Goal: Ask a question: Seek information or help from site administrators or community

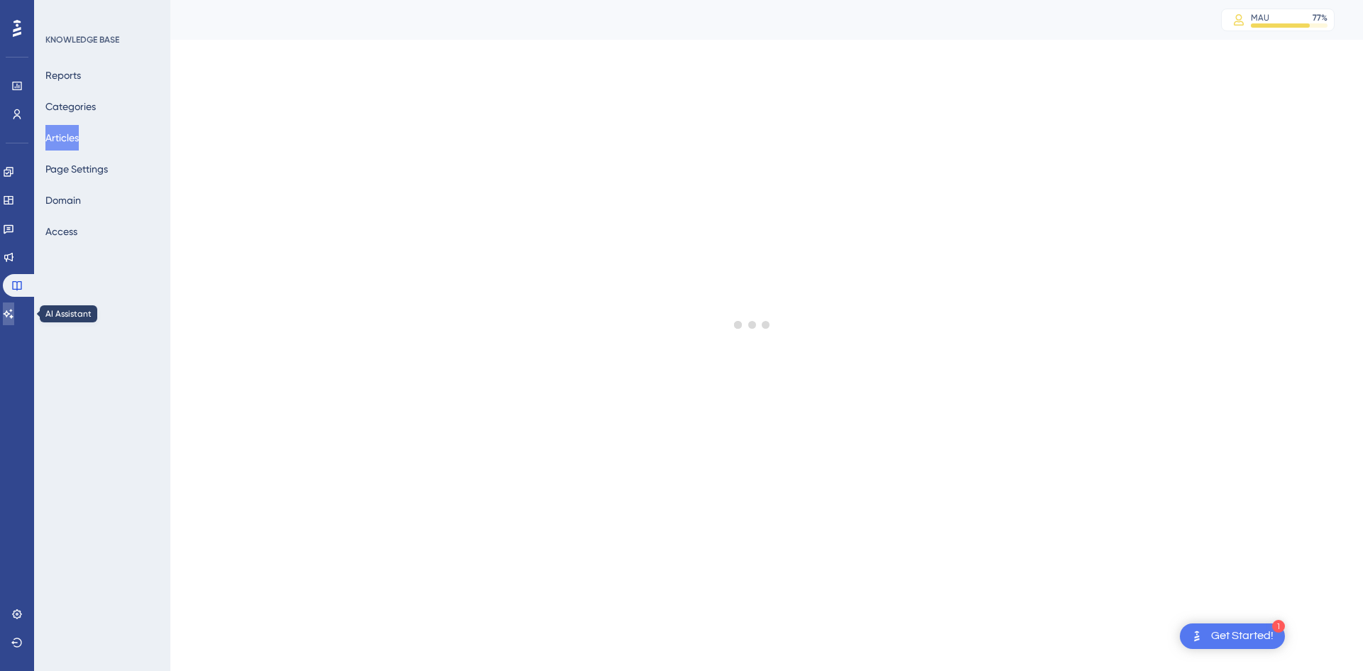
click at [13, 316] on icon at bounding box center [9, 313] width 10 height 9
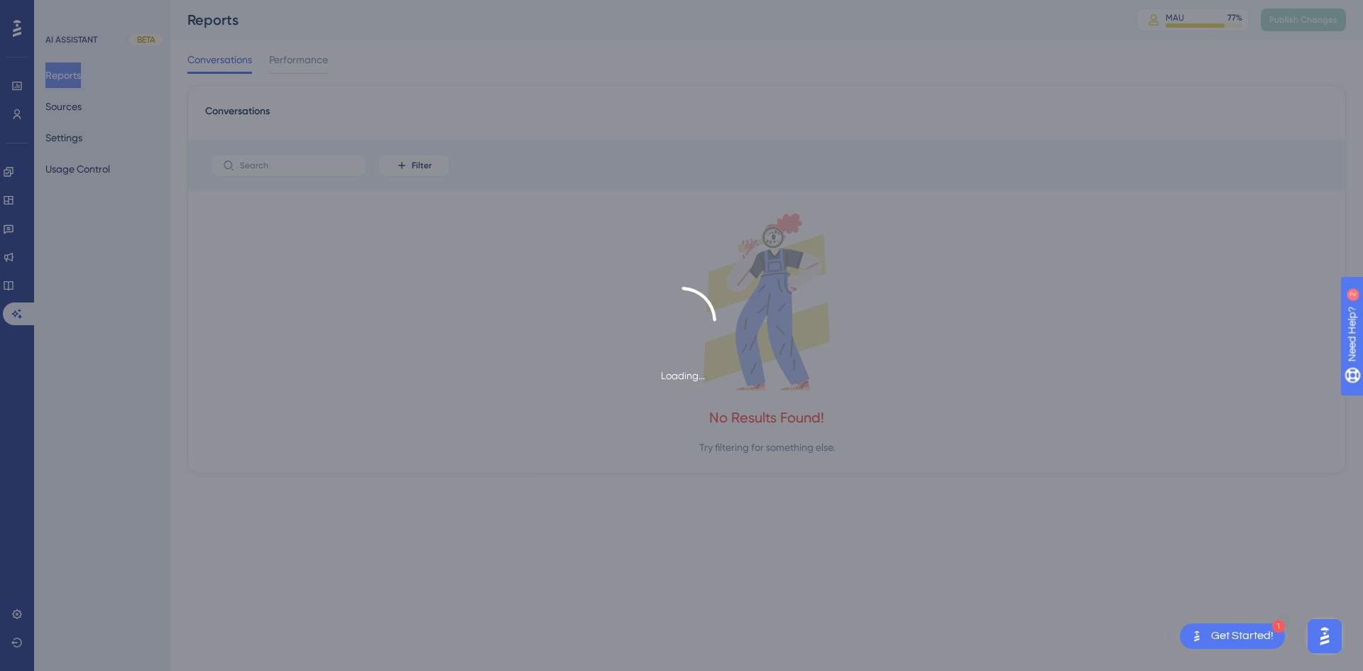
click at [62, 102] on div "Loading..." at bounding box center [681, 335] width 1363 height 671
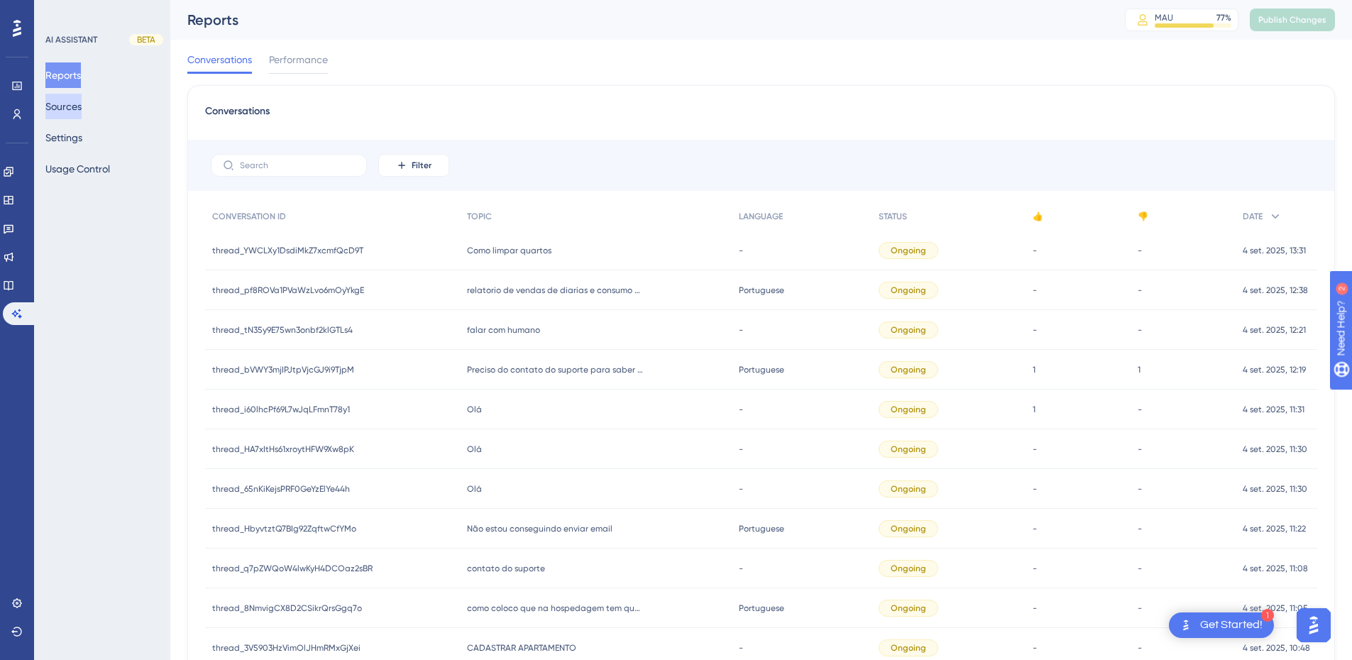
click at [74, 107] on button "Sources" at bounding box center [63, 107] width 36 height 26
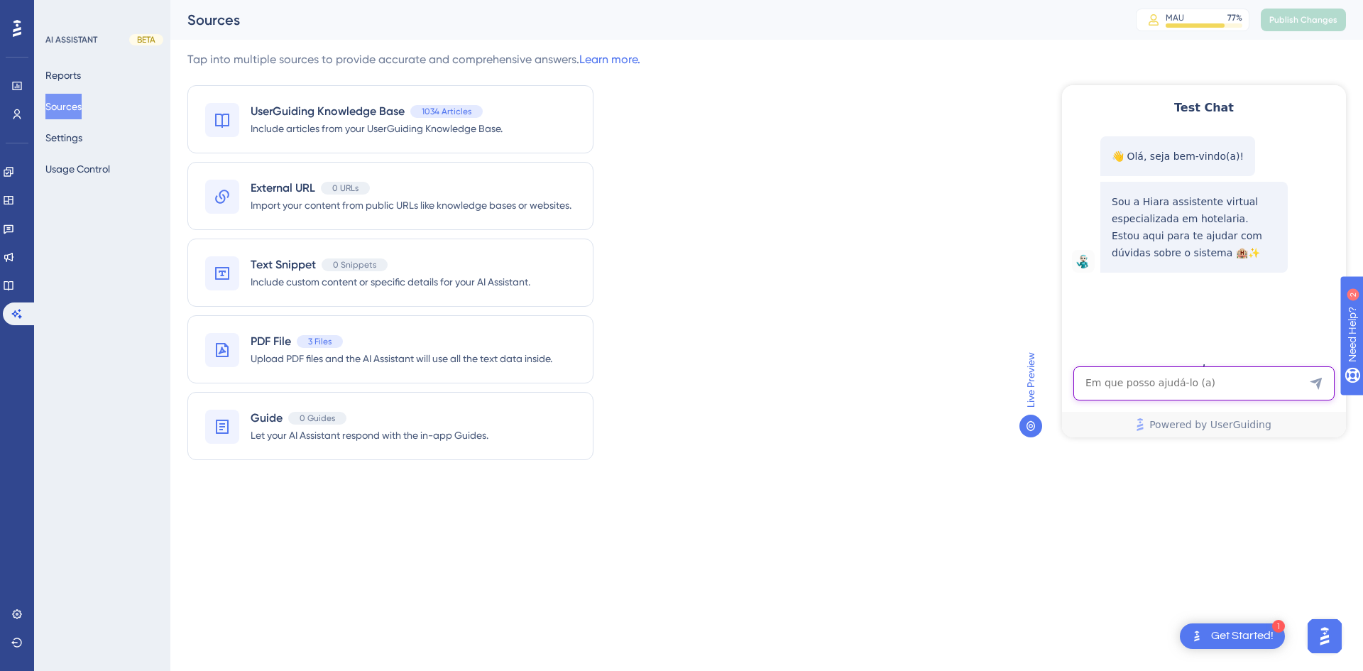
click at [1134, 376] on textarea "AI Assistant Text Input" at bounding box center [1203, 383] width 261 height 34
paste textarea "como lançar iss na diaria?"
type textarea "como lançar iss na diaria?"
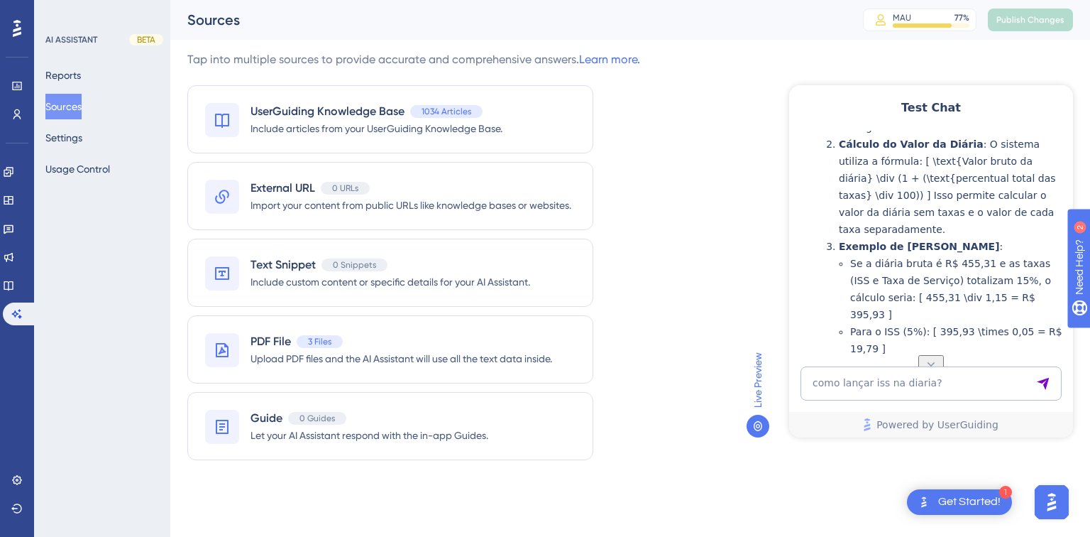
scroll to position [212, 0]
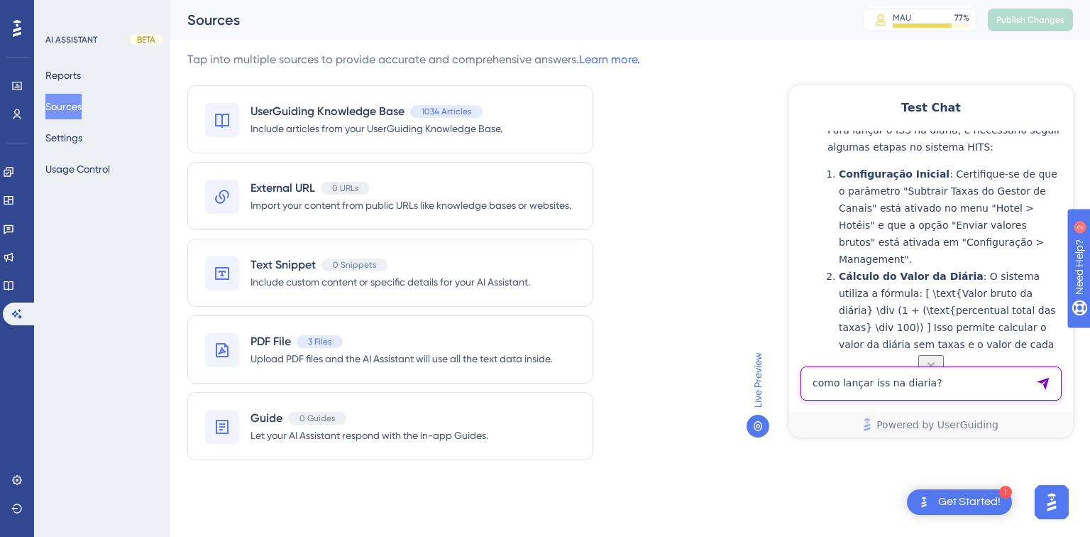
click at [846, 375] on textarea "como lançar iss na diaria?" at bounding box center [931, 383] width 261 height 34
paste textarea "como lançar iss na diaria?"
type textarea "como lançar iss na diaria na conta"
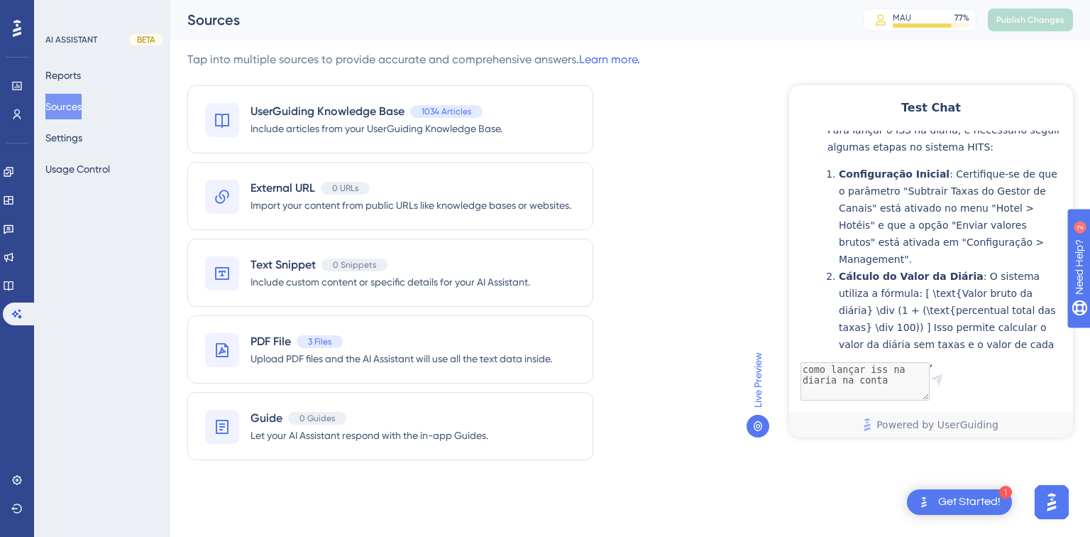
scroll to position [703, 0]
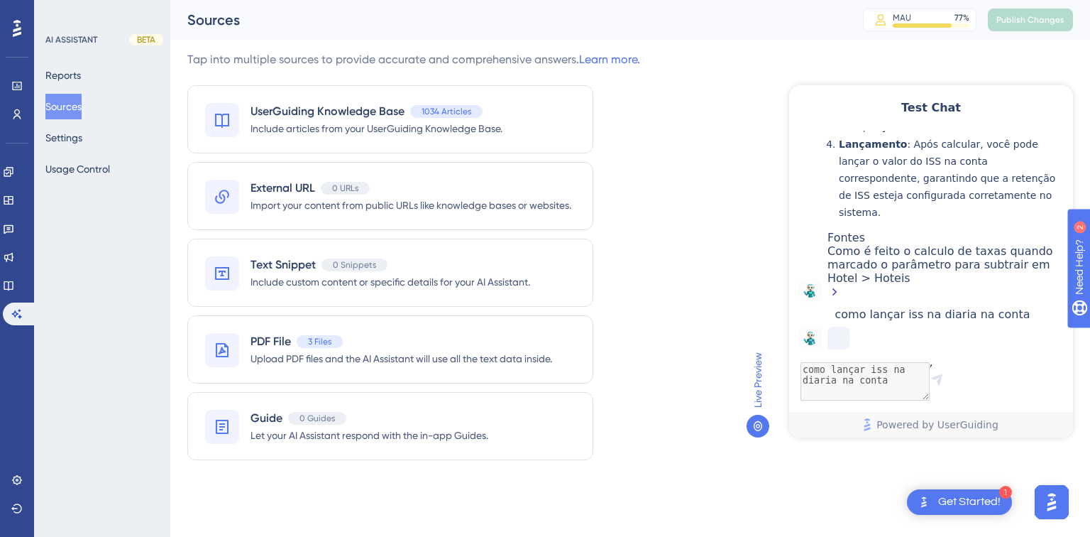
click at [913, 244] on div "Como é feito o calculo de taxas quando marcado o parâmetro para subtrair em Hot…" at bounding box center [947, 273] width 239 height 58
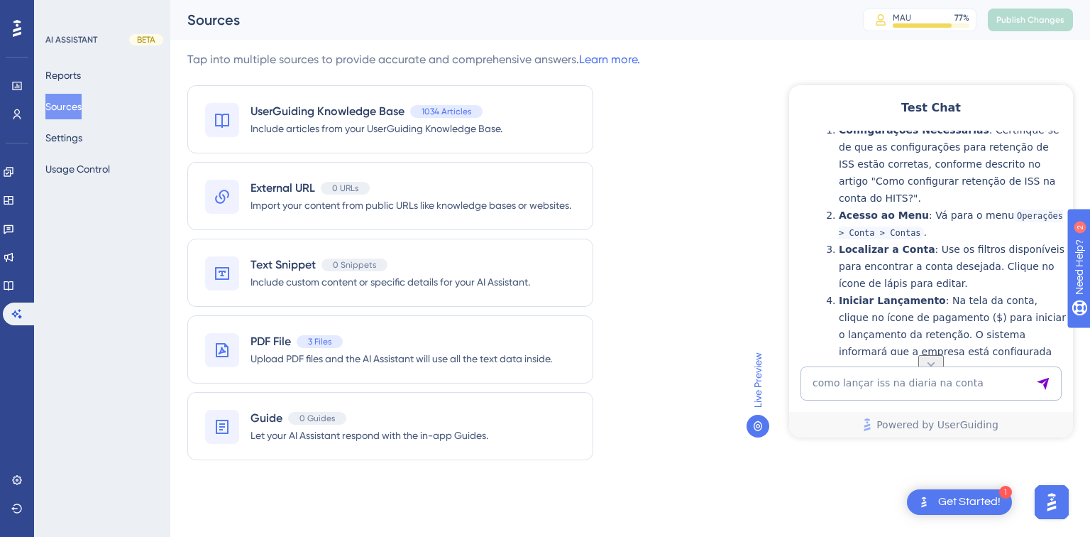
scroll to position [717, 0]
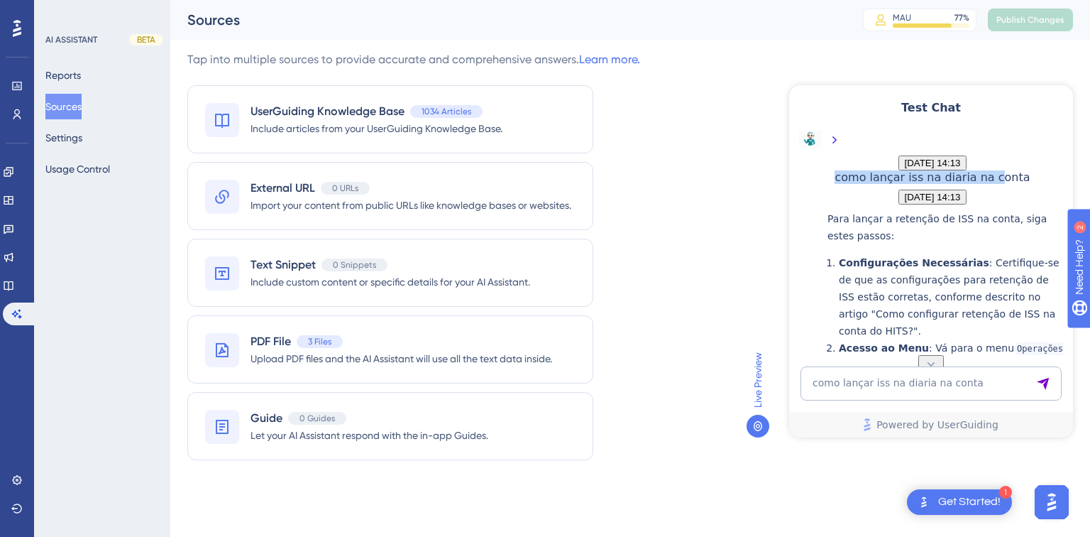
drag, startPoint x: 905, startPoint y: 303, endPoint x: 1034, endPoint y: 302, distance: 129.2
click at [1030, 184] on span "como lançar iss na diaria na conta" at bounding box center [932, 176] width 195 height 13
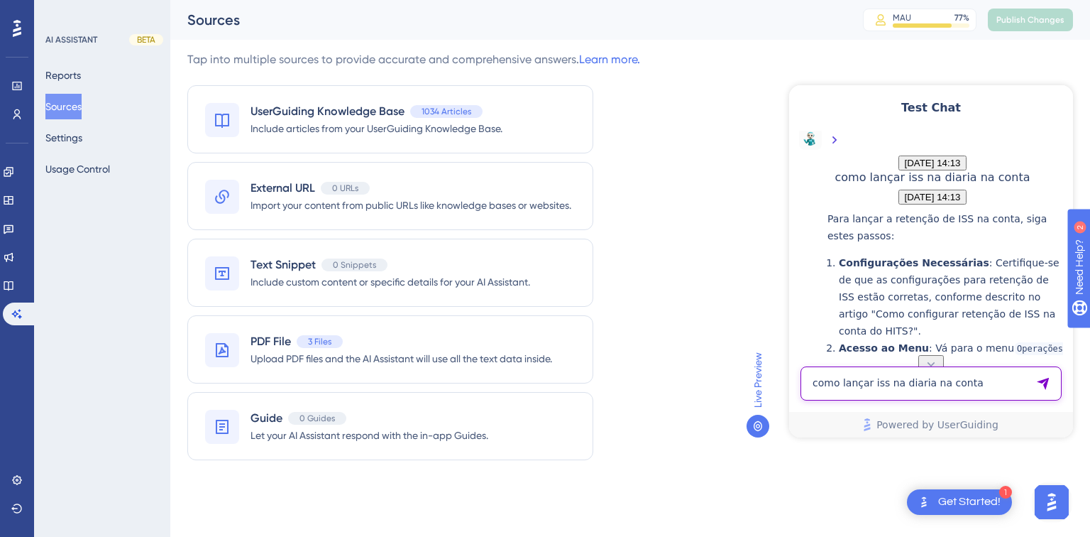
click at [808, 381] on textarea "como lançar iss na diaria na conta" at bounding box center [931, 383] width 261 height 34
type textarea "como lançar iss"
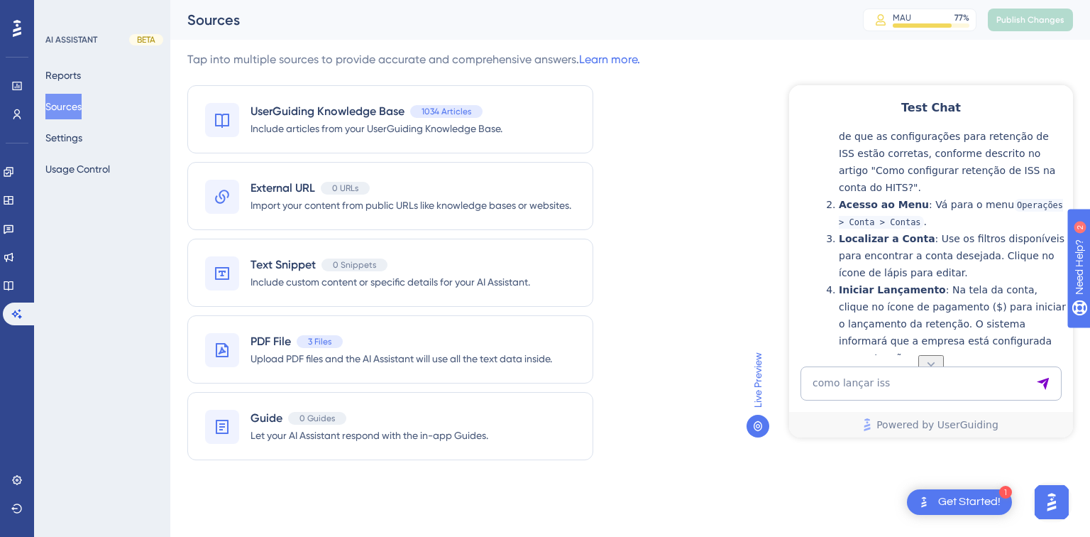
scroll to position [728, 0]
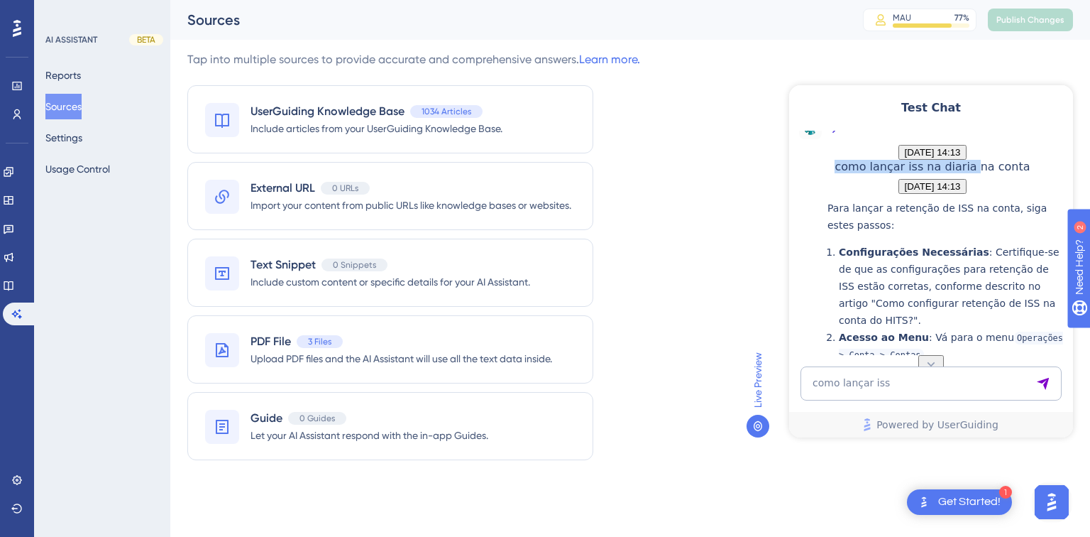
drag, startPoint x: 1014, startPoint y: 292, endPoint x: 903, endPoint y: 295, distance: 110.8
click at [903, 173] on span "como lançar iss na diaria na conta" at bounding box center [932, 166] width 195 height 13
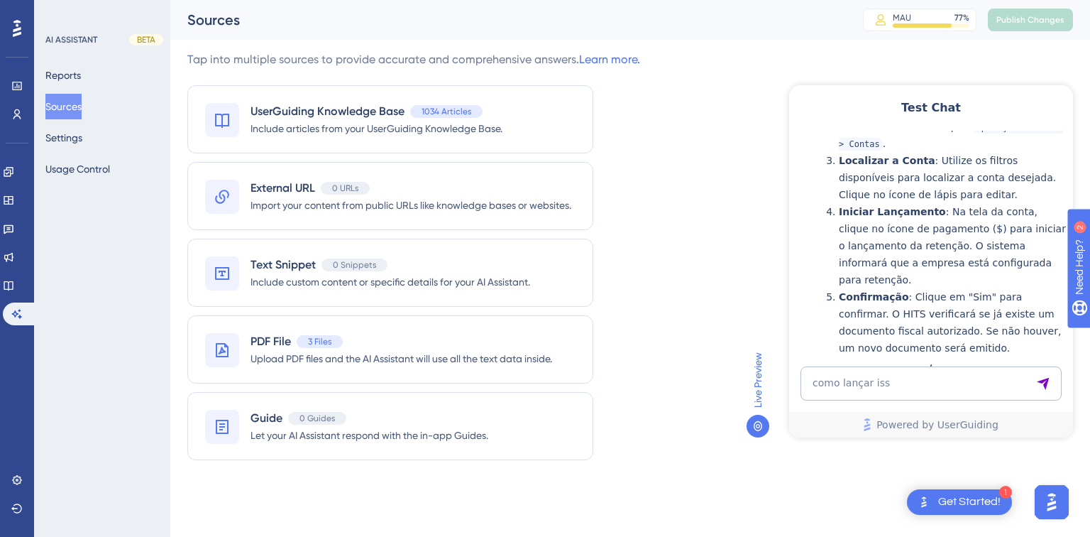
scroll to position [2185, 0]
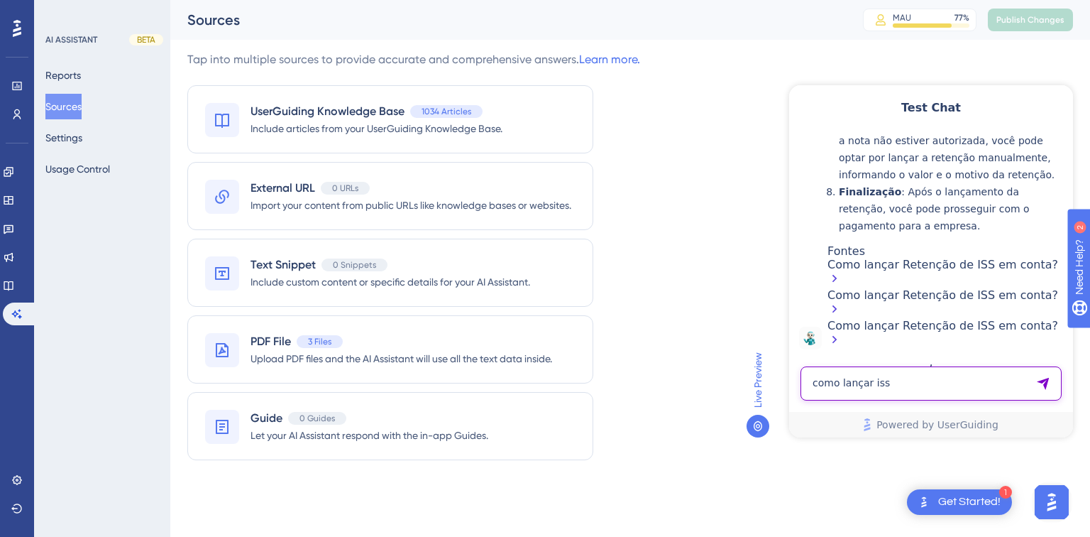
click at [877, 399] on textarea "como lançar iss" at bounding box center [931, 383] width 261 height 34
paste textarea "como calcular vendas por funcionarío"
type textarea "como calcular vendas por funcionarío"
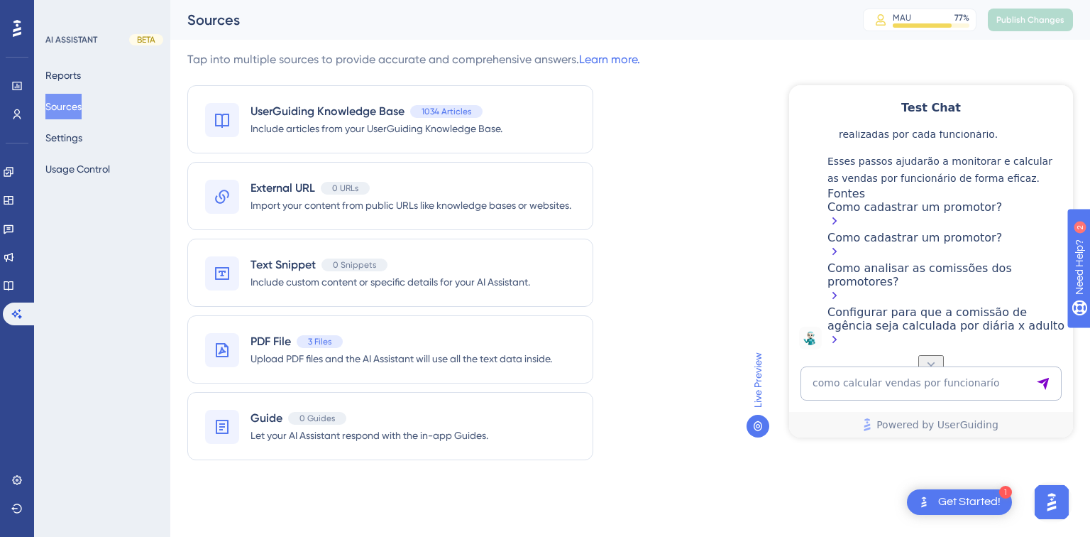
scroll to position [2956, 0]
click at [11, 288] on link at bounding box center [8, 285] width 11 height 23
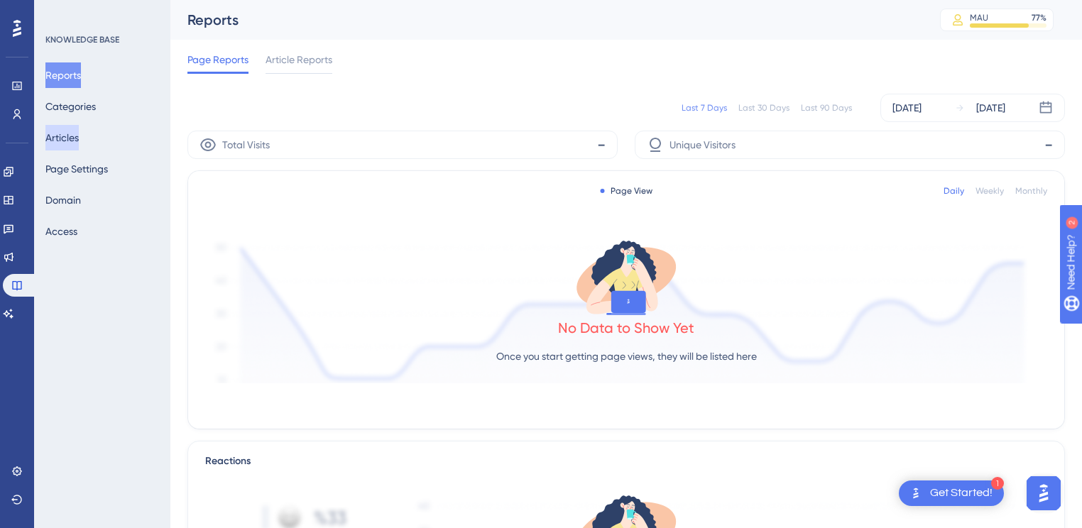
click at [66, 141] on button "Articles" at bounding box center [61, 138] width 33 height 26
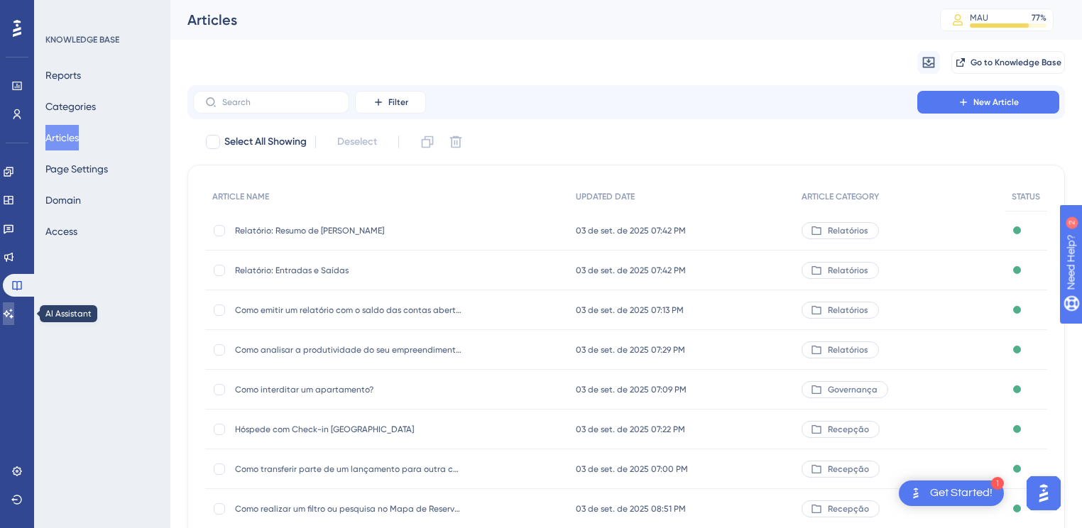
click at [13, 316] on icon at bounding box center [8, 313] width 11 height 11
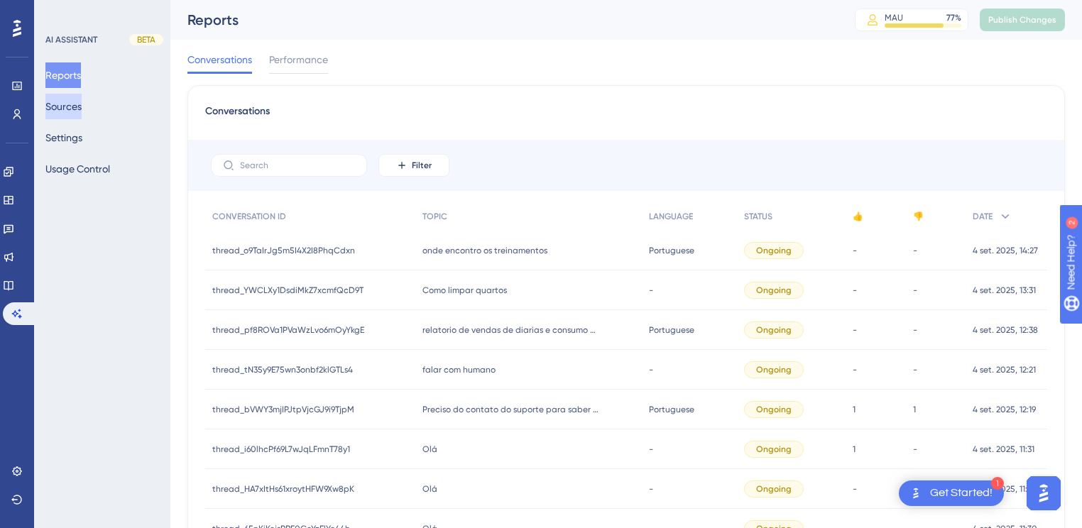
click at [77, 110] on button "Sources" at bounding box center [63, 107] width 36 height 26
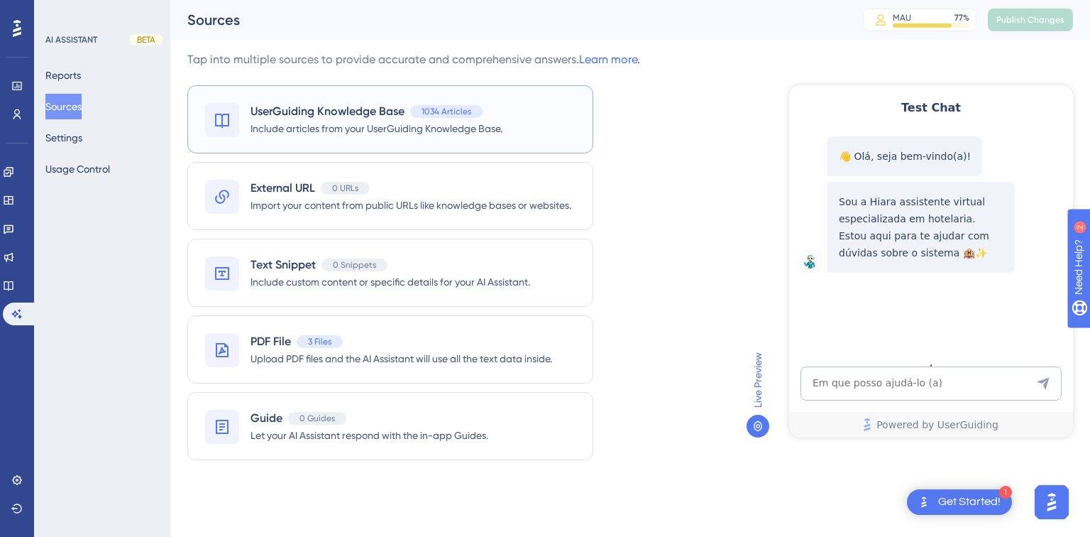
click at [319, 113] on span "UserGuiding Knowledge Base" at bounding box center [328, 111] width 154 height 17
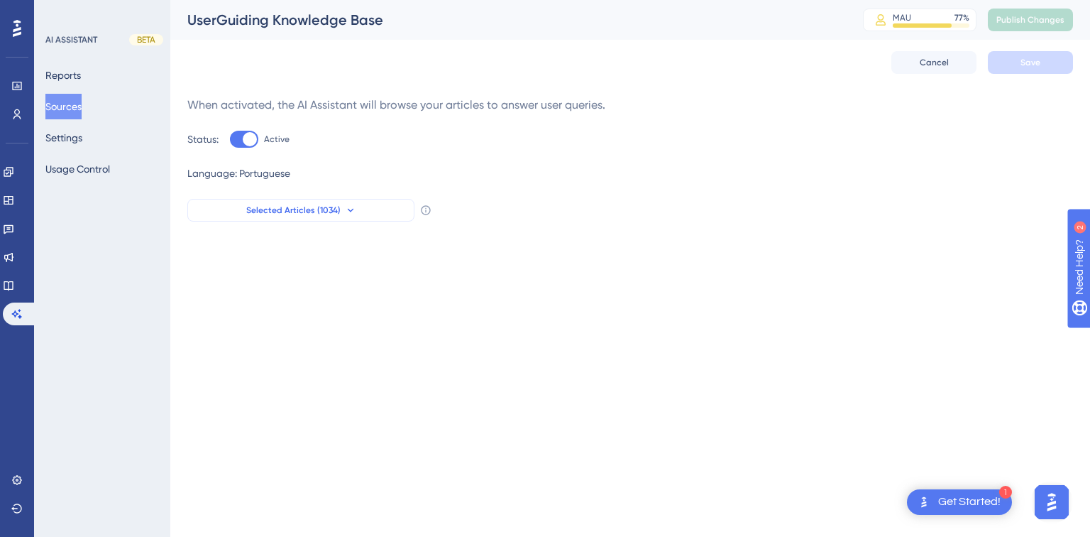
click at [334, 215] on span "Selected Articles (1034)" at bounding box center [293, 209] width 94 height 11
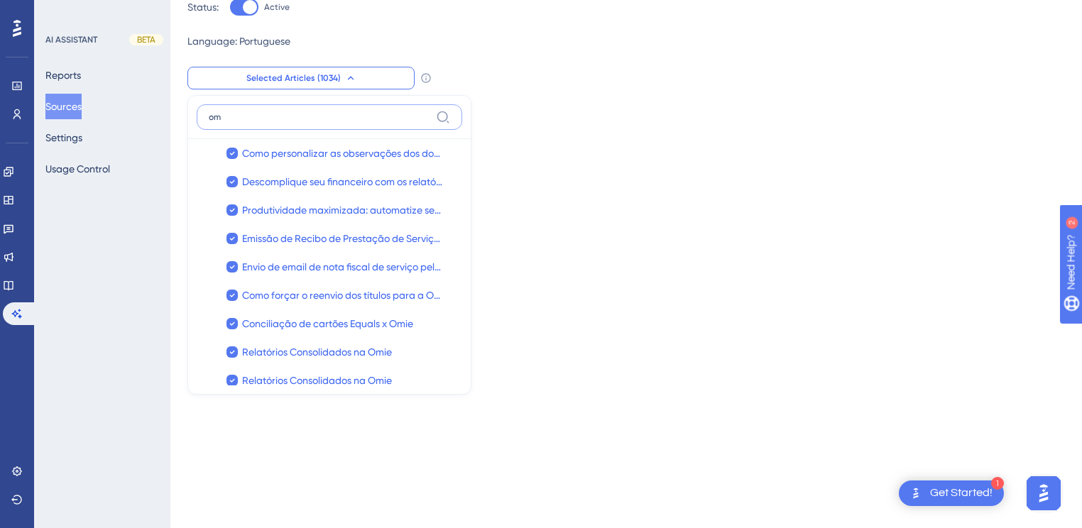
type input "o"
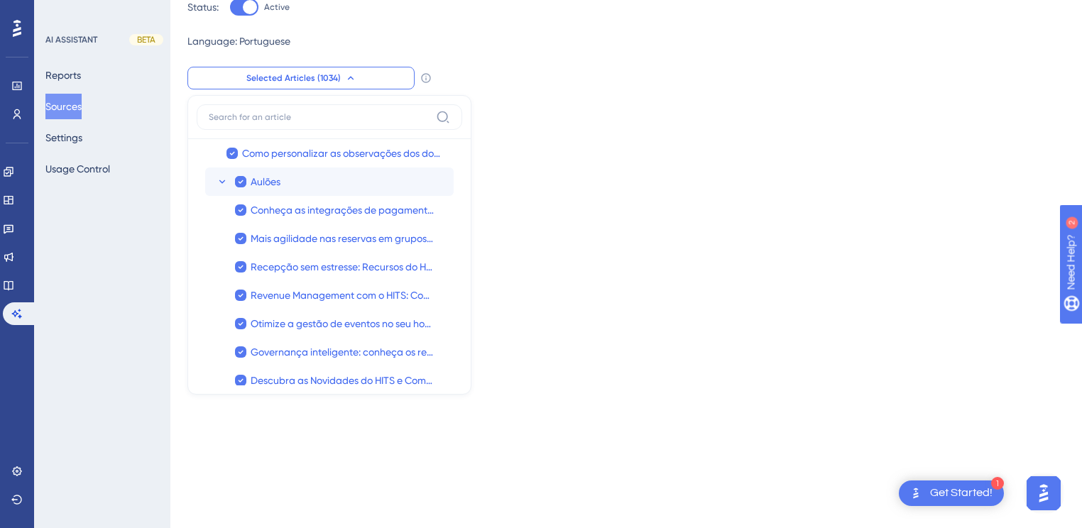
click at [219, 187] on label "Aulões Aulões" at bounding box center [329, 182] width 248 height 28
click at [241, 182] on input "Aulões" at bounding box center [241, 182] width 1 height 1
checkbox input "true"
checkbox input "false"
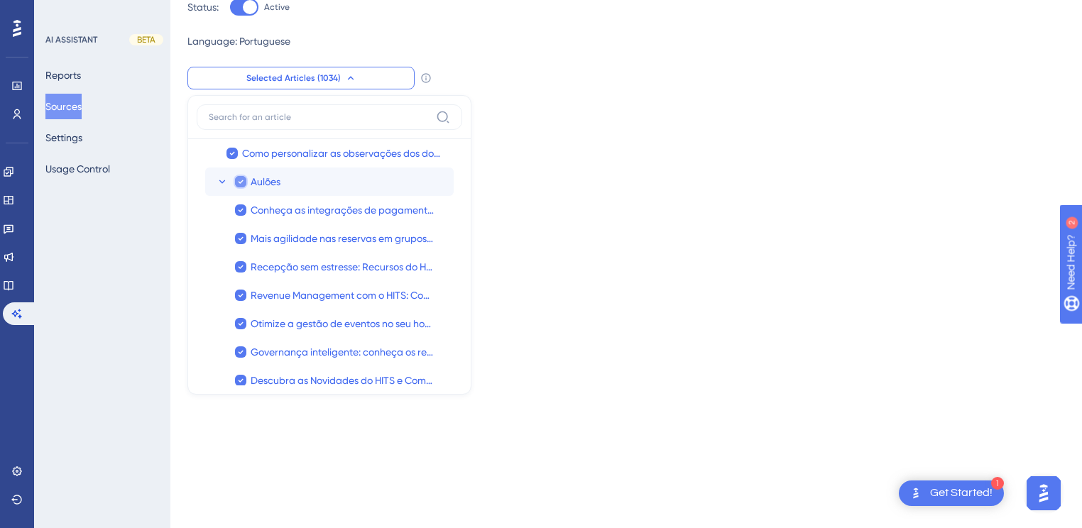
checkbox input "false"
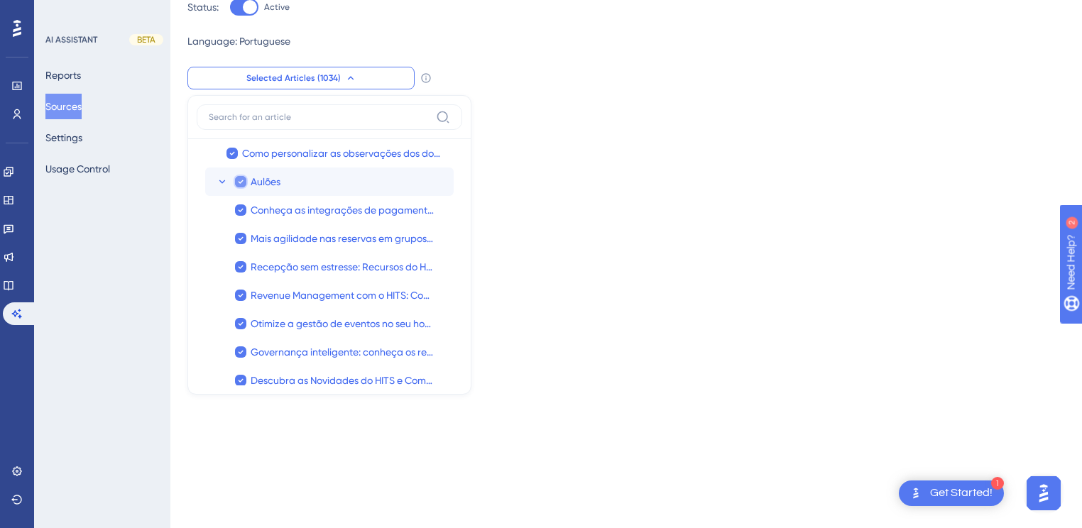
checkbox input "false"
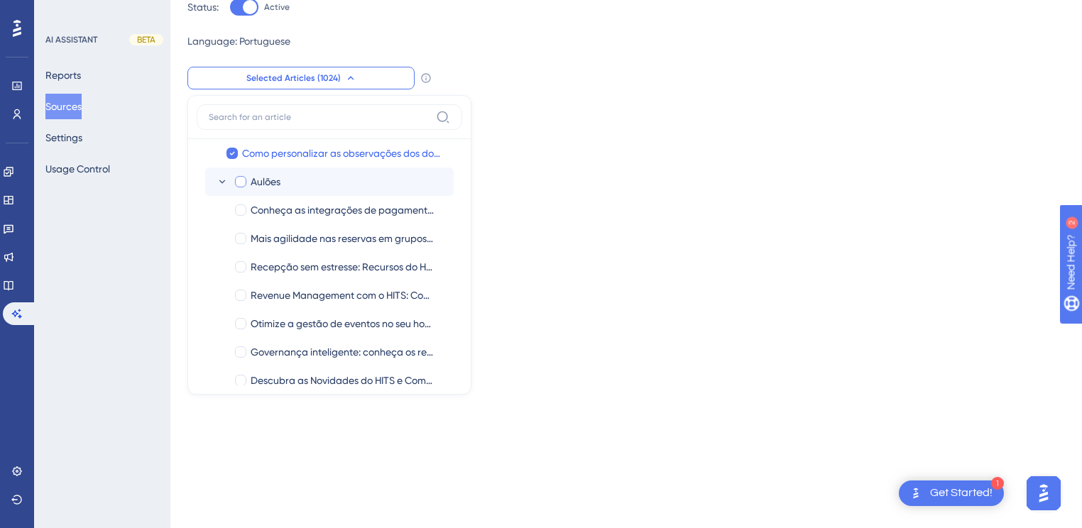
click at [219, 181] on icon at bounding box center [222, 181] width 11 height 11
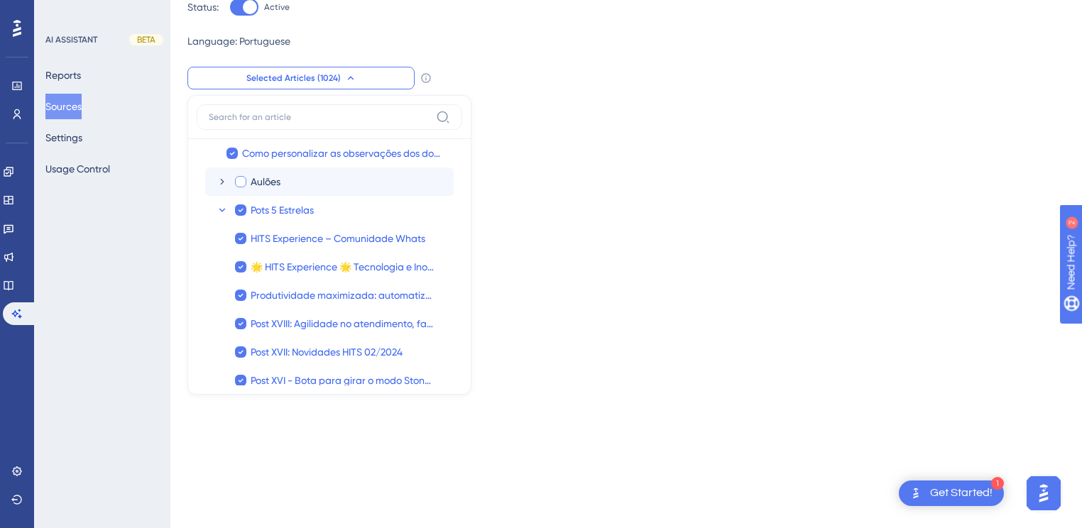
click at [239, 180] on div at bounding box center [240, 181] width 11 height 11
checkbox input "true"
click at [222, 182] on icon at bounding box center [222, 182] width 4 height 6
click at [224, 181] on icon at bounding box center [222, 181] width 11 height 11
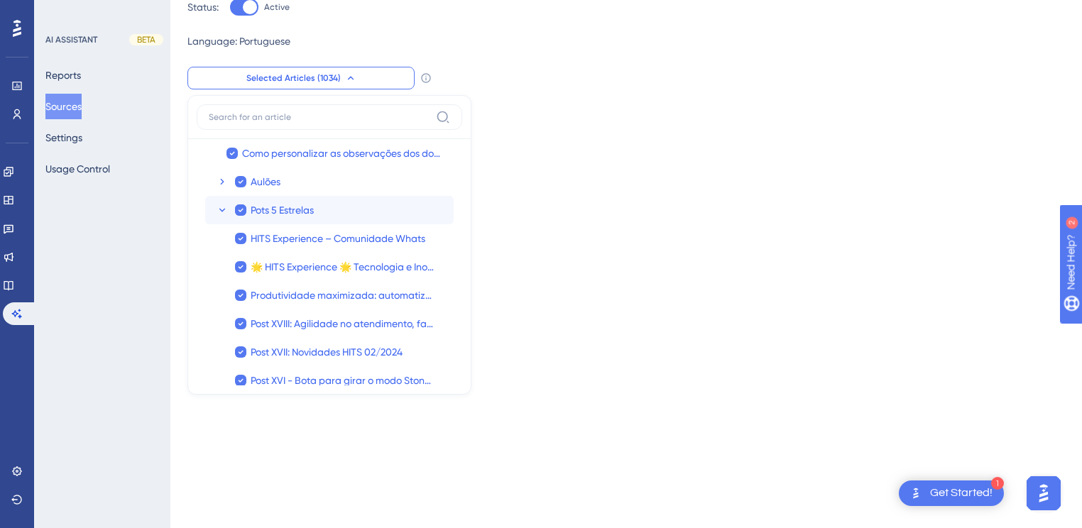
click at [224, 210] on icon at bounding box center [222, 209] width 11 height 11
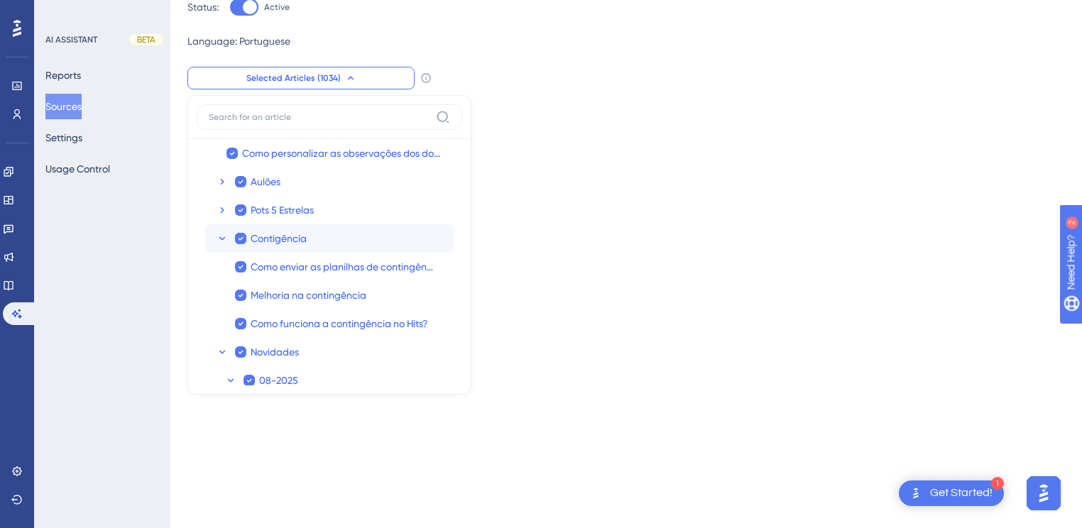
click at [220, 238] on icon at bounding box center [222, 238] width 6 height 4
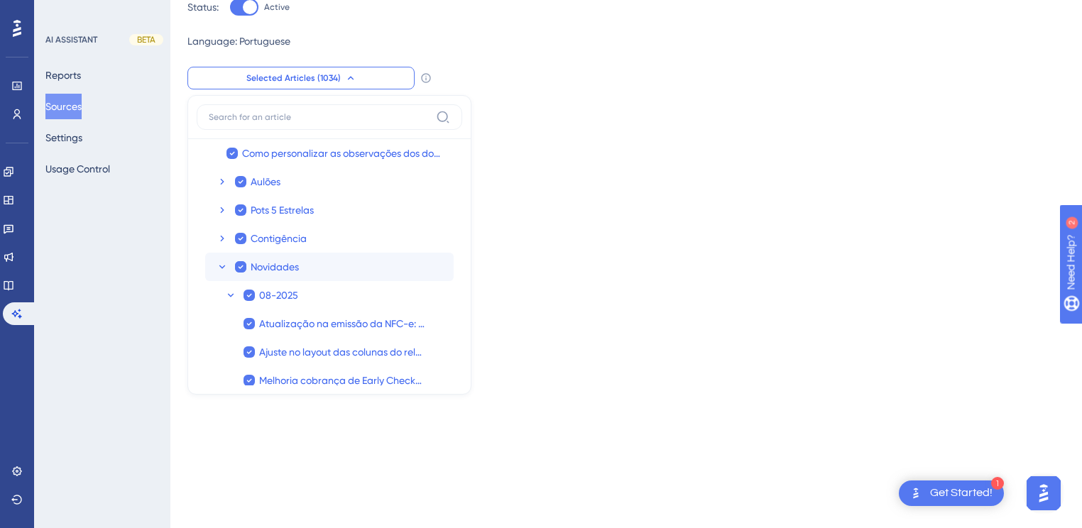
click at [221, 268] on icon at bounding box center [222, 266] width 11 height 11
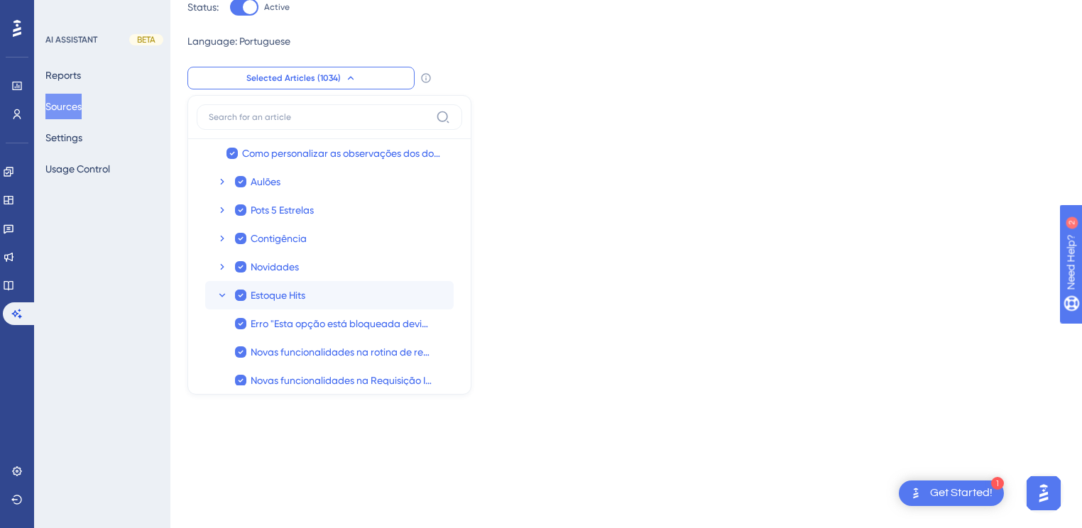
click at [222, 295] on icon at bounding box center [222, 295] width 11 height 11
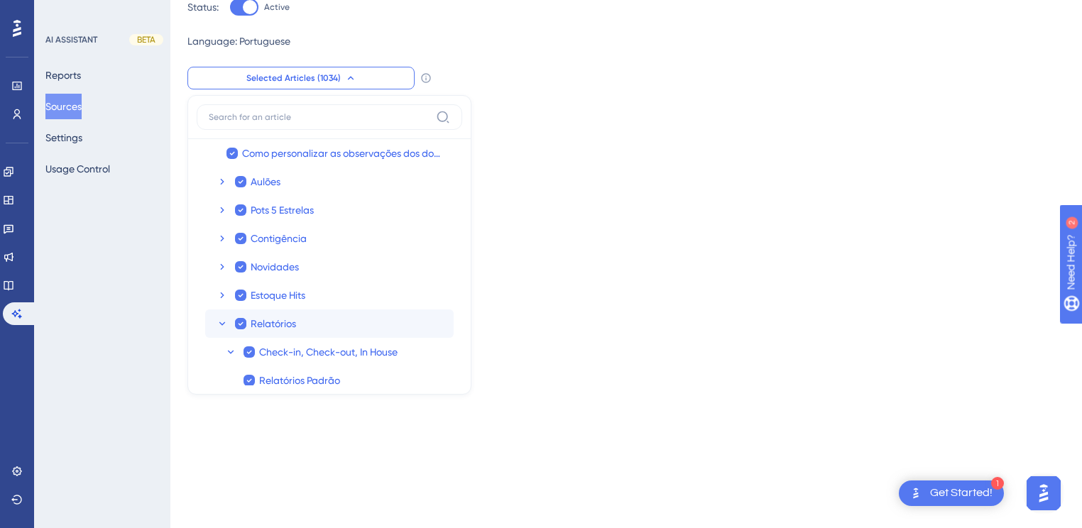
click at [220, 322] on icon at bounding box center [222, 324] width 6 height 4
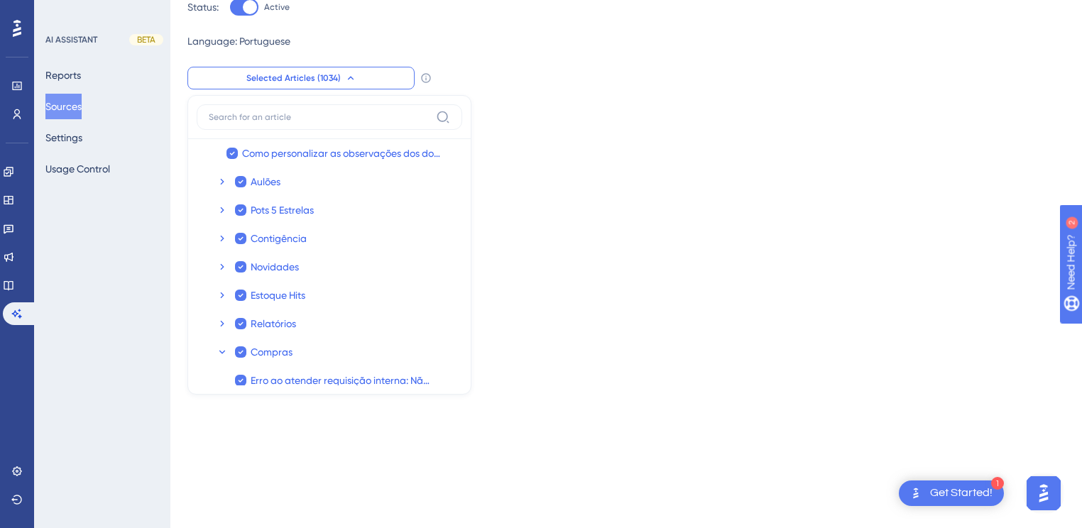
scroll to position [133, 0]
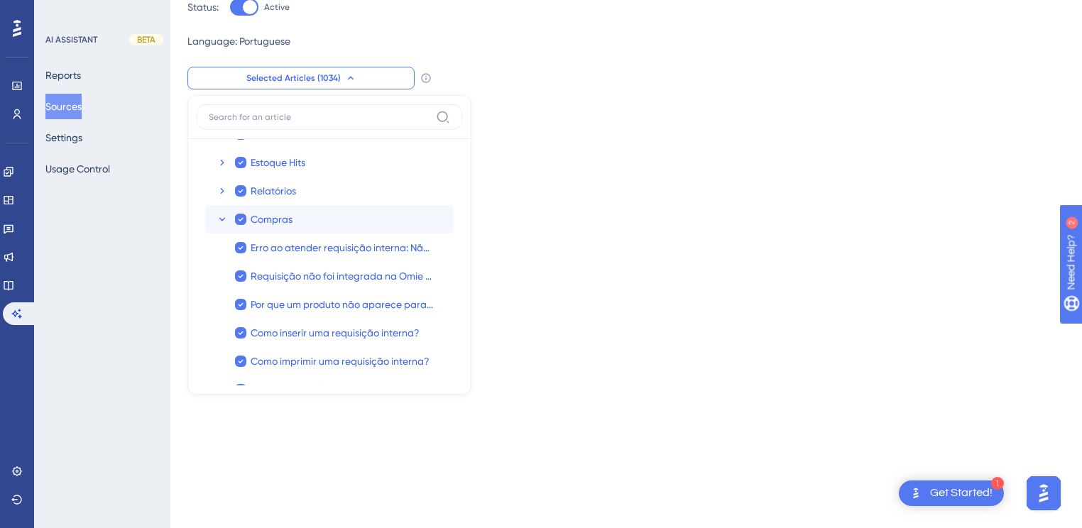
click at [219, 219] on icon at bounding box center [222, 219] width 11 height 11
click at [222, 246] on icon at bounding box center [222, 247] width 11 height 11
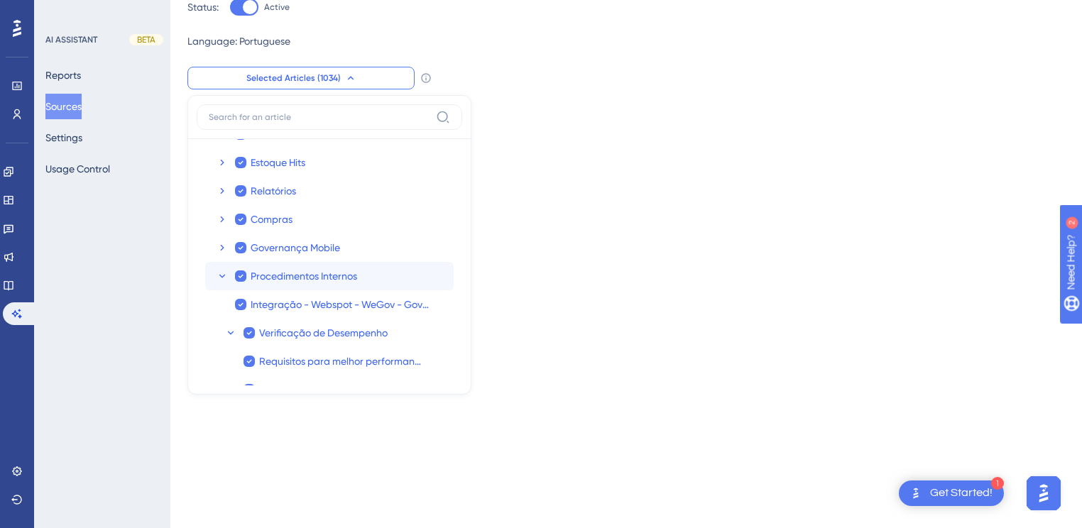
click at [222, 276] on icon at bounding box center [222, 276] width 6 height 4
click at [222, 305] on icon at bounding box center [222, 304] width 6 height 4
click at [222, 332] on icon at bounding box center [222, 333] width 6 height 4
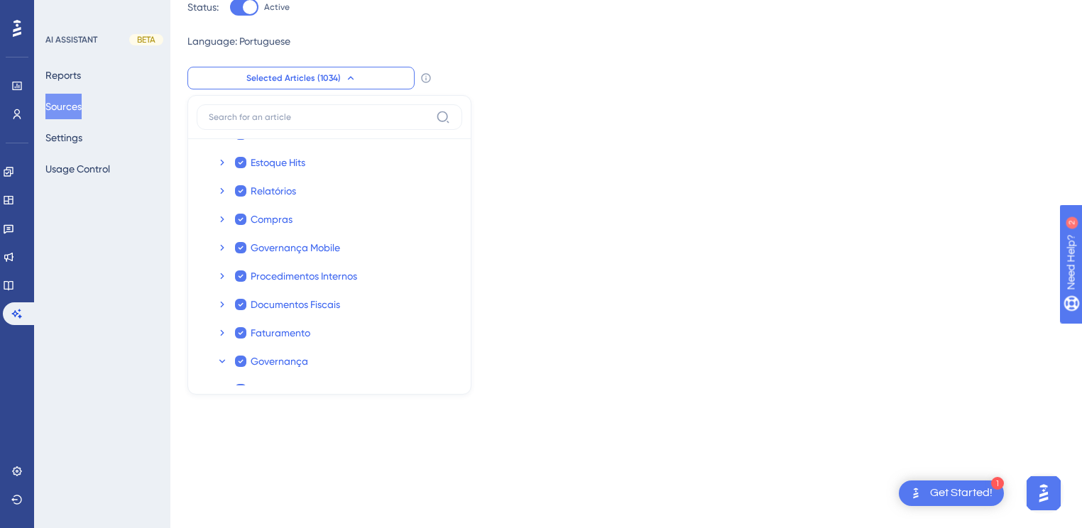
scroll to position [265, 0]
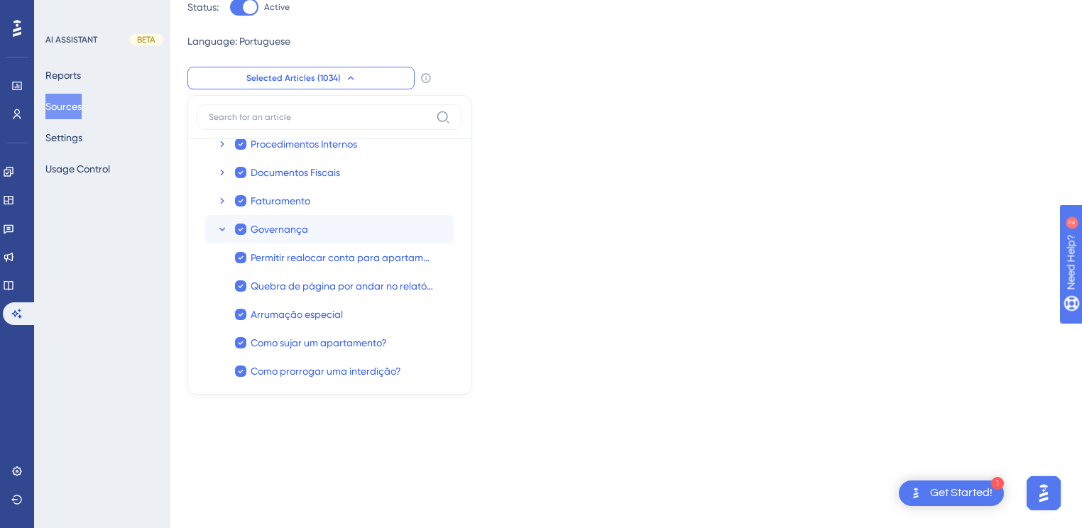
click at [219, 230] on icon at bounding box center [222, 229] width 11 height 11
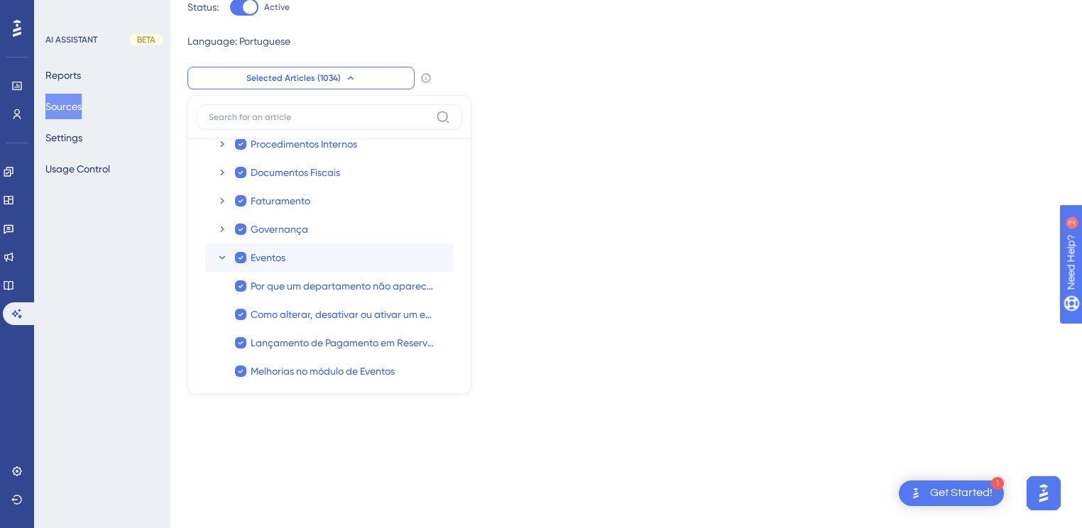
click at [224, 253] on icon at bounding box center [222, 257] width 11 height 11
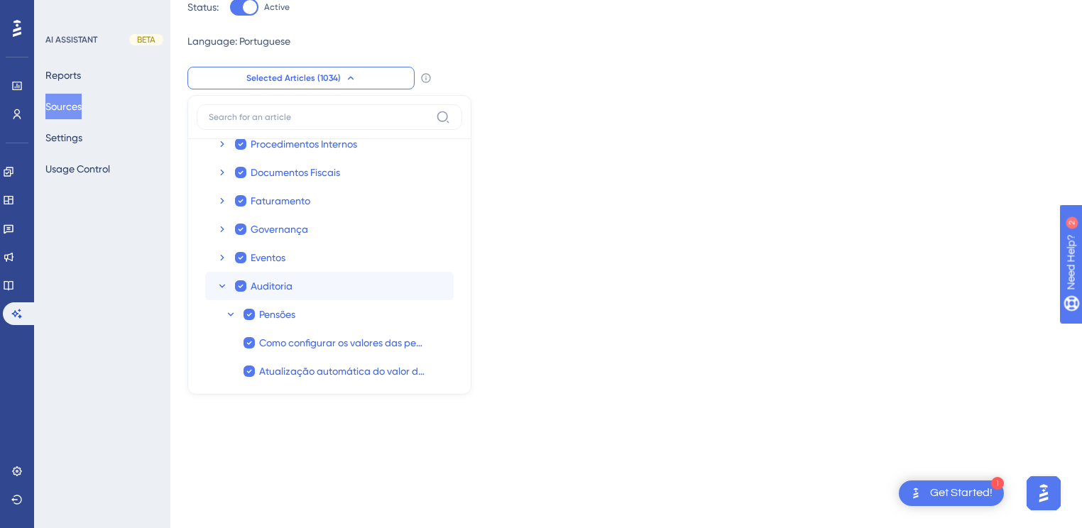
click at [223, 287] on icon at bounding box center [222, 285] width 11 height 11
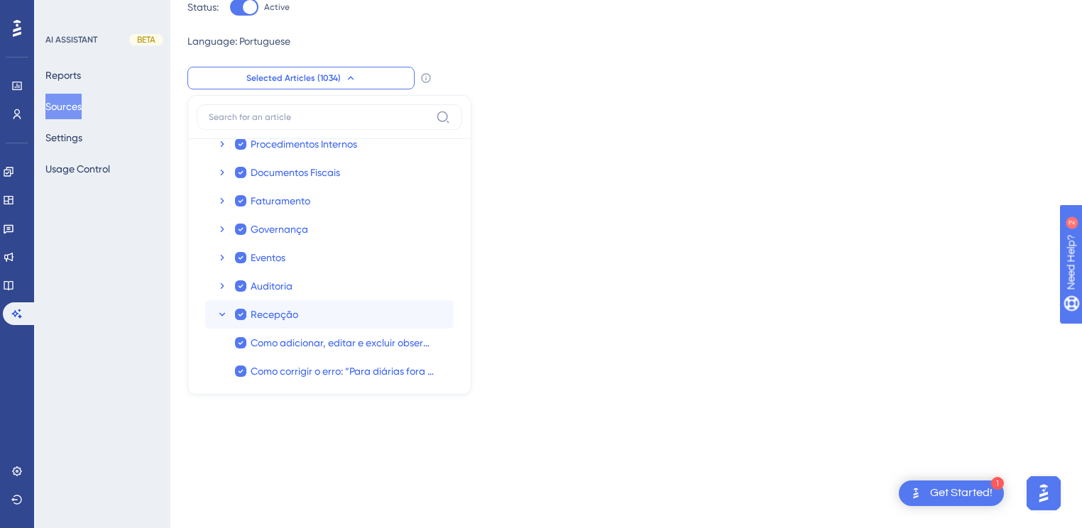
click at [224, 317] on icon at bounding box center [222, 314] width 11 height 11
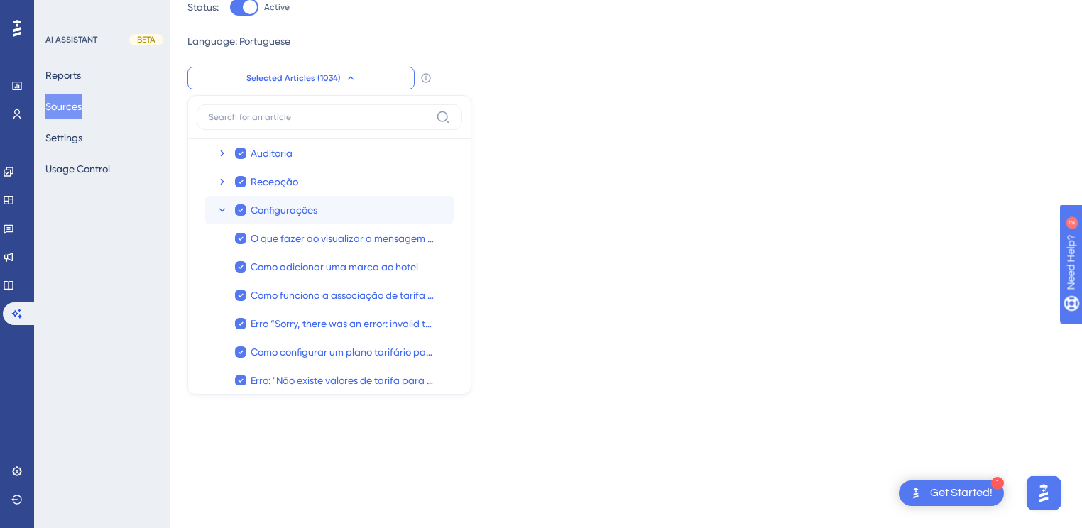
click at [222, 212] on icon at bounding box center [222, 209] width 11 height 11
click at [222, 236] on icon at bounding box center [222, 238] width 11 height 11
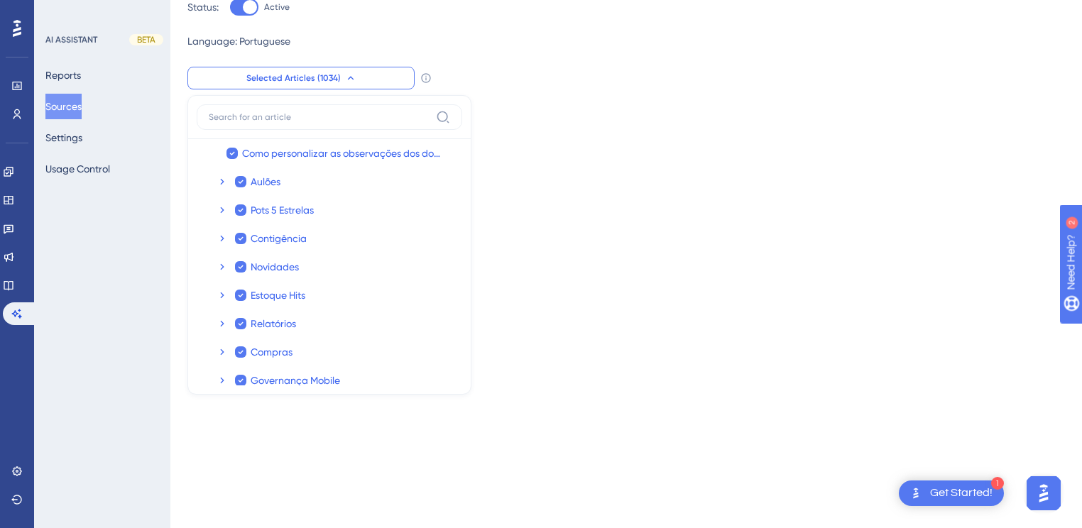
scroll to position [132, 0]
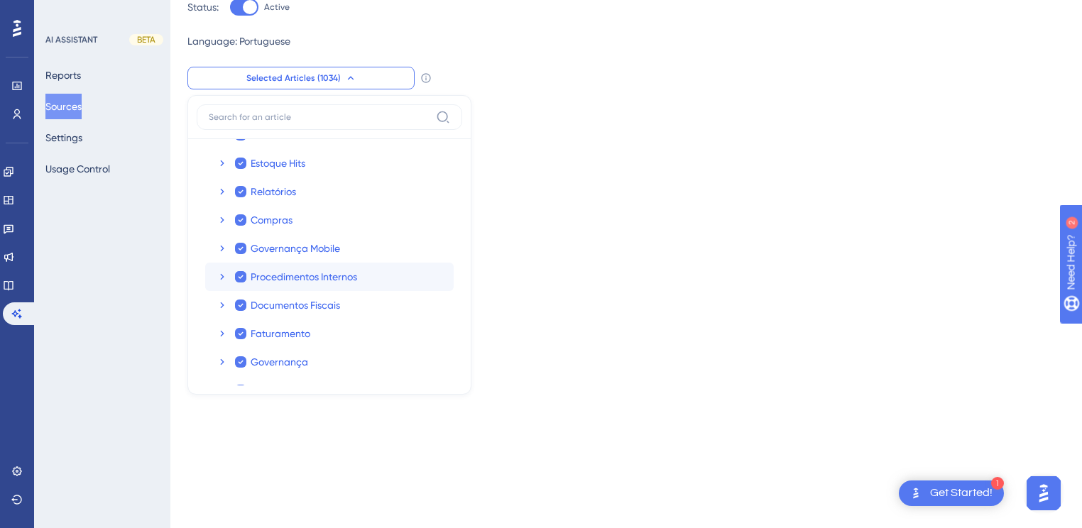
click at [221, 272] on icon at bounding box center [222, 276] width 11 height 11
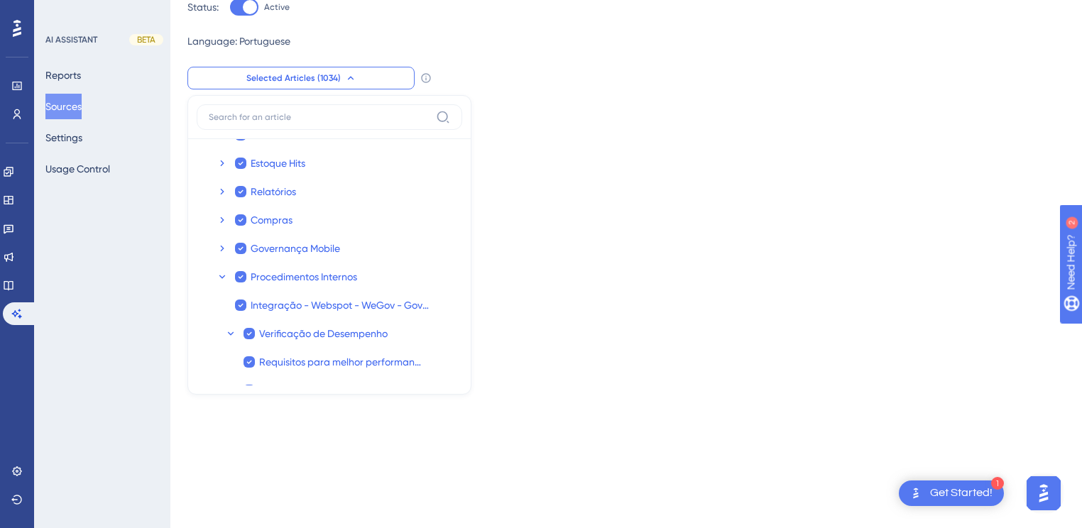
scroll to position [265, 0]
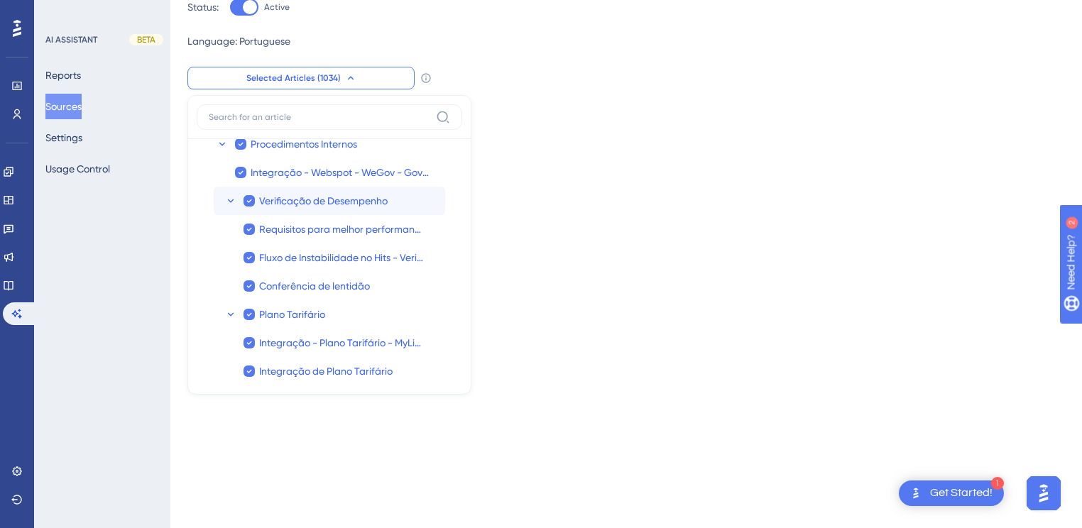
click at [230, 197] on icon at bounding box center [230, 200] width 11 height 11
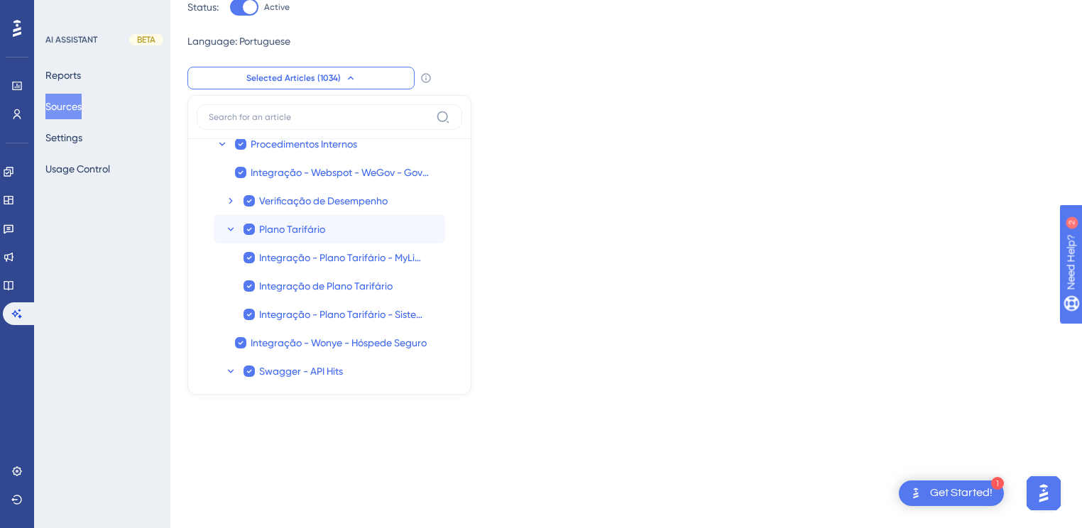
click at [232, 229] on icon at bounding box center [230, 229] width 11 height 11
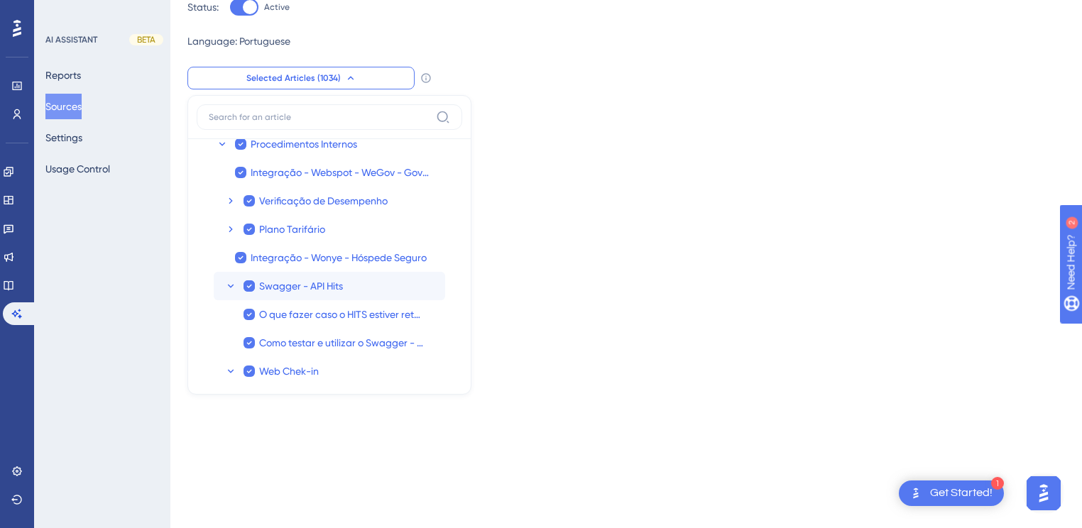
click at [231, 286] on icon at bounding box center [230, 285] width 11 height 11
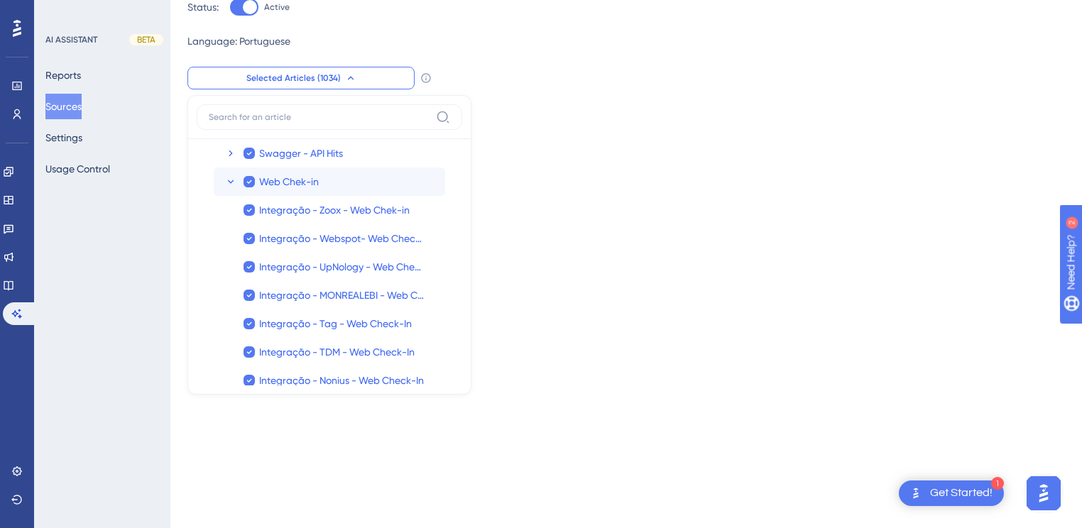
click at [231, 181] on icon at bounding box center [231, 182] width 6 height 4
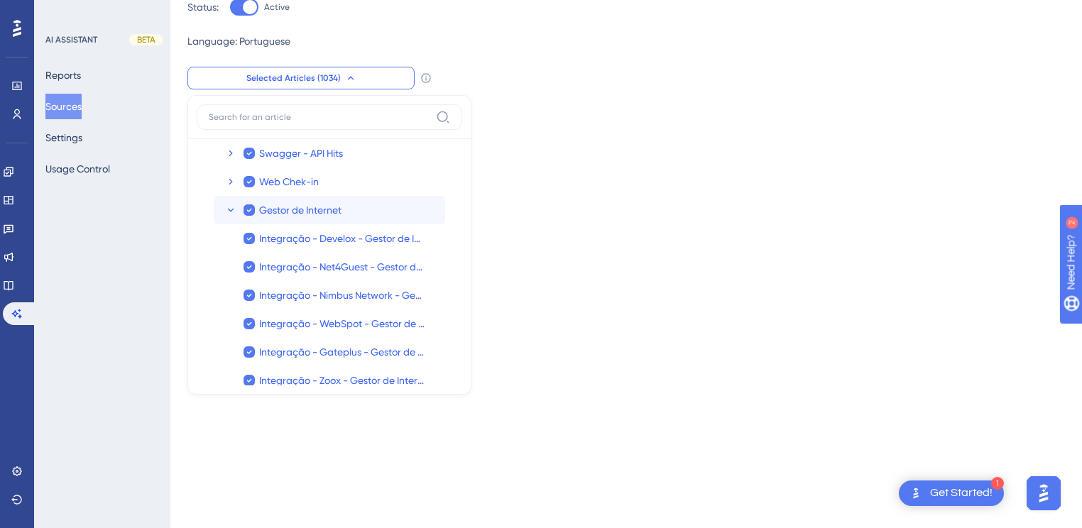
click at [231, 210] on icon at bounding box center [231, 210] width 6 height 4
click at [229, 239] on icon at bounding box center [230, 238] width 11 height 11
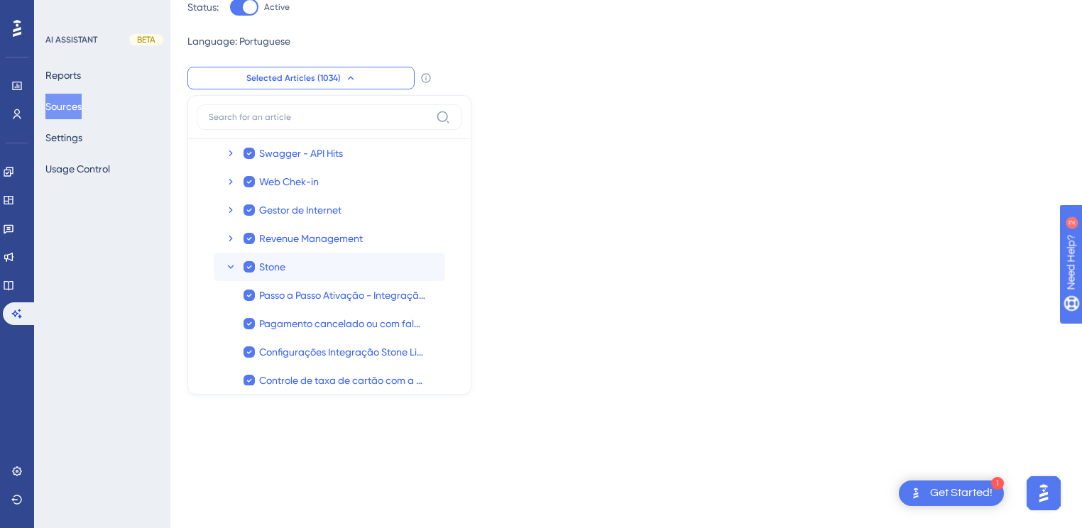
click at [231, 264] on icon at bounding box center [230, 266] width 11 height 11
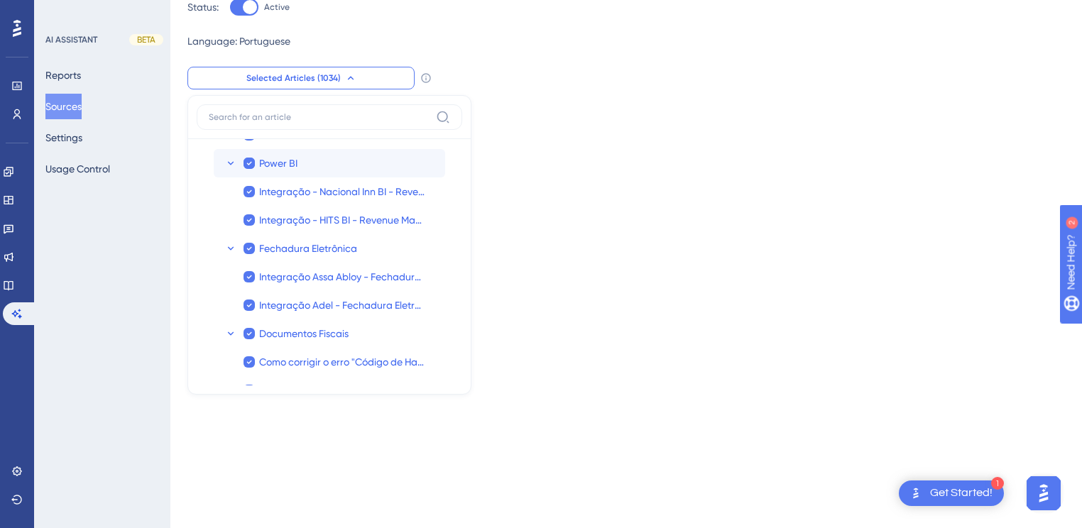
click at [230, 165] on icon at bounding box center [230, 163] width 11 height 11
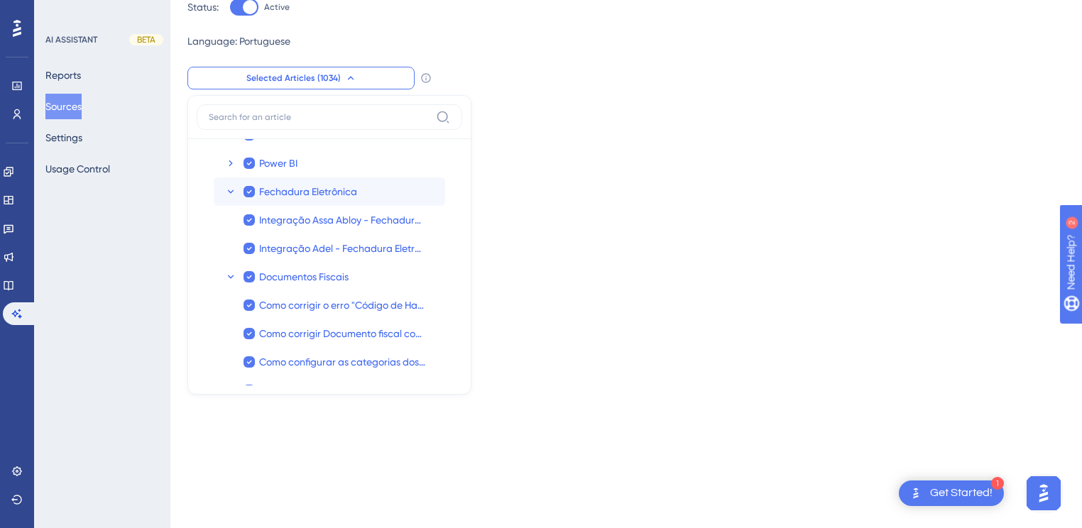
click at [230, 191] on icon at bounding box center [231, 192] width 6 height 4
click at [229, 217] on icon at bounding box center [230, 219] width 11 height 11
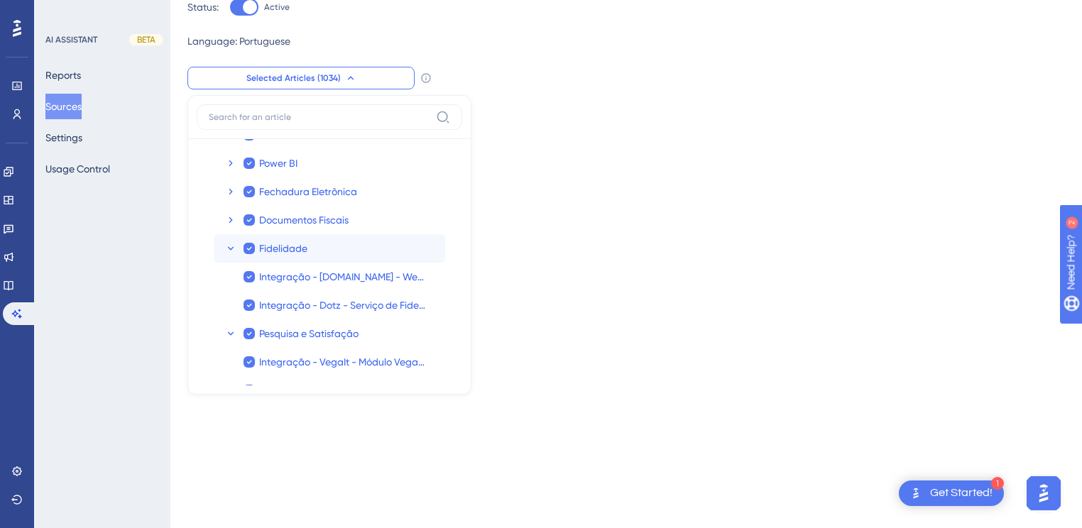
click at [228, 246] on icon at bounding box center [231, 248] width 6 height 4
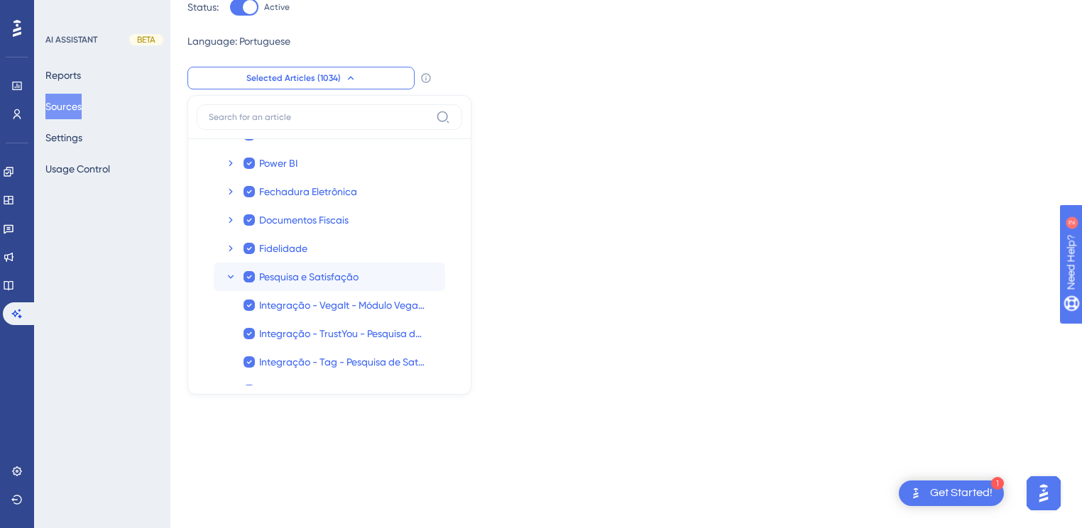
click at [231, 273] on icon at bounding box center [230, 276] width 11 height 11
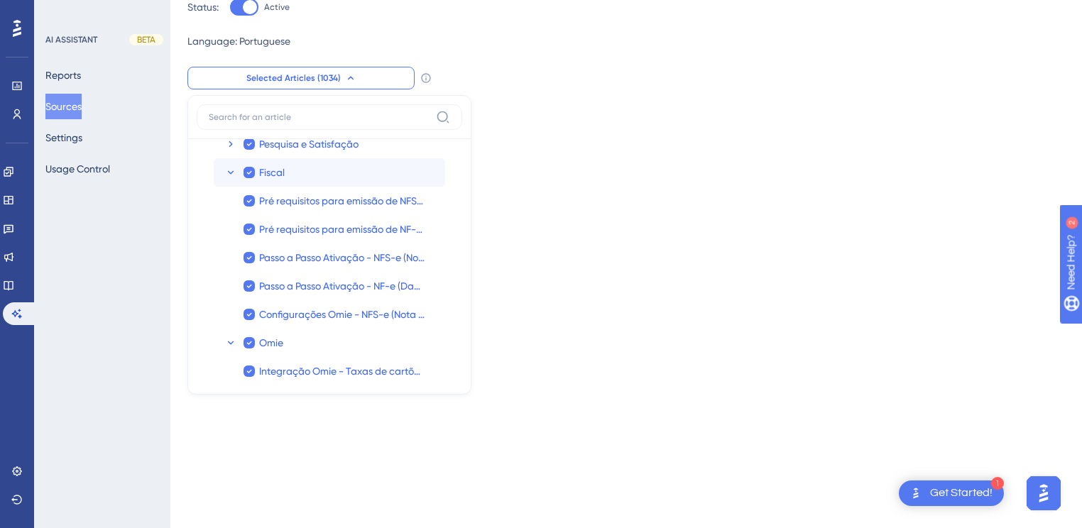
click at [227, 173] on icon at bounding box center [230, 172] width 11 height 11
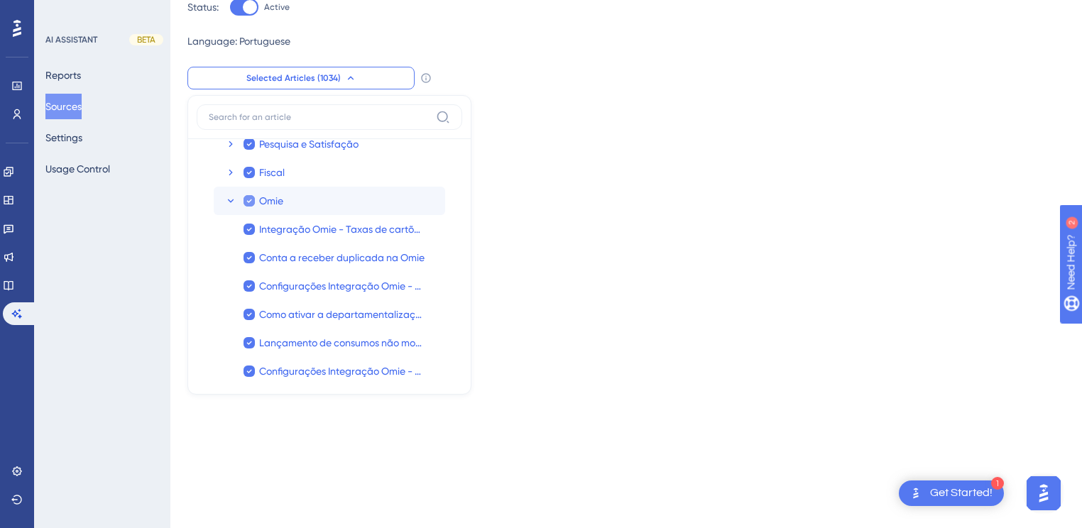
click at [249, 199] on icon at bounding box center [249, 201] width 6 height 10
checkbox input "false"
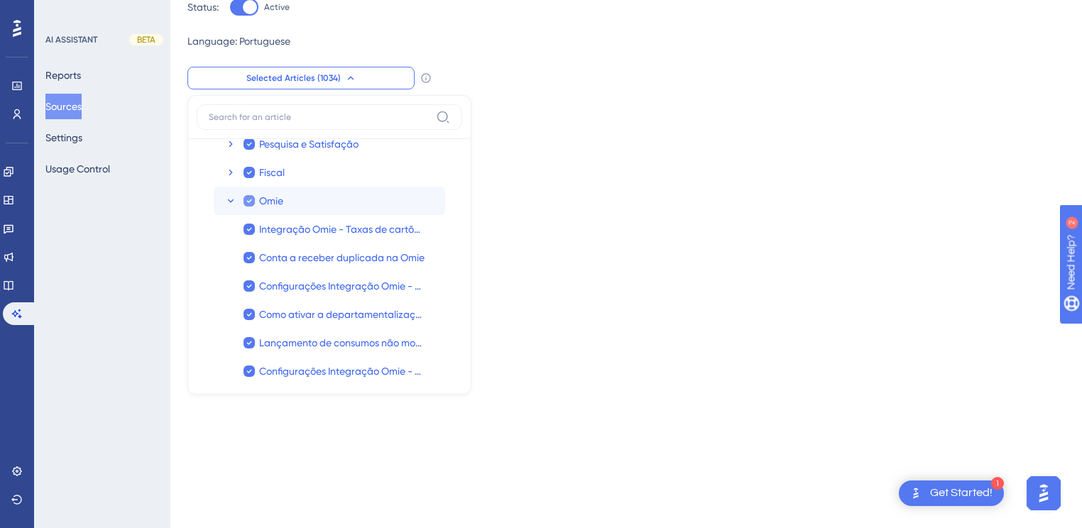
checkbox input "false"
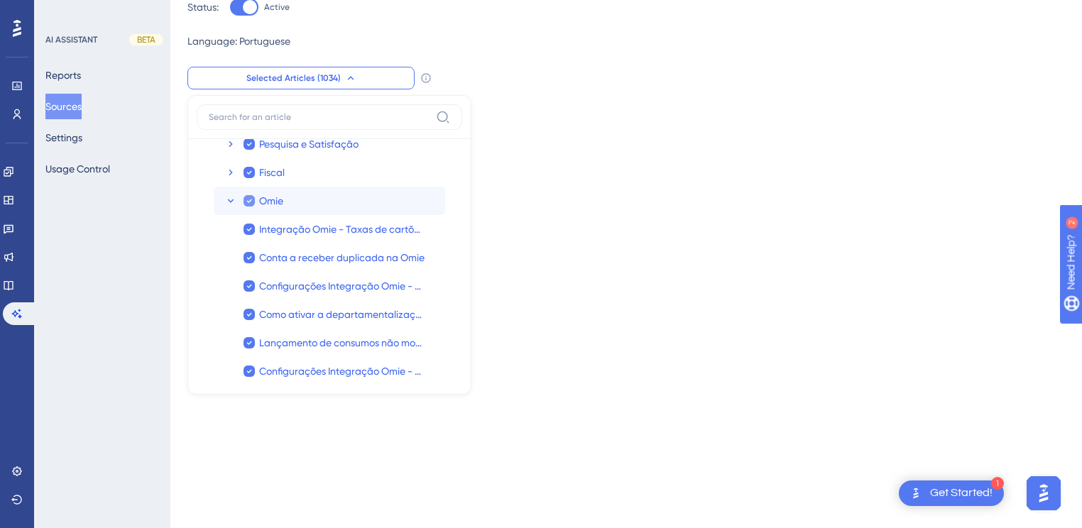
checkbox input "false"
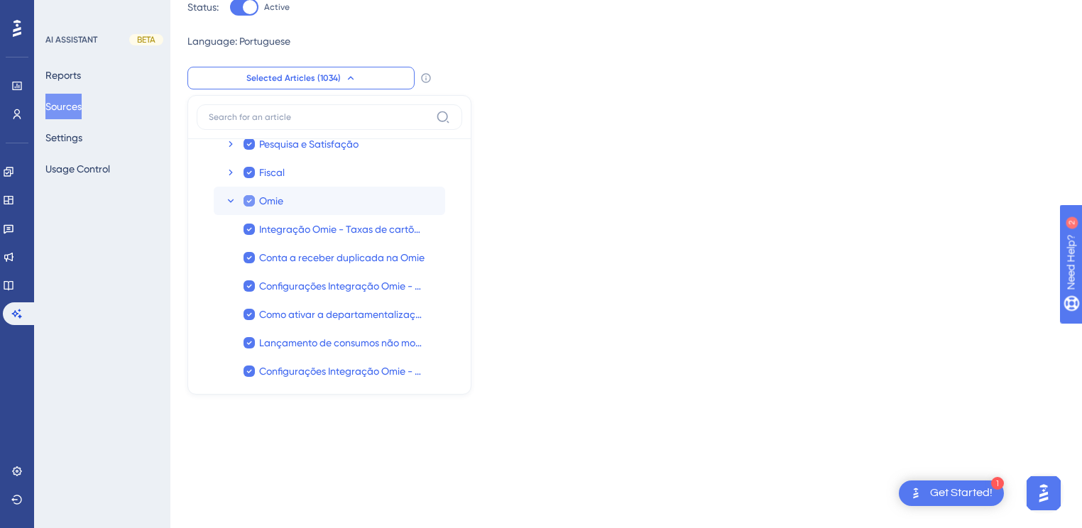
checkbox input "false"
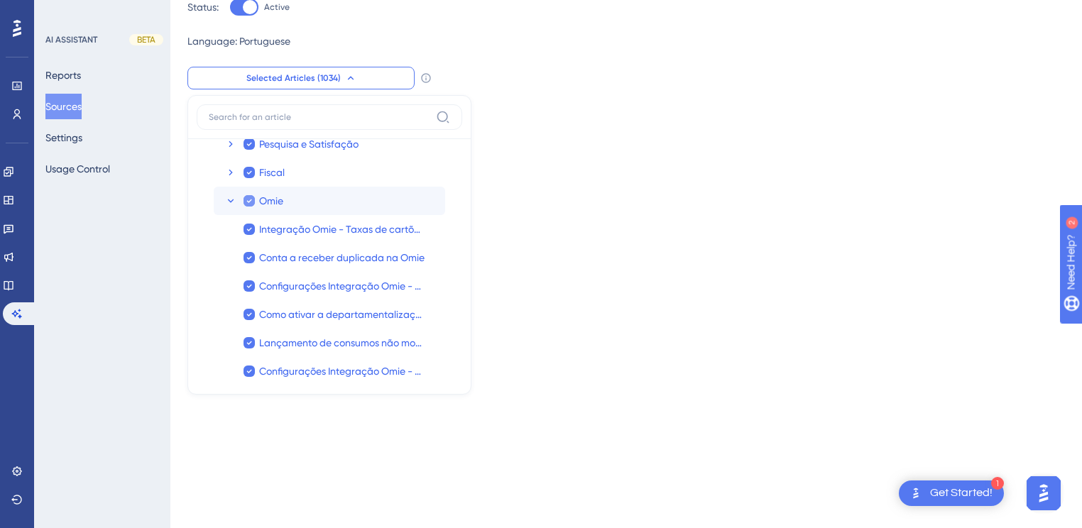
checkbox input "false"
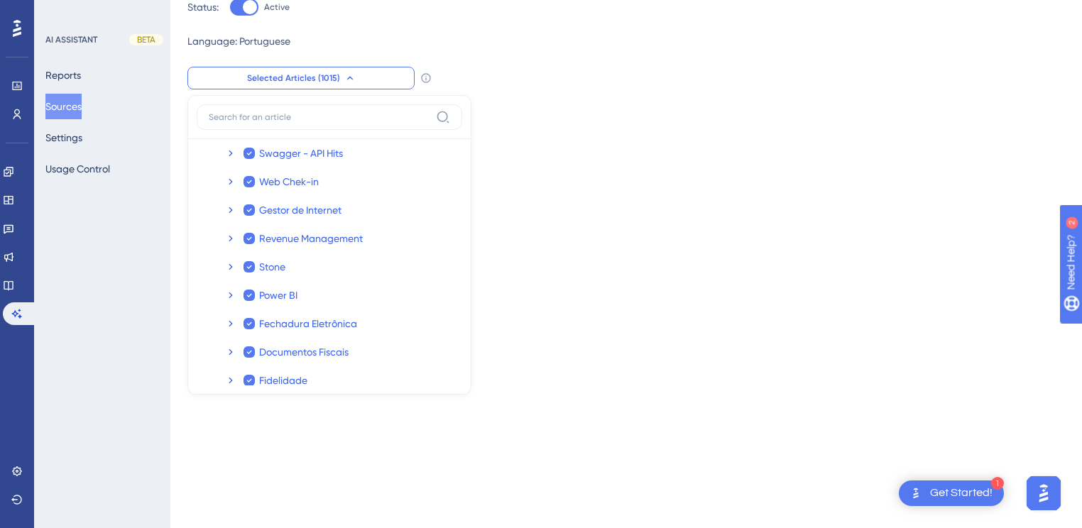
scroll to position [0, 0]
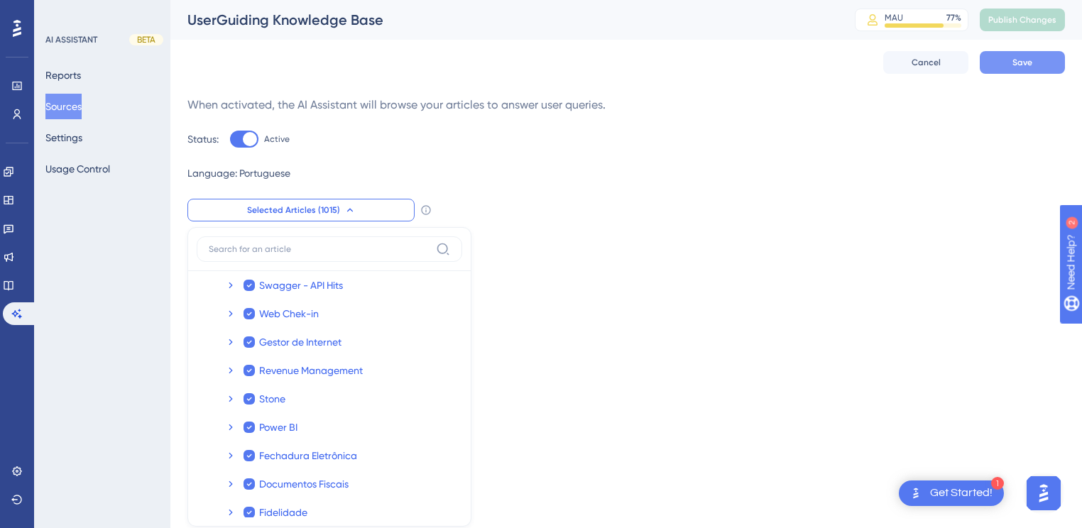
click at [1032, 68] on button "Save" at bounding box center [1022, 62] width 85 height 23
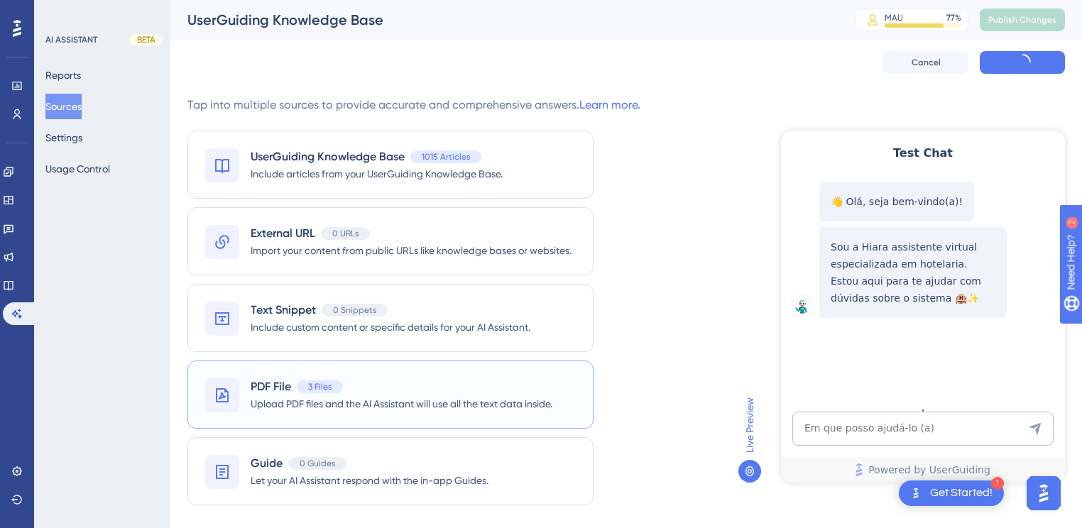
click at [351, 393] on div "PDF File 3 Files" at bounding box center [402, 386] width 302 height 17
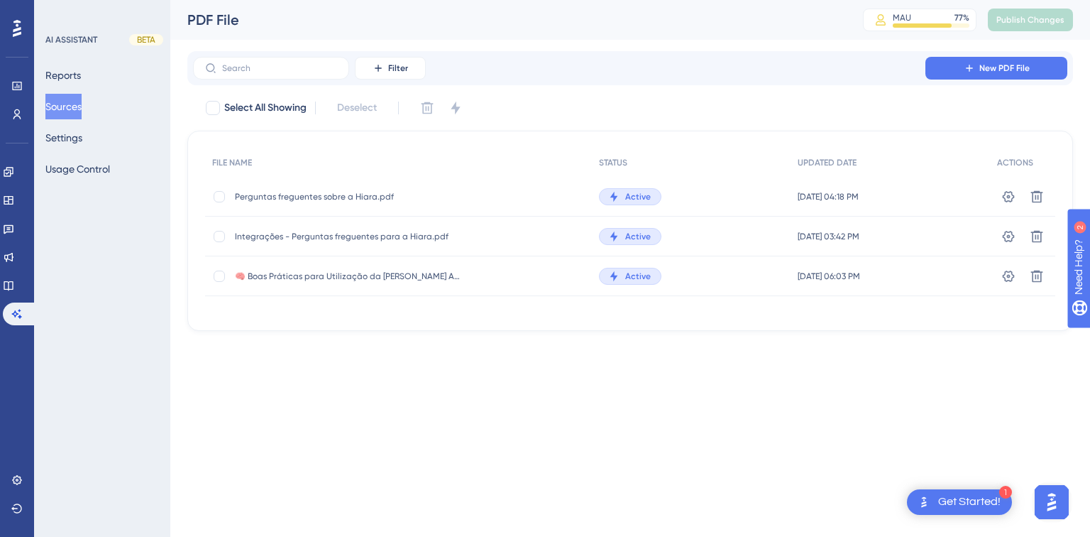
click at [277, 238] on span "Integrações - Perguntas freguentes para a Hiara.pdf" at bounding box center [348, 236] width 227 height 11
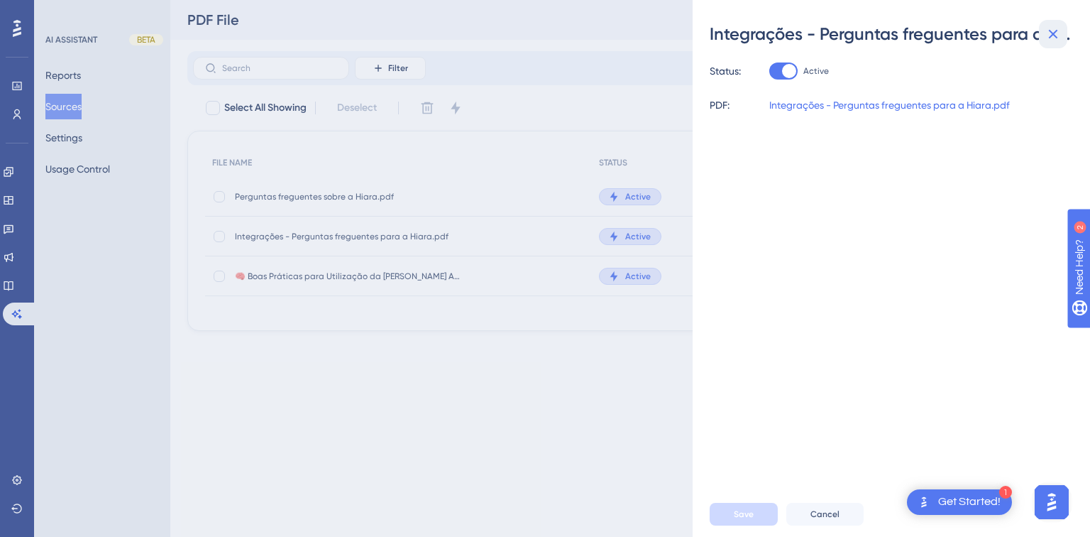
click at [1054, 33] on icon at bounding box center [1053, 34] width 9 height 9
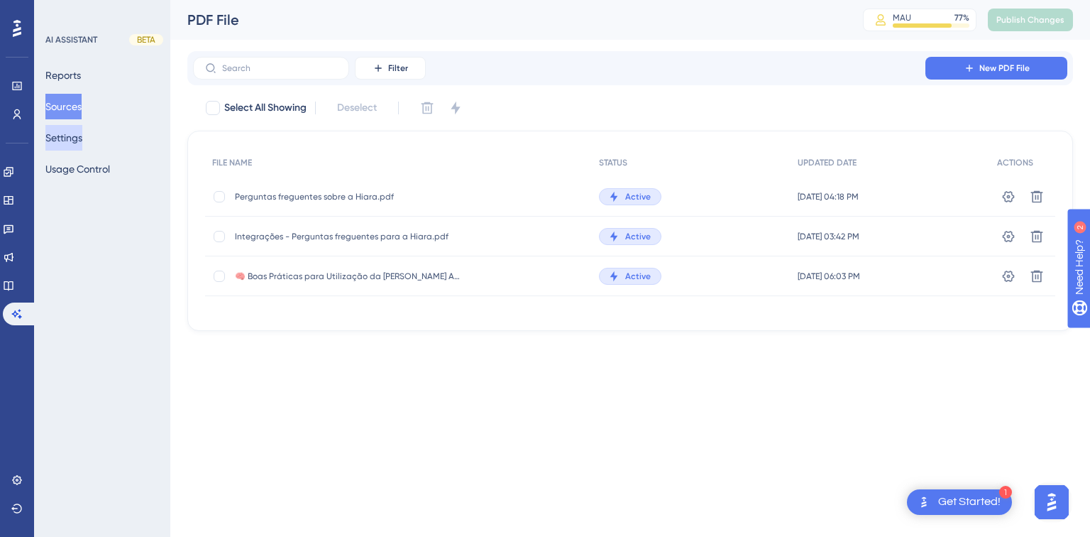
click at [66, 139] on button "Settings" at bounding box center [63, 138] width 37 height 26
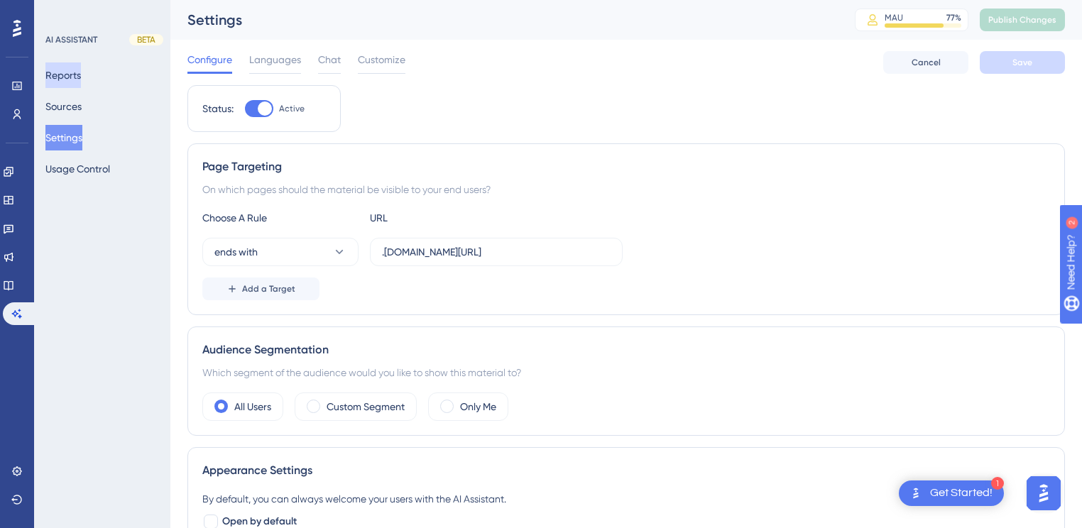
click at [75, 82] on button "Reports" at bounding box center [62, 75] width 35 height 26
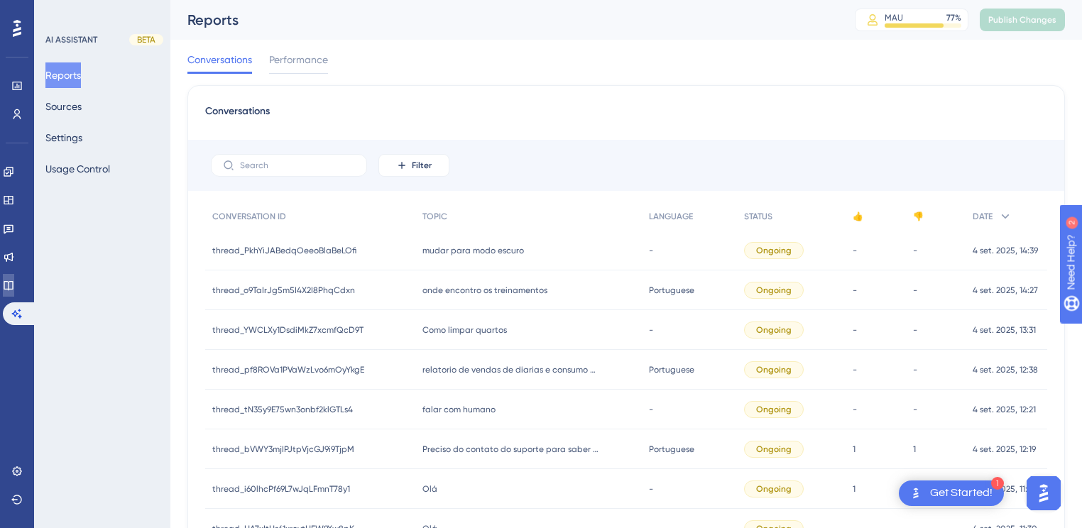
click at [12, 284] on icon at bounding box center [8, 285] width 9 height 9
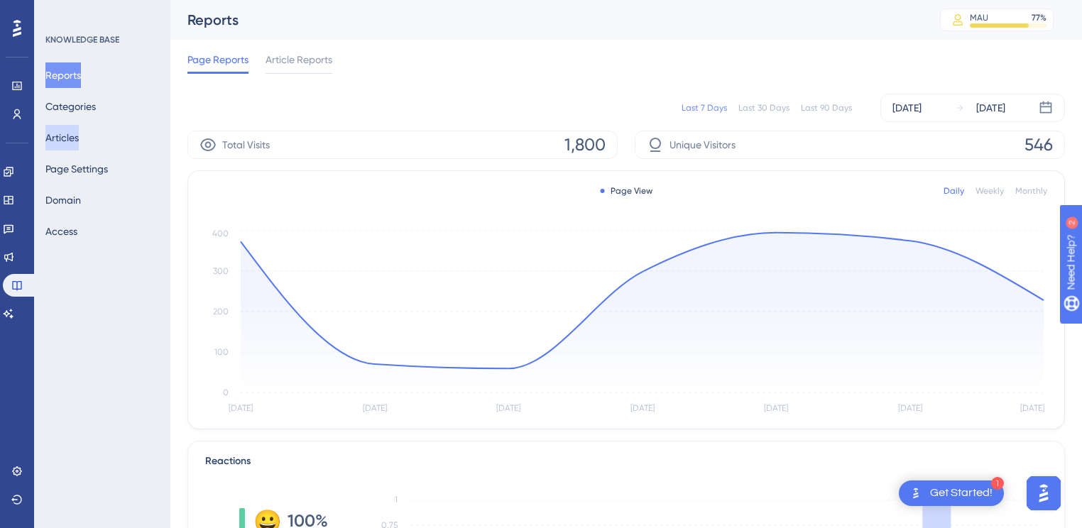
click at [63, 141] on button "Articles" at bounding box center [61, 138] width 33 height 26
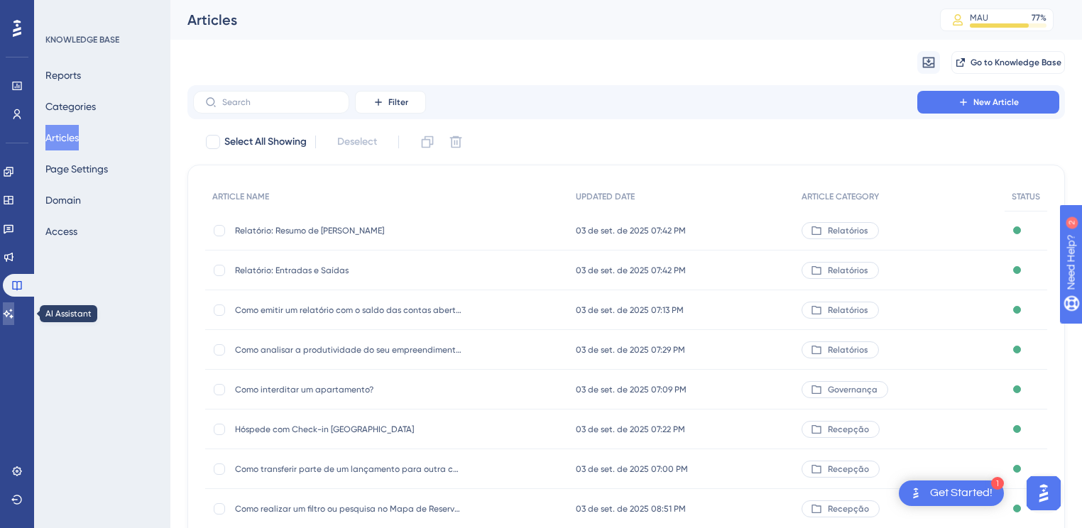
click at [14, 315] on icon at bounding box center [8, 313] width 11 height 11
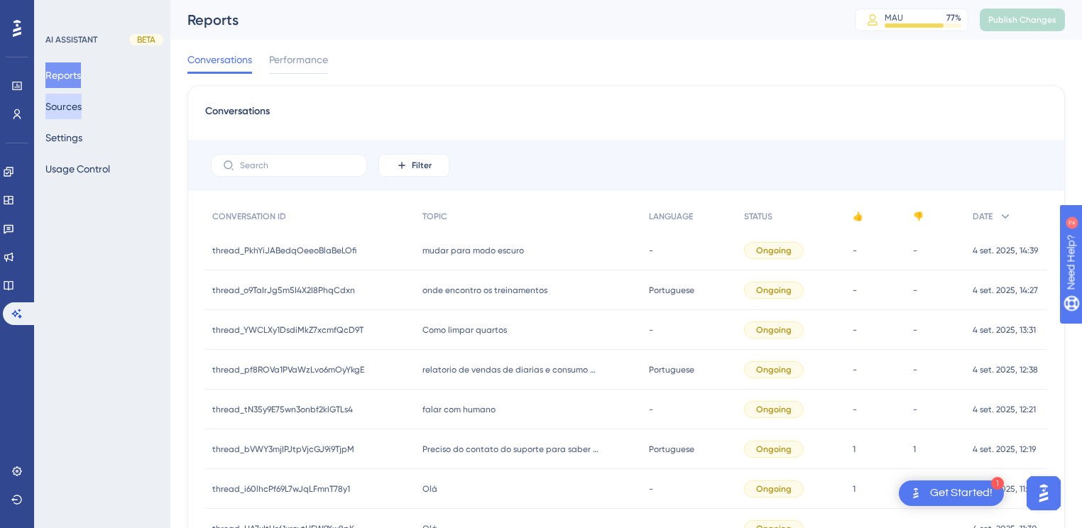
click at [82, 107] on button "Sources" at bounding box center [63, 107] width 36 height 26
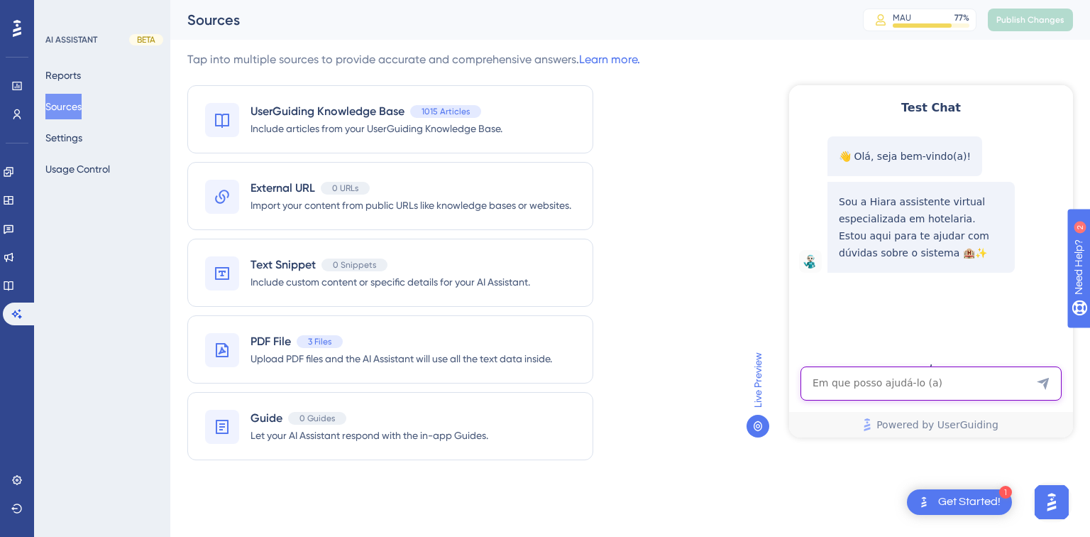
click at [855, 398] on textarea "AI Assistant Text Input" at bounding box center [931, 383] width 261 height 34
paste textarea "os pagamentos estao ficando como pendentes"
type textarea "os pagamentos estao ficando como pendentes"
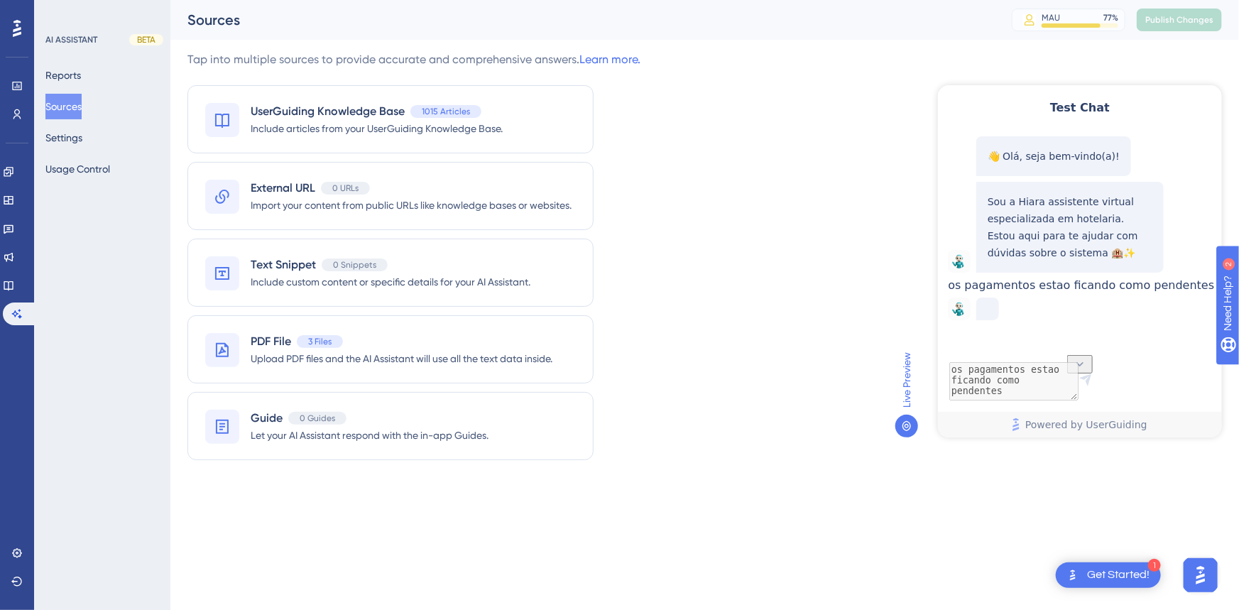
scroll to position [33, 0]
click at [850, 204] on div "Tap into multiple sources to provide accurate and comprehensive answers. Learn …" at bounding box center [704, 264] width 1034 height 426
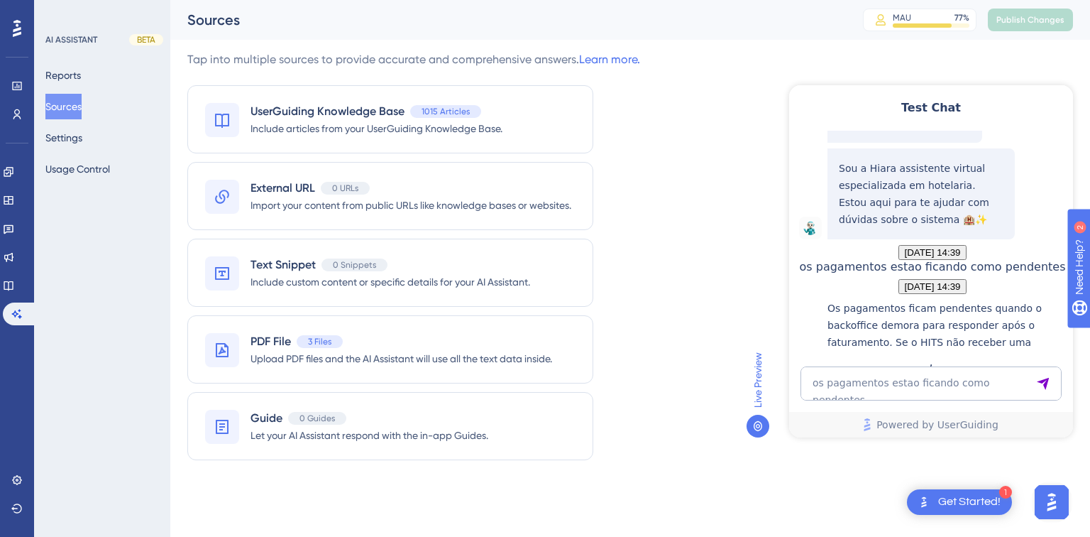
scroll to position [266, 0]
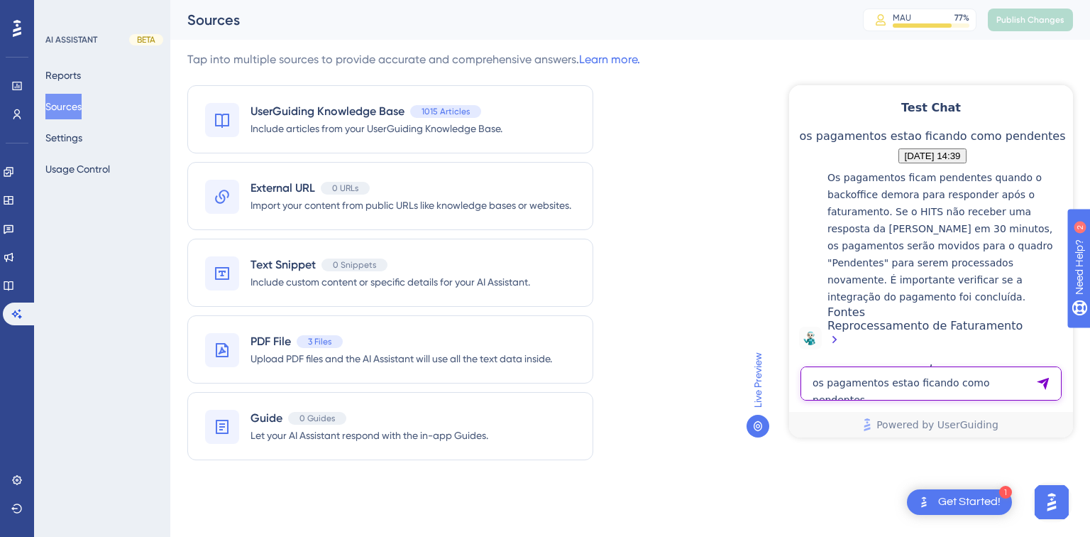
click at [814, 386] on textarea "os pagamentos estao ficando como pendentes" at bounding box center [931, 383] width 261 height 34
paste textarea "EM CONTATO COM A OMIE DIZEM QUE A INSTABILIDADE É NO HITS"
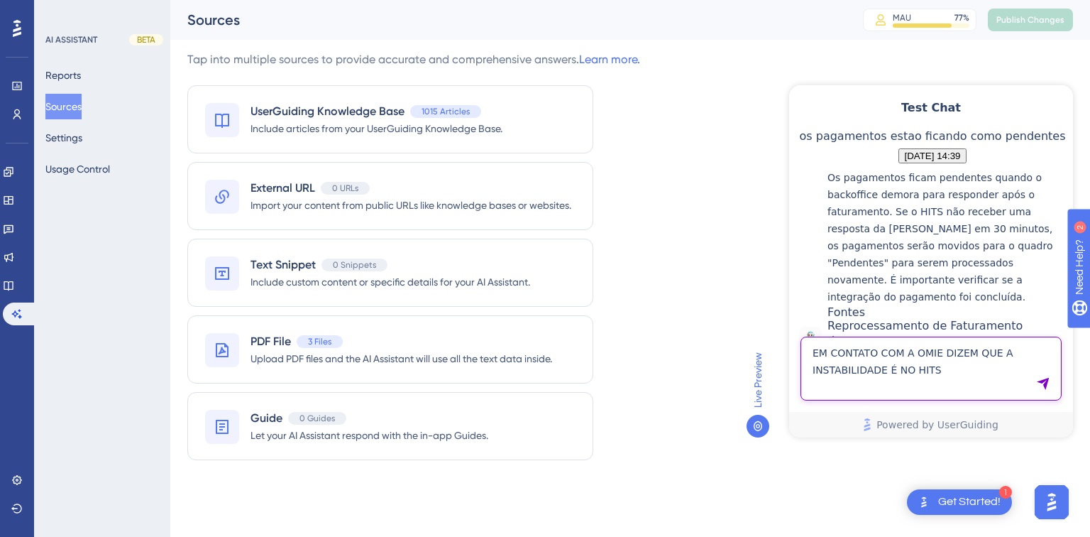
type textarea "EM CONTATO COM A OMIE DIZEM QUE A INSTABILIDADE É NO HITS"
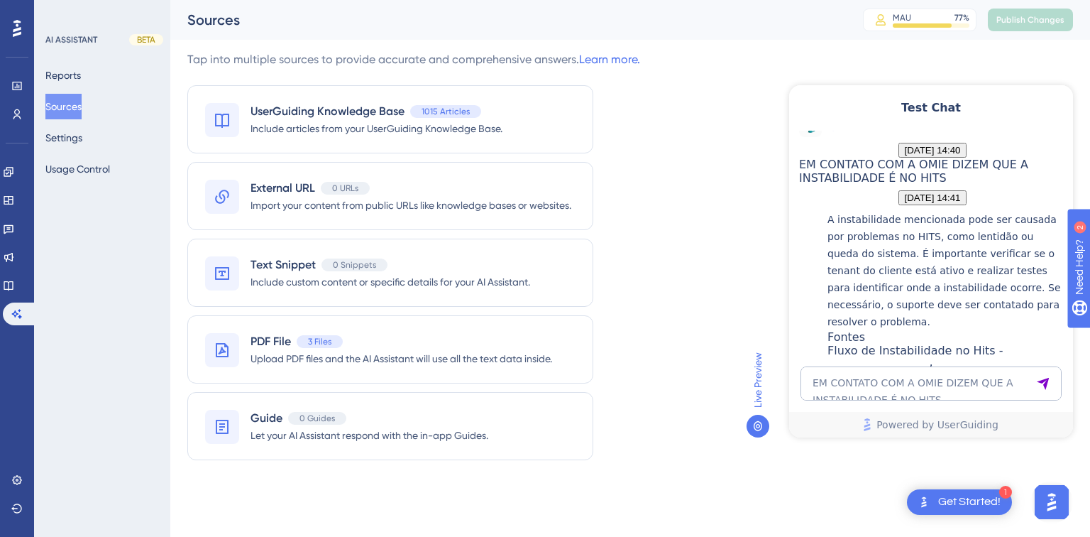
scroll to position [608, 0]
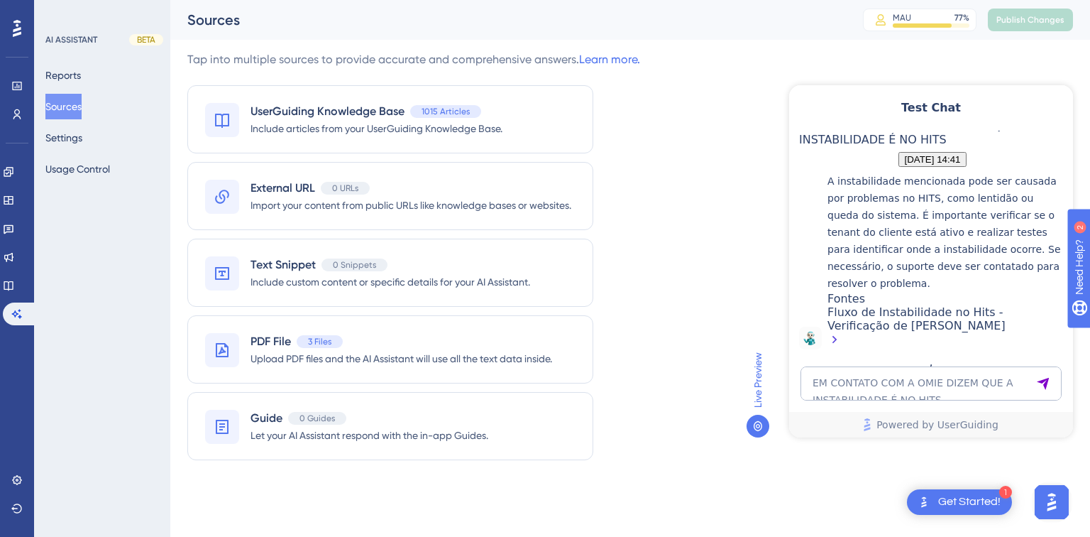
click at [903, 313] on div "Fluxo de Instabilidade no Hits - Verificação de Mal Desempenho" at bounding box center [947, 327] width 239 height 44
click at [367, 126] on span "Include articles from your UserGuiding Knowledge Base." at bounding box center [377, 128] width 252 height 17
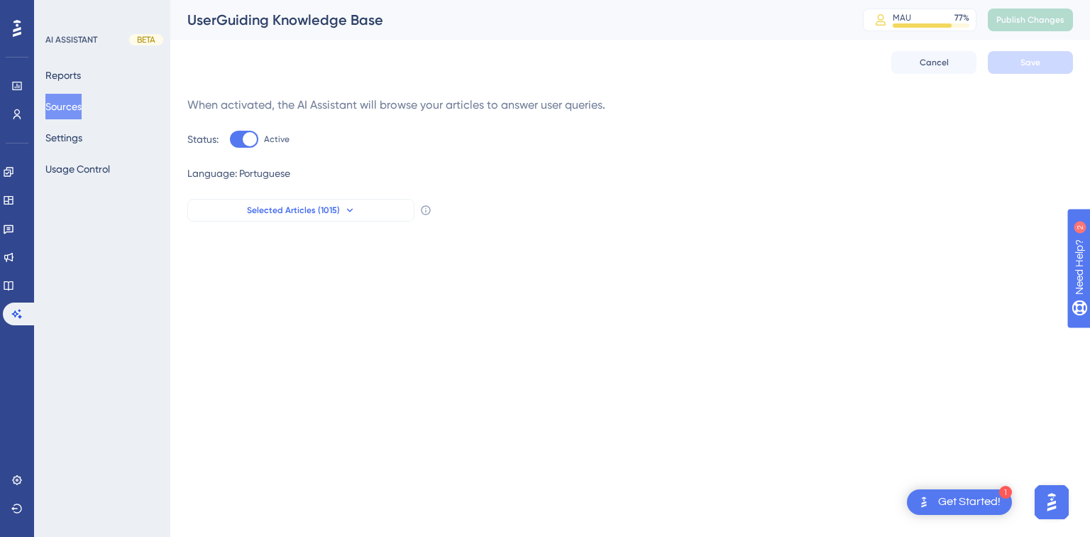
click at [290, 212] on span "Selected Articles (1015)" at bounding box center [293, 209] width 93 height 11
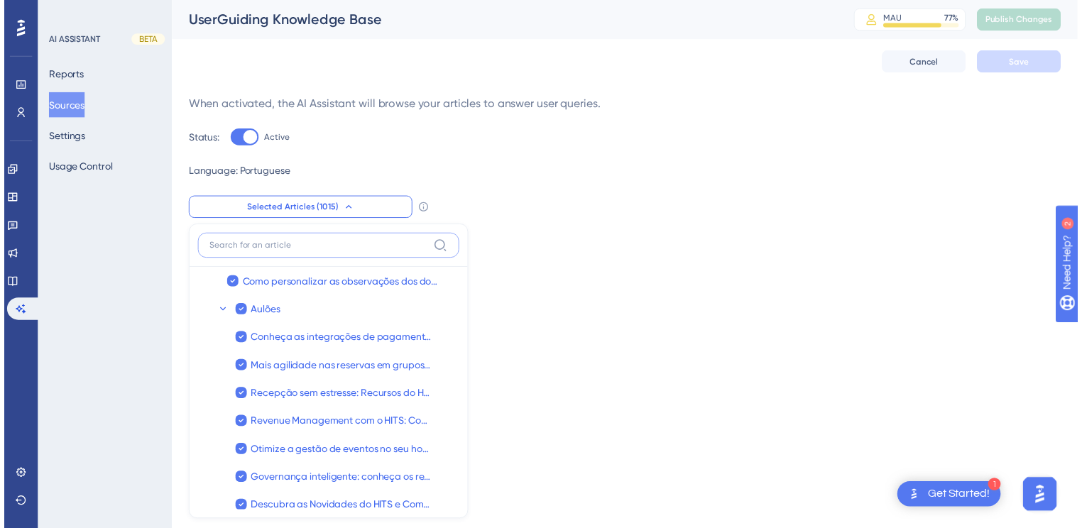
scroll to position [113, 0]
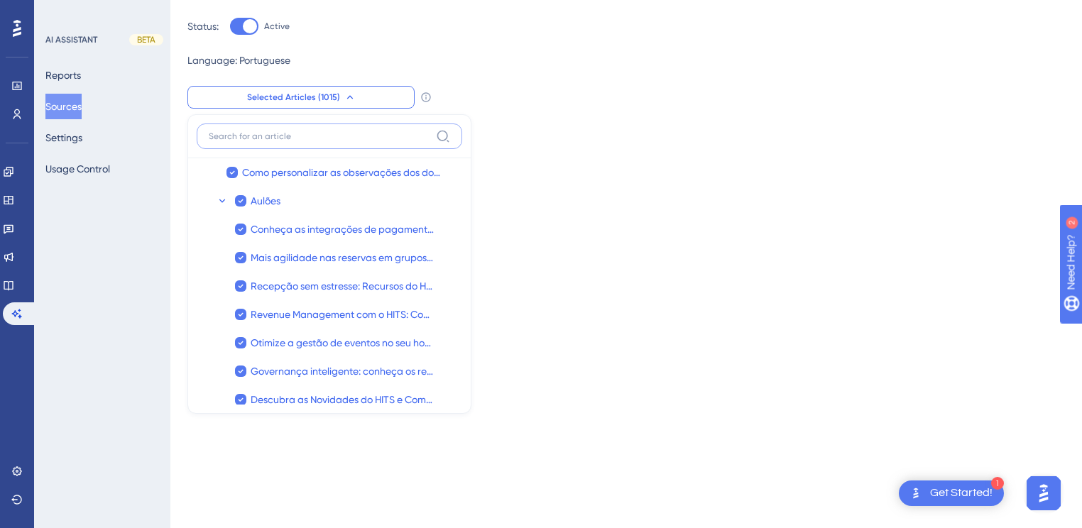
click at [241, 132] on input at bounding box center [320, 136] width 222 height 11
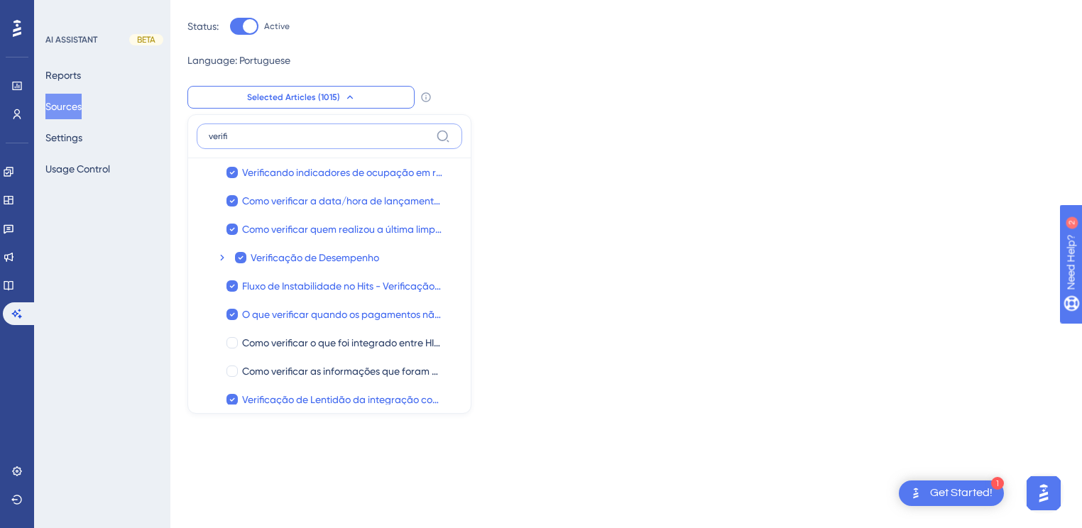
type input "verifi"
click at [239, 256] on icon at bounding box center [241, 258] width 6 height 10
checkbox input "false"
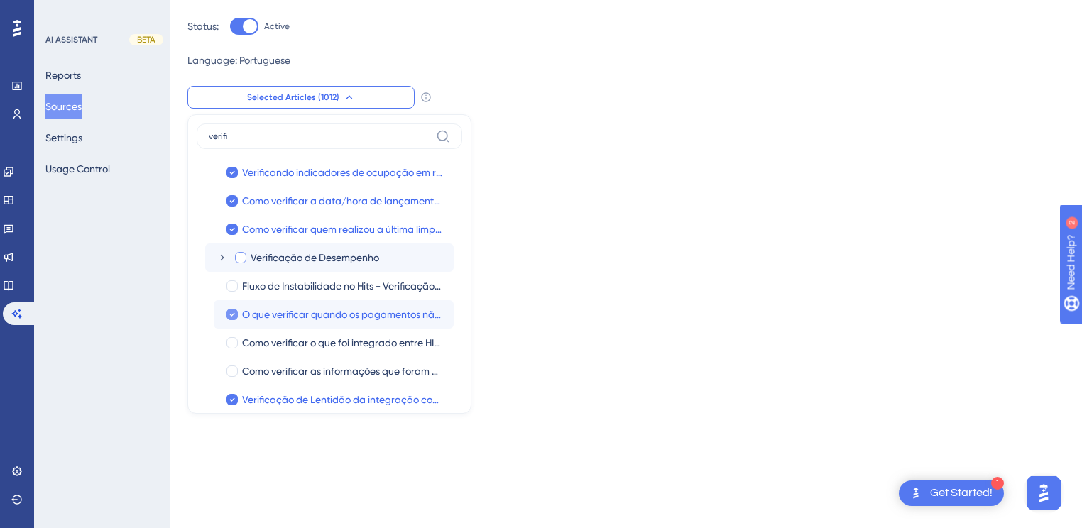
click at [229, 312] on icon at bounding box center [232, 315] width 6 height 10
click at [233, 312] on div at bounding box center [231, 314] width 11 height 11
click at [233, 313] on icon at bounding box center [232, 315] width 5 height 4
checkbox input "false"
click at [217, 253] on icon at bounding box center [222, 257] width 11 height 11
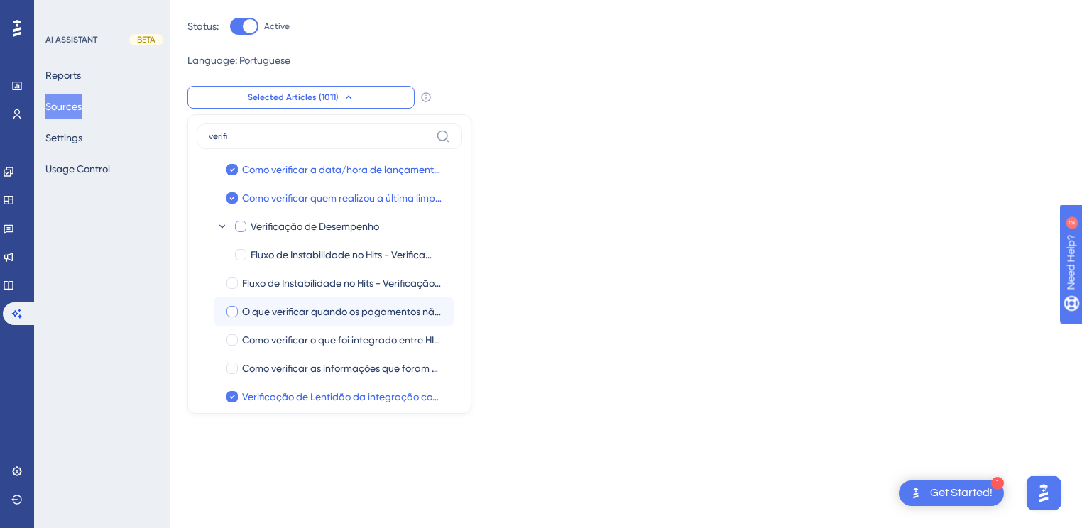
scroll to position [45, 0]
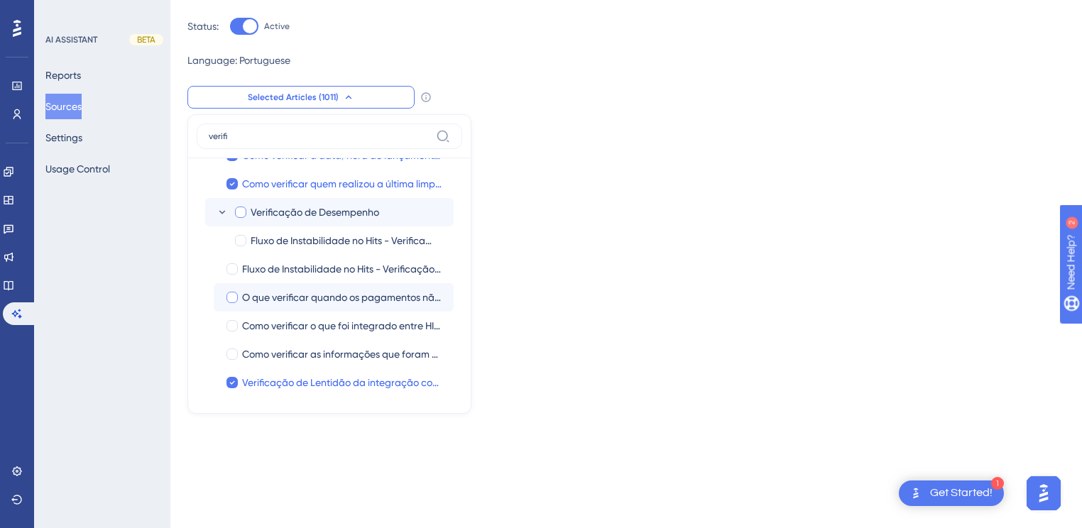
click at [218, 214] on icon at bounding box center [222, 212] width 11 height 11
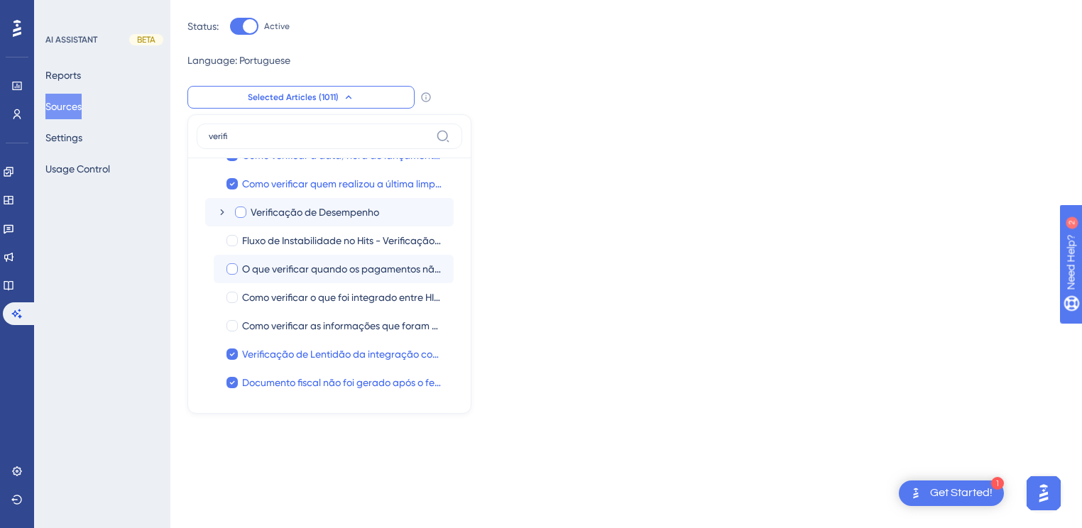
click at [218, 214] on icon at bounding box center [222, 212] width 11 height 11
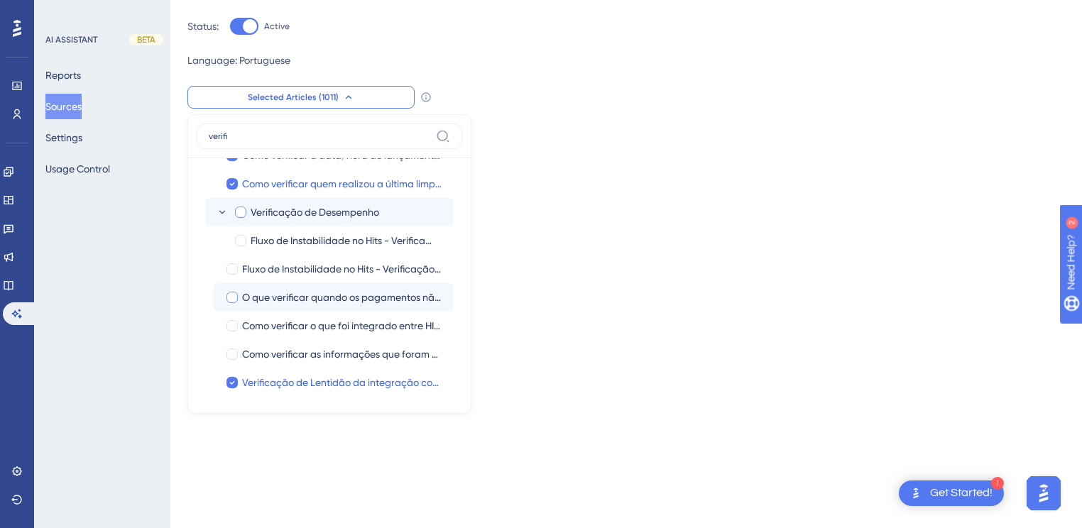
click at [218, 214] on icon at bounding box center [222, 212] width 11 height 11
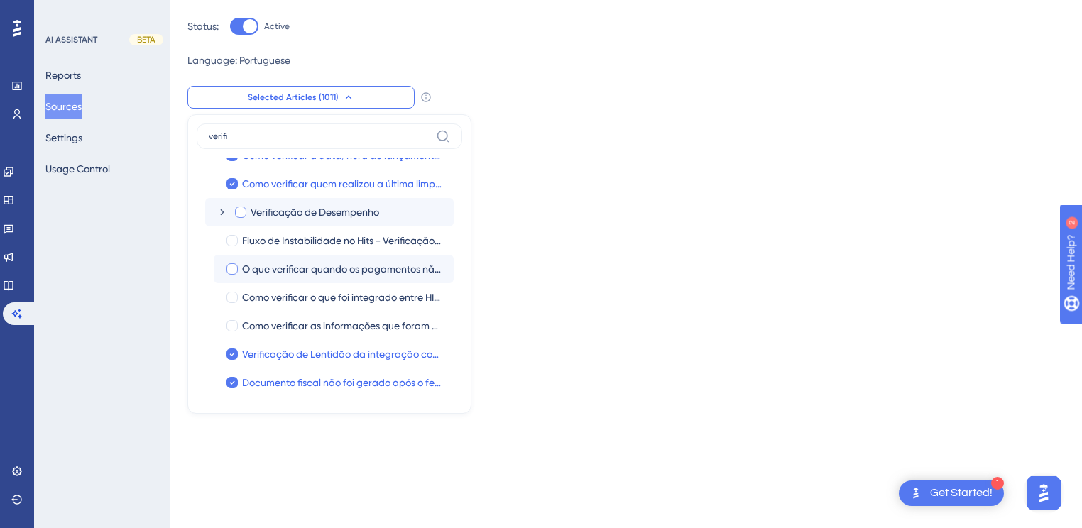
click at [222, 211] on icon at bounding box center [222, 212] width 4 height 6
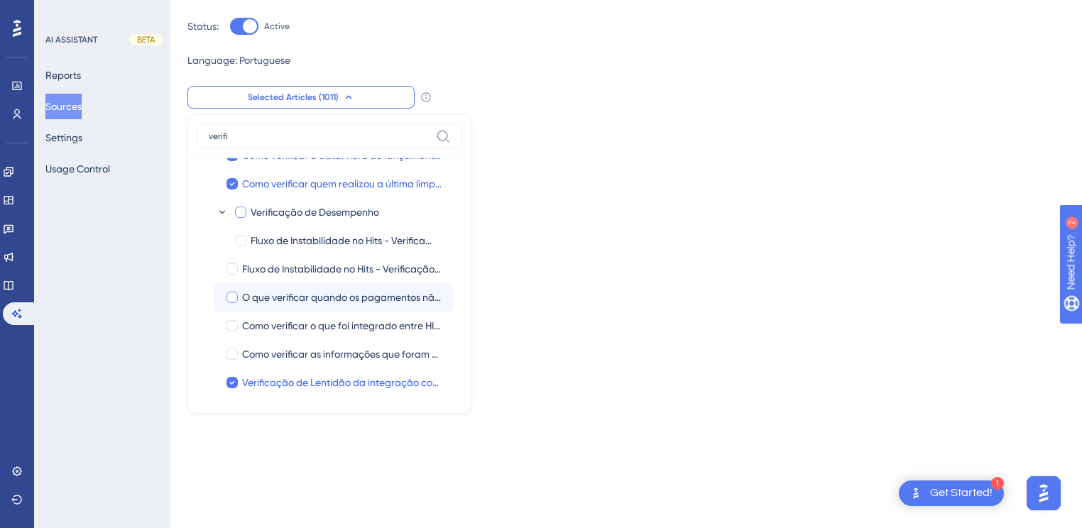
click at [237, 211] on div at bounding box center [240, 212] width 11 height 11
checkbox input "true"
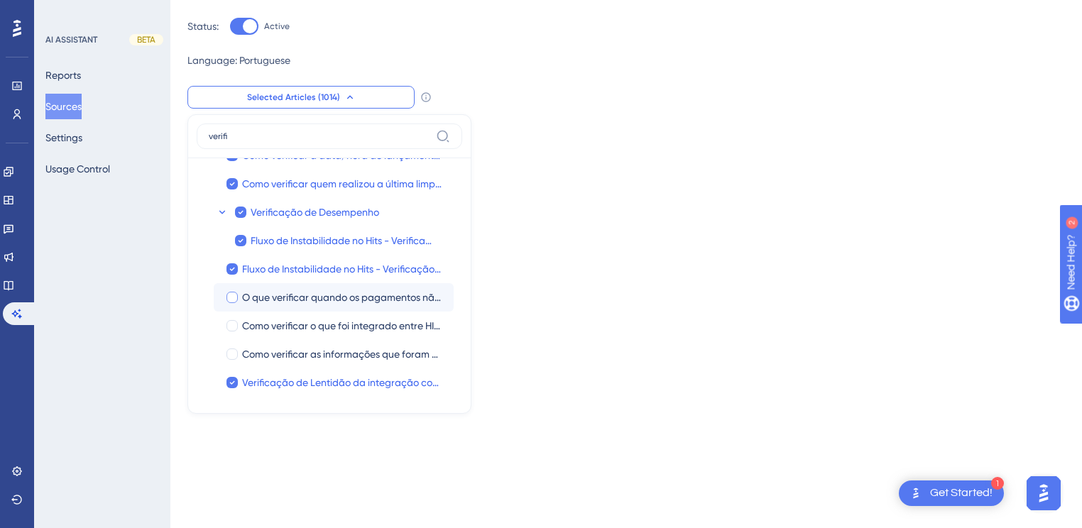
click at [232, 297] on div at bounding box center [231, 297] width 11 height 11
checkbox input "true"
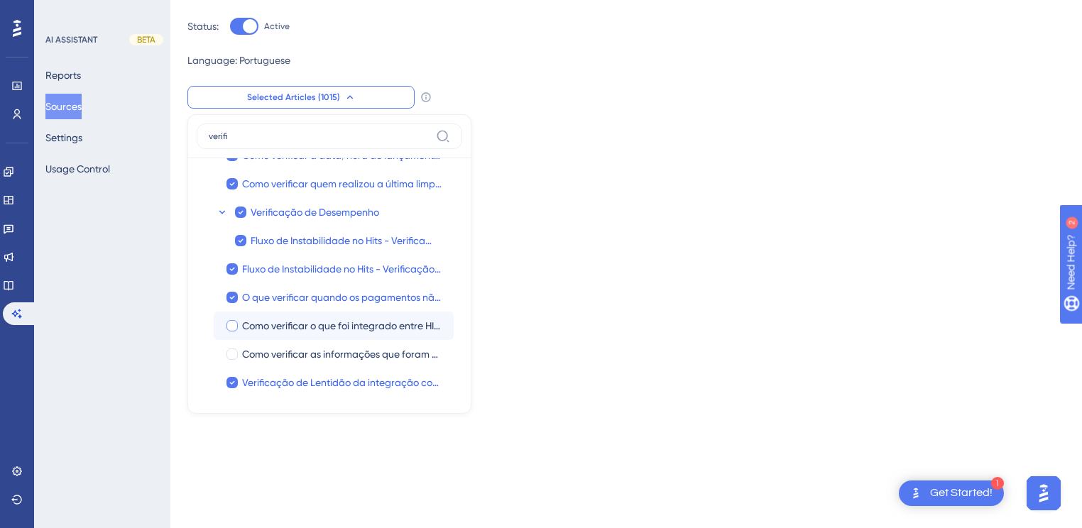
click at [231, 322] on div at bounding box center [231, 325] width 11 height 11
checkbox input "true"
click at [236, 354] on div at bounding box center [231, 354] width 11 height 11
checkbox input "true"
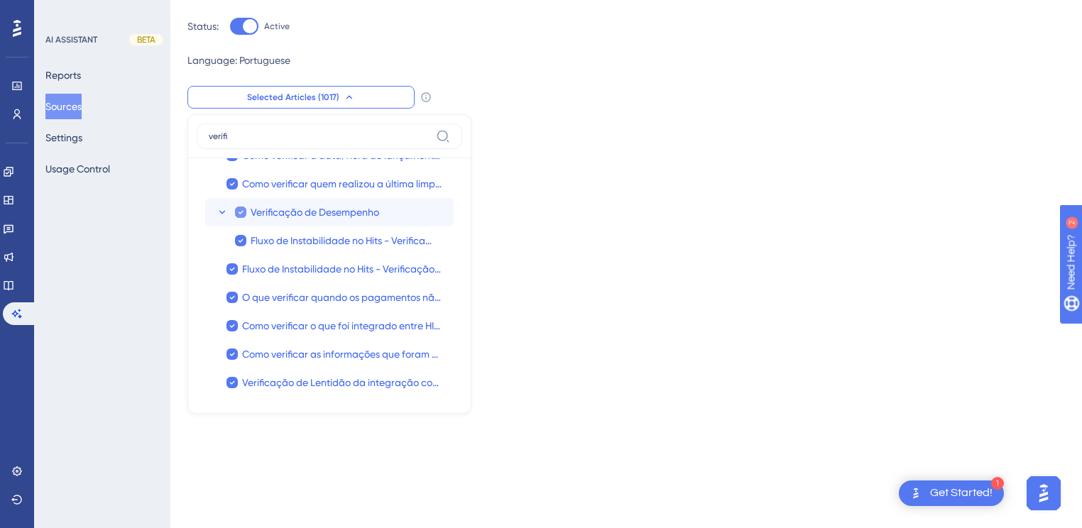
click at [240, 210] on icon at bounding box center [241, 212] width 6 height 10
checkbox input "false"
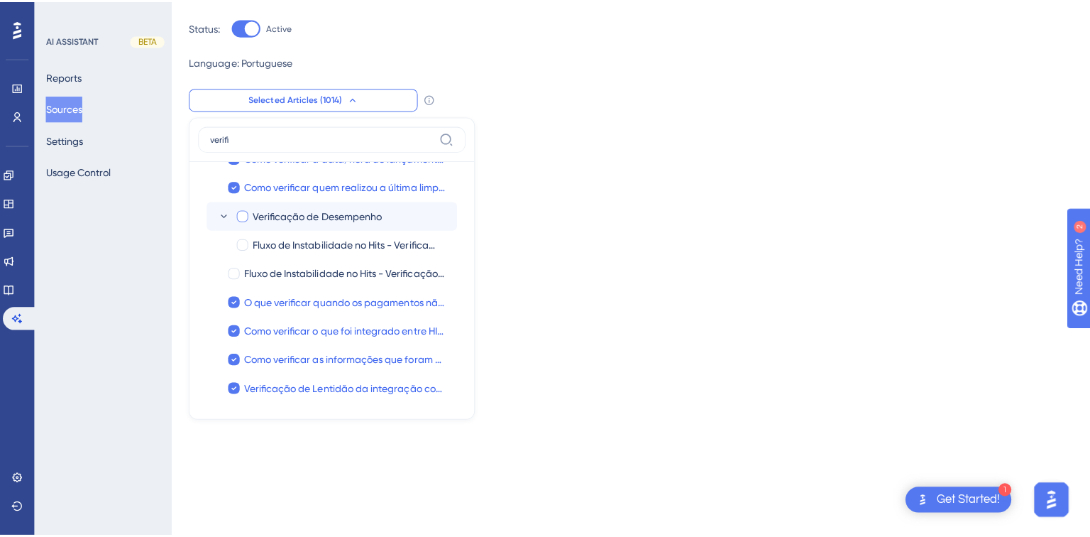
scroll to position [0, 0]
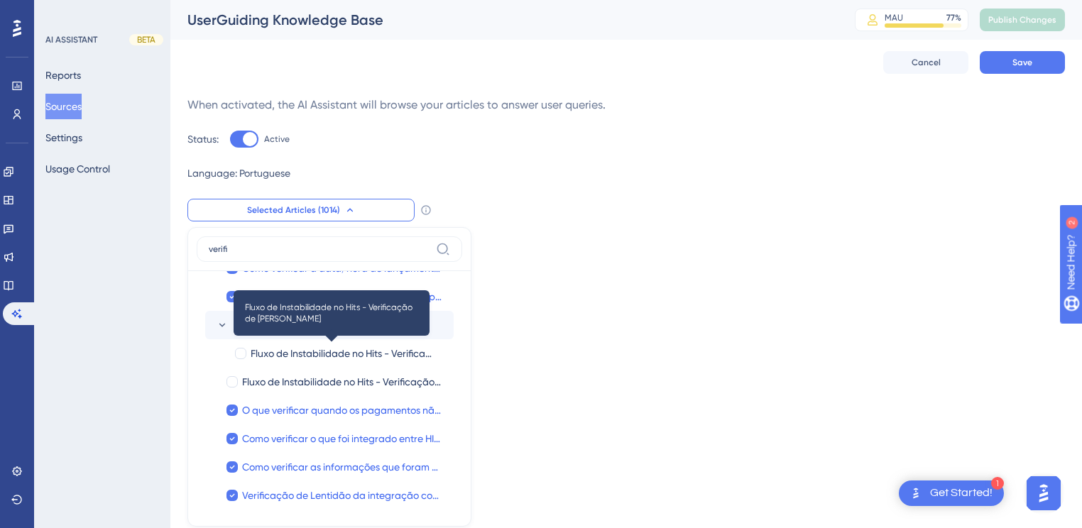
drag, startPoint x: 329, startPoint y: 356, endPoint x: 520, endPoint y: 327, distance: 192.6
click at [716, 0] on html "1 Get Started! Performance Users Engagement Widgets Feedback Product Updates Kn…" at bounding box center [541, 0] width 1082 height 0
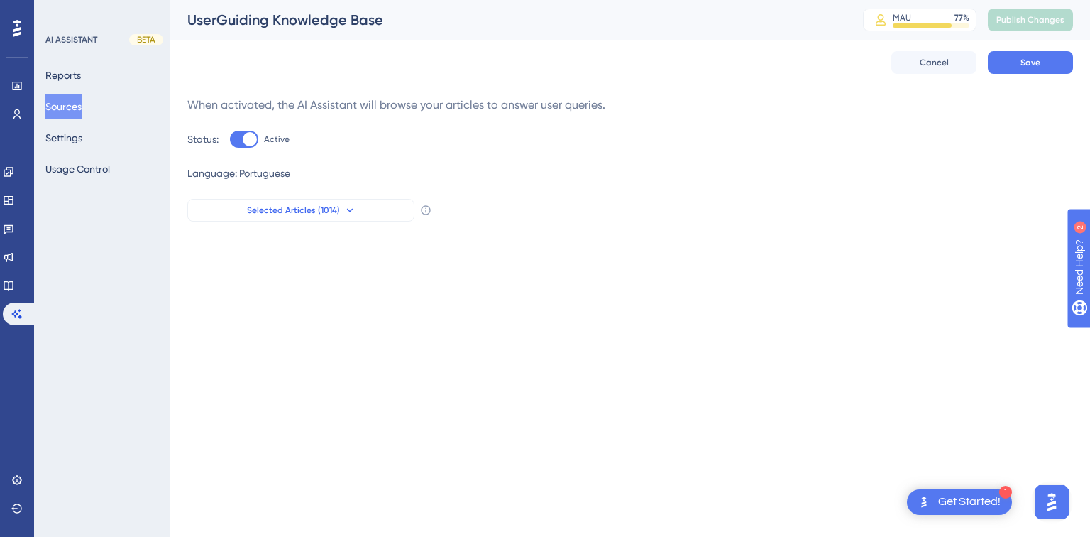
click at [341, 209] on button "Selected Articles (1014)" at bounding box center [300, 210] width 227 height 23
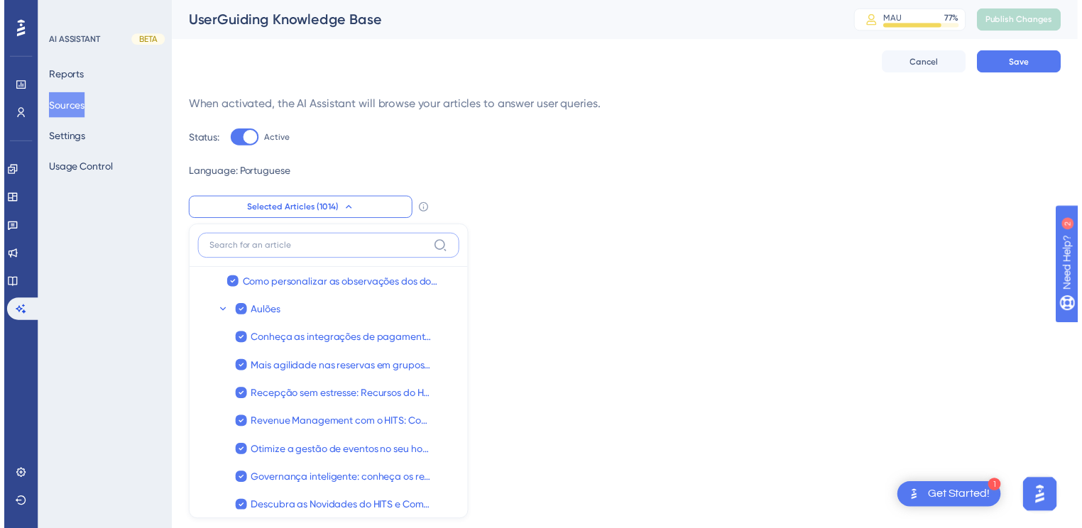
scroll to position [113, 0]
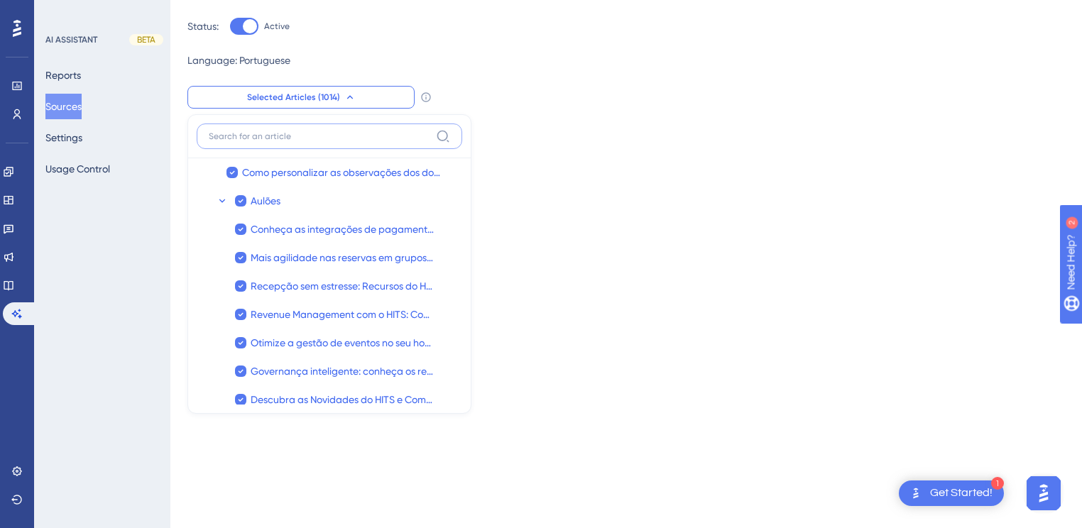
click at [244, 133] on input at bounding box center [320, 136] width 222 height 11
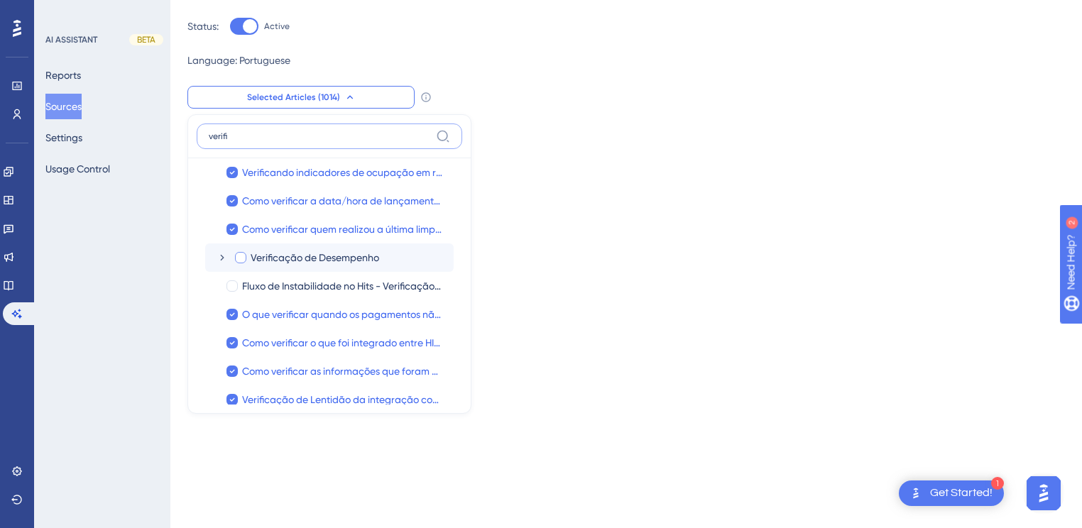
type input "verifi"
click at [222, 256] on icon at bounding box center [222, 257] width 11 height 11
click at [244, 256] on div at bounding box center [240, 257] width 11 height 11
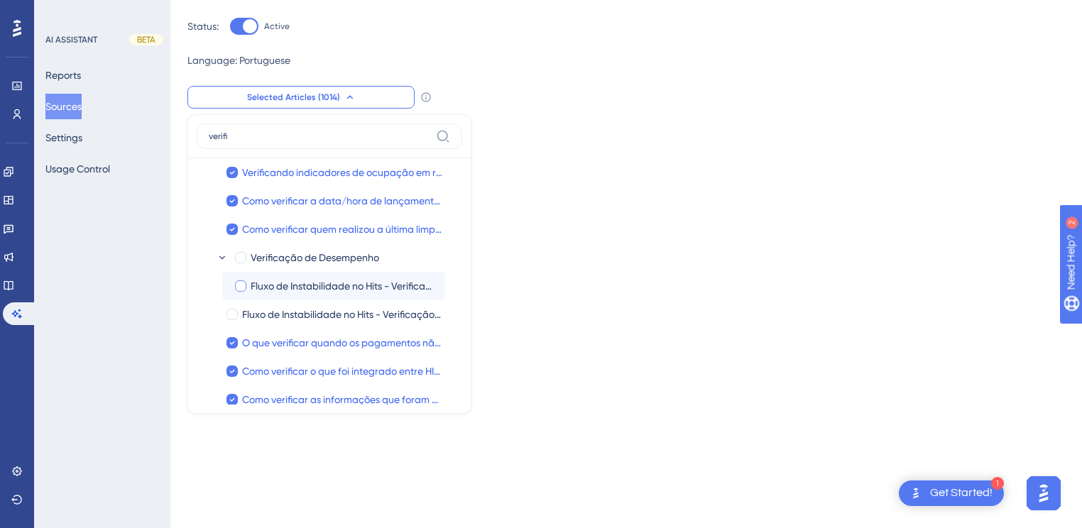
checkbox input "true"
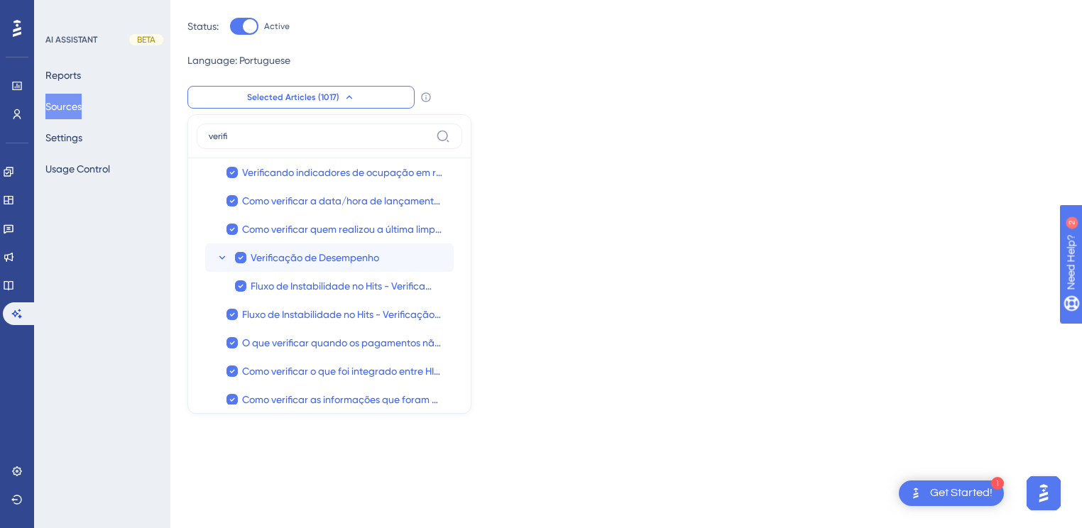
click at [219, 257] on icon at bounding box center [222, 257] width 11 height 11
click at [224, 257] on icon at bounding box center [222, 257] width 11 height 11
click at [241, 258] on icon at bounding box center [241, 258] width 5 height 4
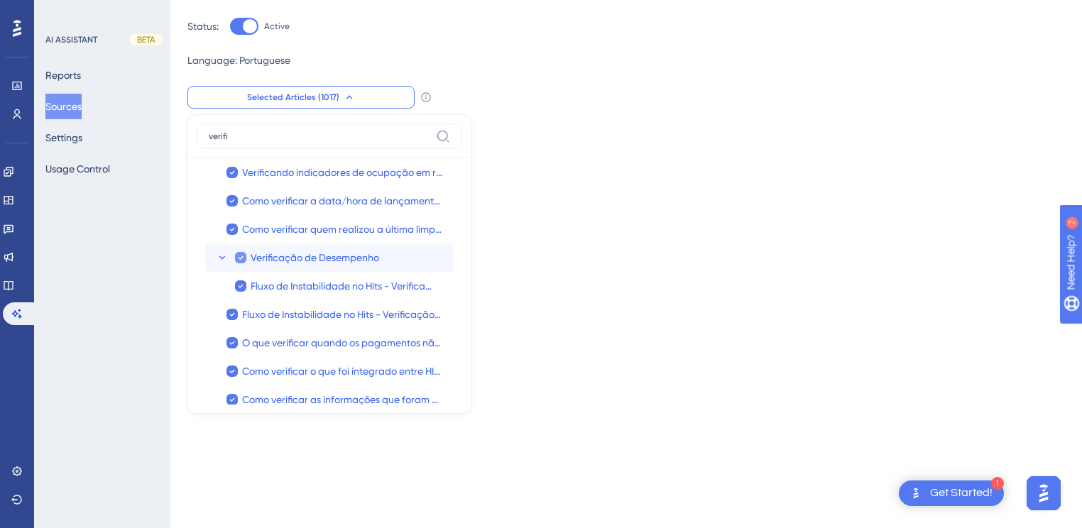
checkbox input "false"
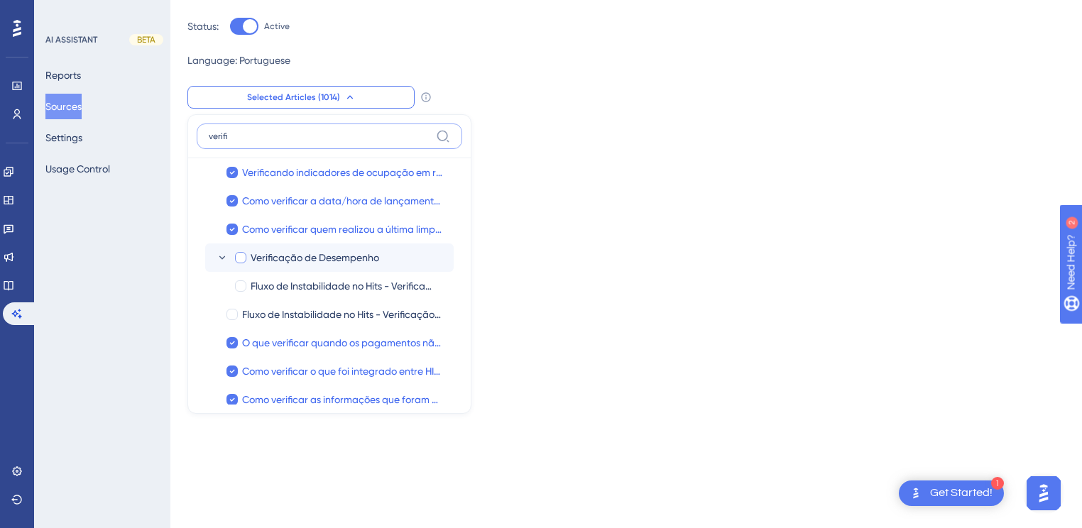
click at [246, 138] on input "verifi" at bounding box center [320, 136] width 222 height 11
type input "v"
drag, startPoint x: 246, startPoint y: 138, endPoint x: 505, endPoint y: 5, distance: 291.8
click at [245, 138] on input at bounding box center [320, 136] width 222 height 11
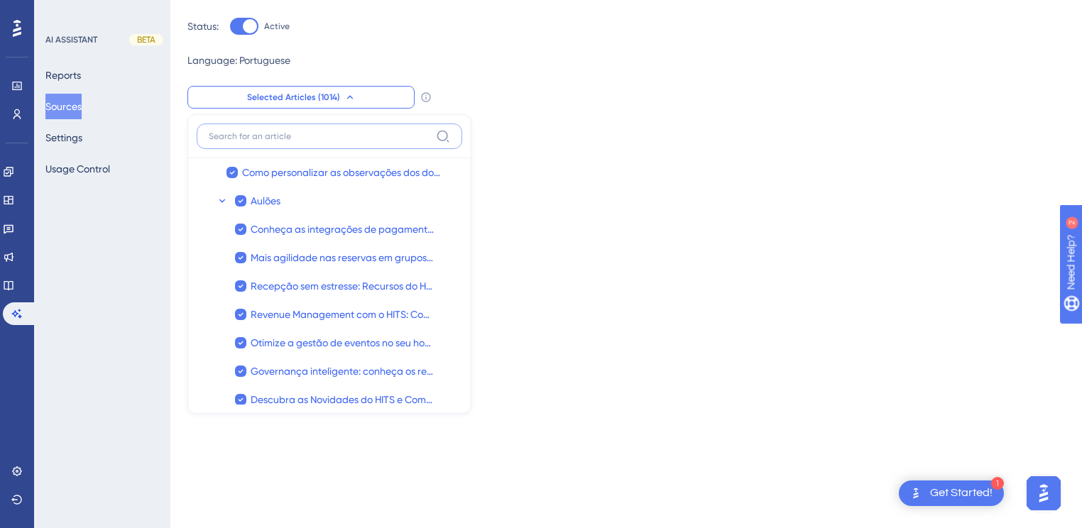
click at [253, 140] on input at bounding box center [320, 136] width 222 height 11
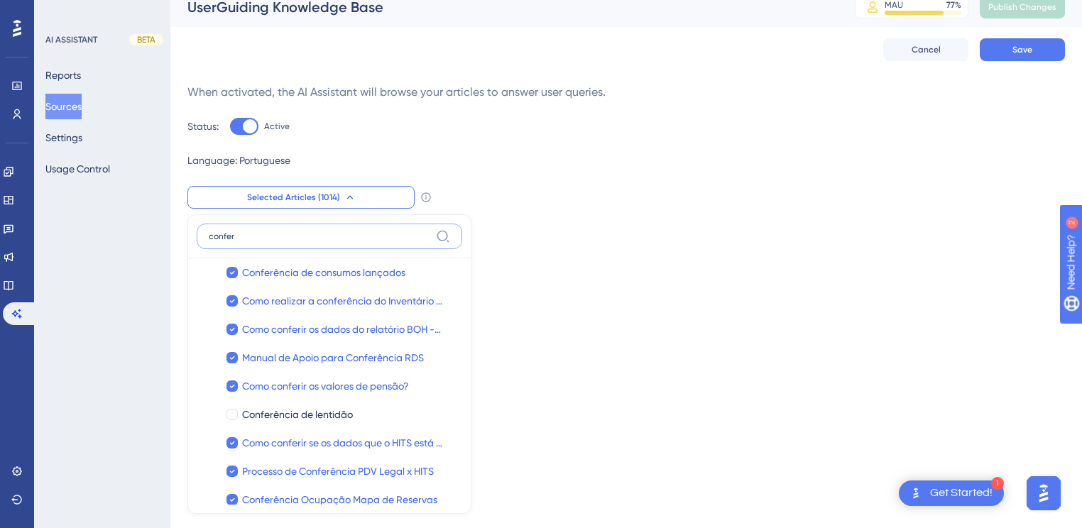
scroll to position [37, 0]
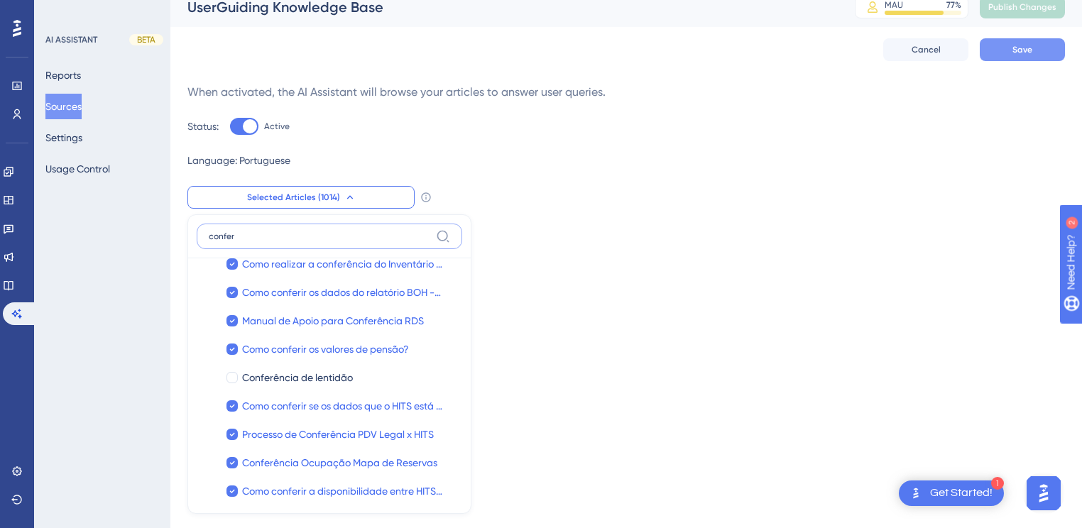
type input "confer"
click at [1008, 45] on button "Save" at bounding box center [1022, 49] width 85 height 23
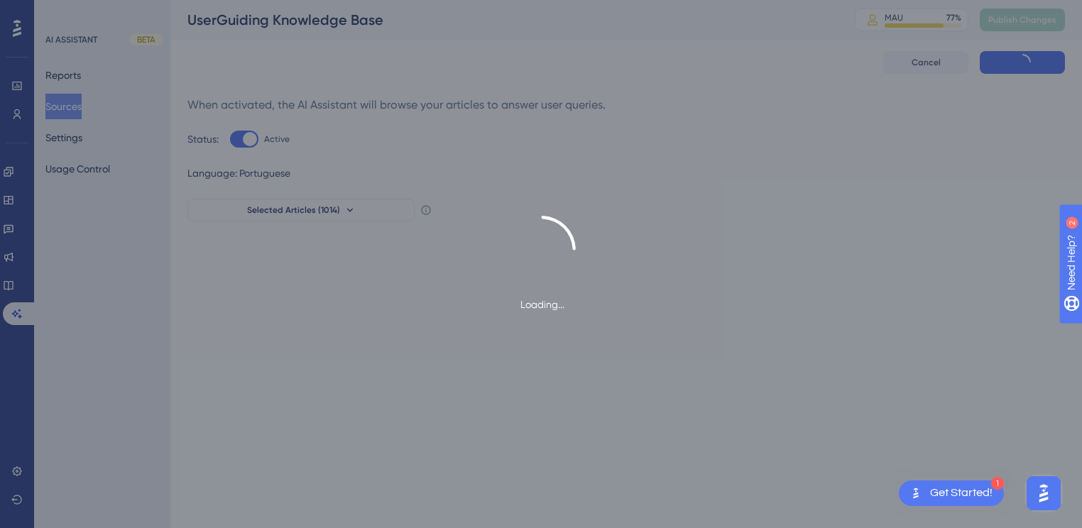
scroll to position [0, 0]
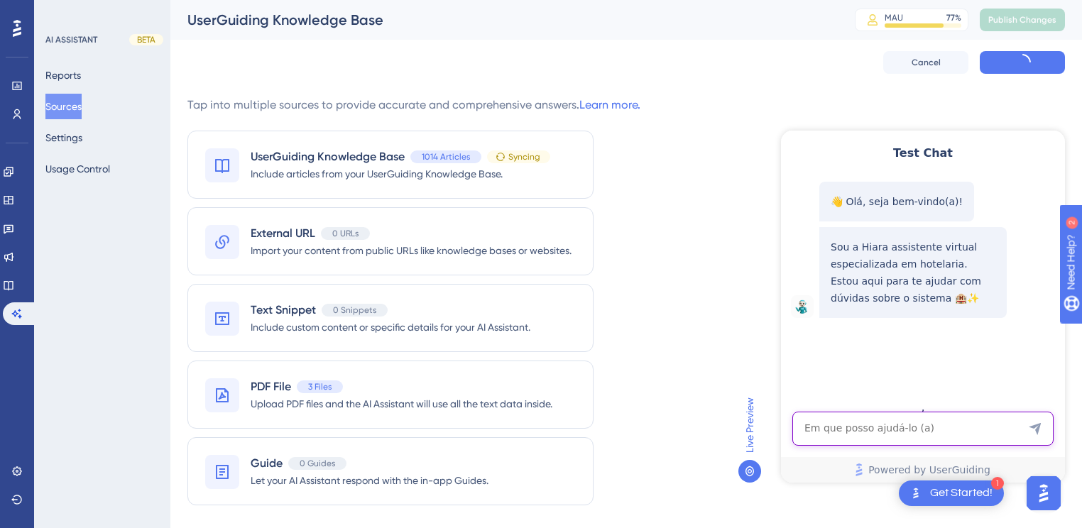
click at [892, 427] on textarea "AI Assistant Text Input" at bounding box center [922, 429] width 261 height 34
type textarea "como lançar comanda no hits?"
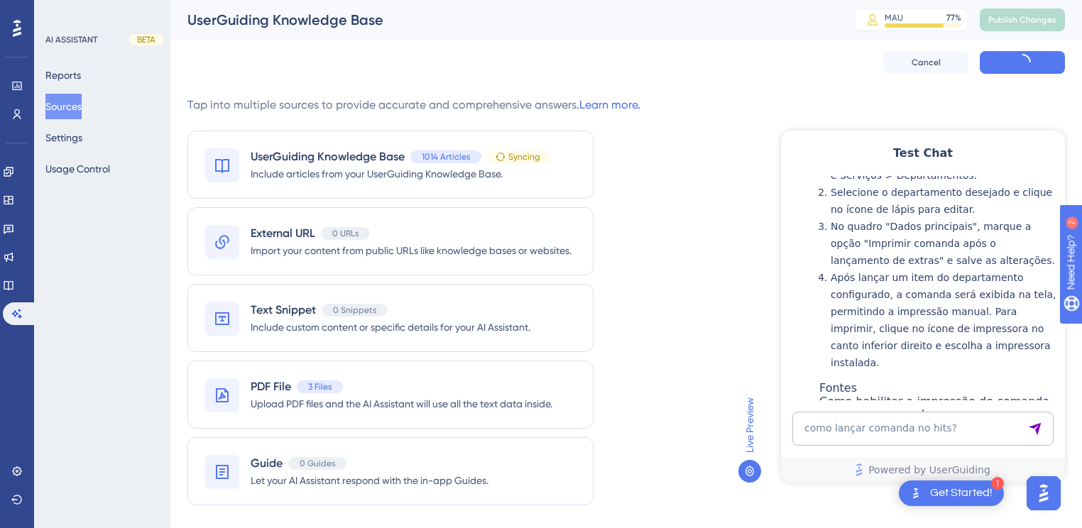
scroll to position [405, 0]
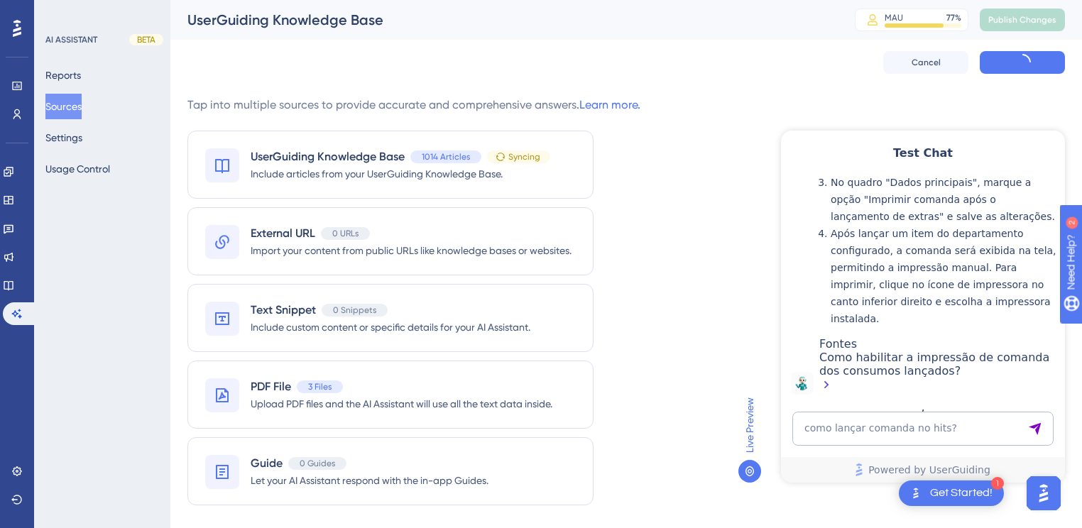
click at [914, 359] on div "Como habilitar a impressão de comanda dos consumos lançados?" at bounding box center [938, 373] width 239 height 44
click at [869, 428] on textarea "como lançar comanda no hits?" at bounding box center [922, 429] width 261 height 34
type textarea "como lançar?"
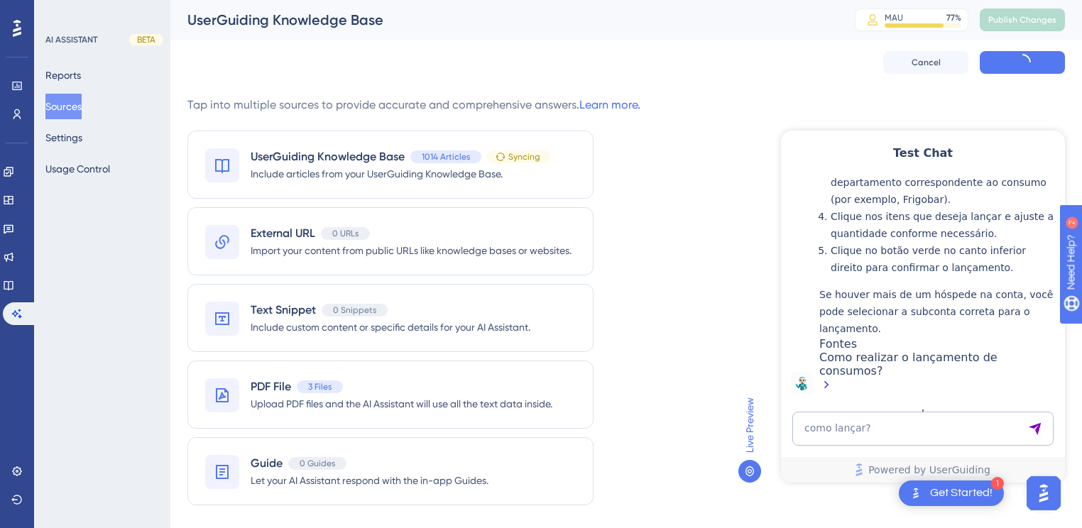
scroll to position [1005, 0]
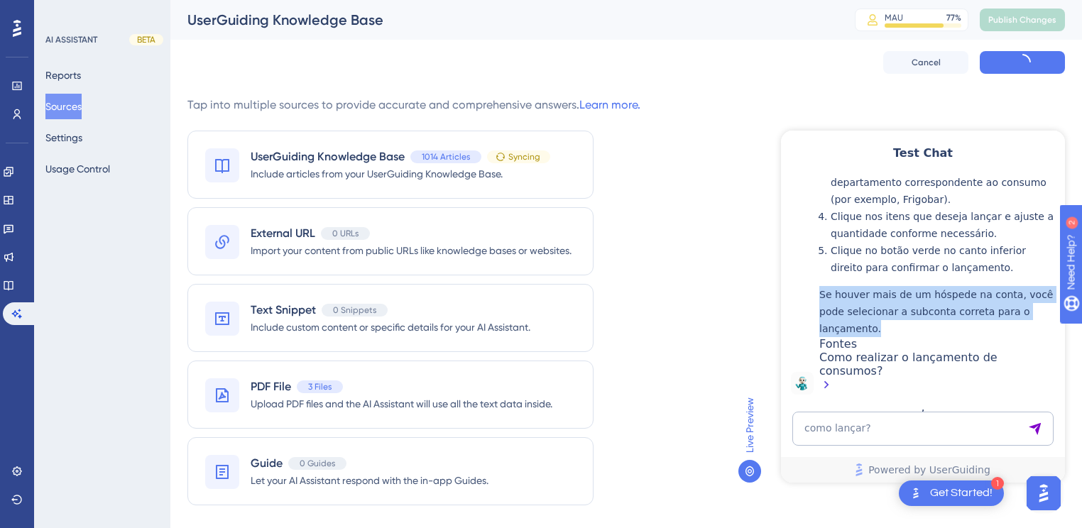
drag, startPoint x: 884, startPoint y: 331, endPoint x: 829, endPoint y: 300, distance: 62.6
click at [829, 300] on div "Para lançar consumos no HITS, siga os passos abaixo: Acesse o Menu de Operações…" at bounding box center [938, 159] width 239 height 469
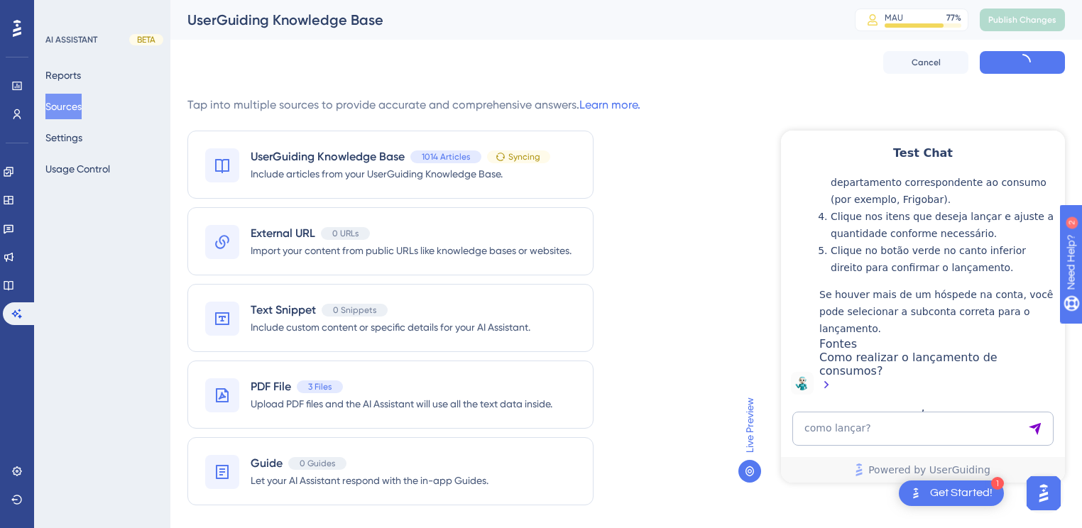
click at [855, 377] on div "Como realizar o lançamento de consumos?" at bounding box center [938, 373] width 239 height 44
click at [850, 433] on textarea "como lançar?" at bounding box center [922, 429] width 261 height 34
type textarea "rds"
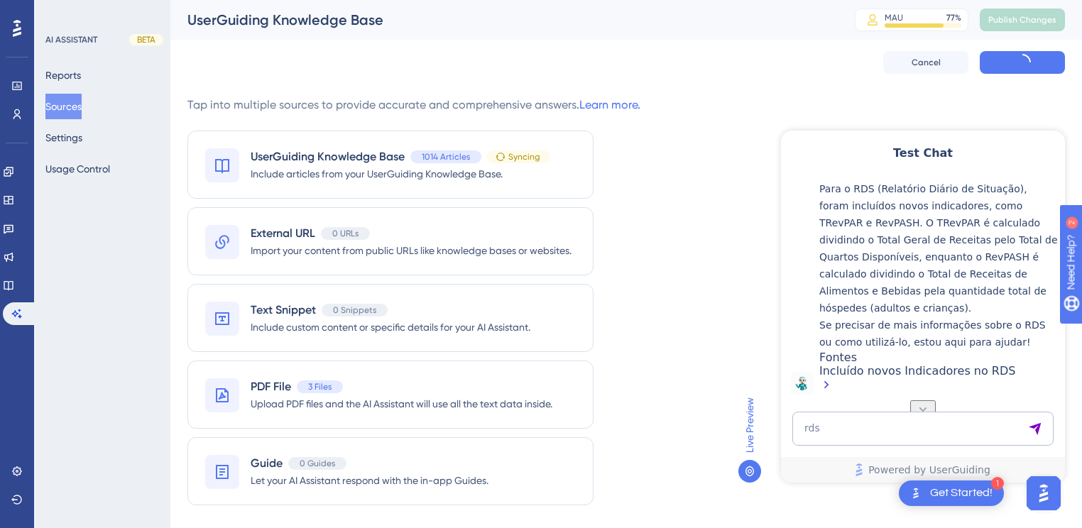
scroll to position [1365, 0]
click at [860, 430] on textarea "rds" at bounding box center [922, 429] width 261 height 34
click at [846, 447] on div "rds Powered by UserGuiding" at bounding box center [923, 447] width 284 height 71
click at [845, 437] on textarea "rds" at bounding box center [922, 429] width 261 height 34
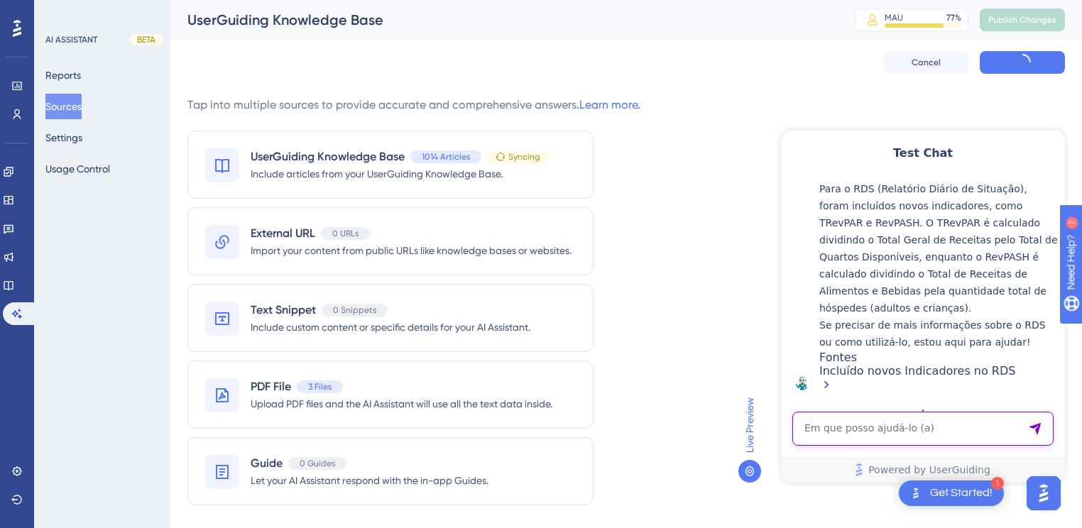
paste textarea "referente o dia da auditoria"
type textarea "referente o dia da auditoria"
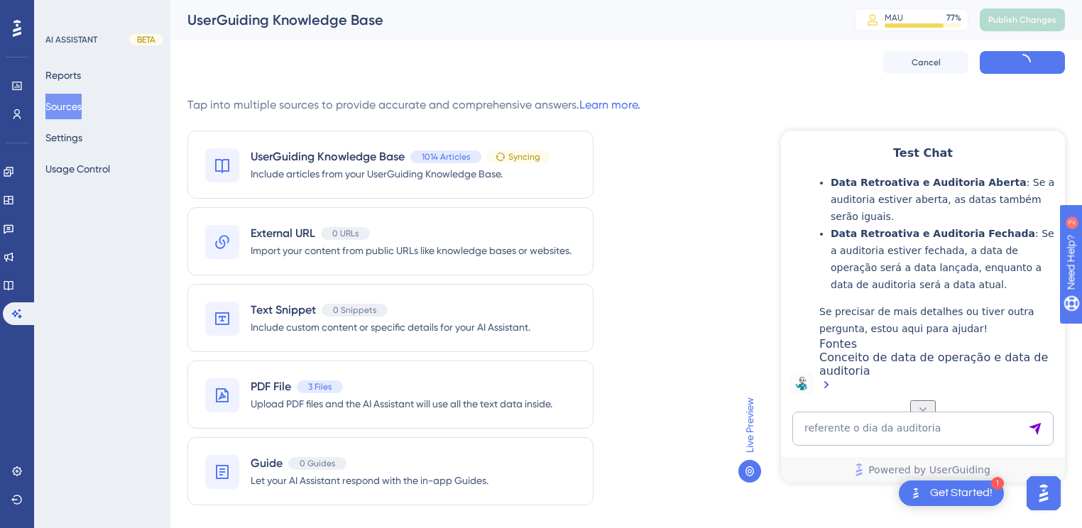
scroll to position [1499, 0]
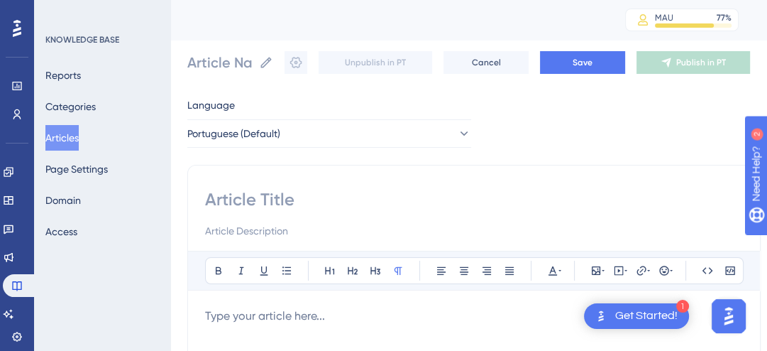
click at [60, 133] on button "Articles" at bounding box center [61, 138] width 33 height 26
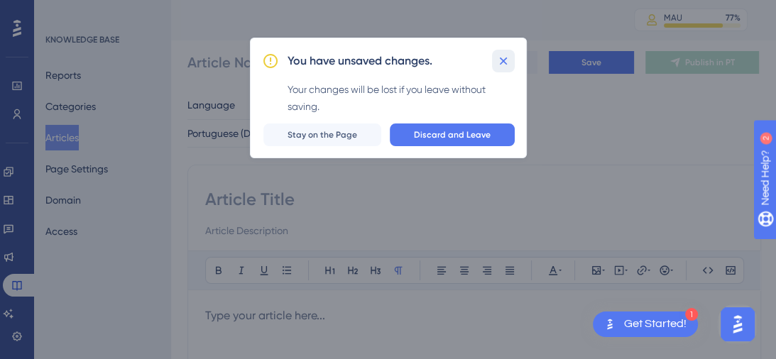
drag, startPoint x: 500, startPoint y: 60, endPoint x: 534, endPoint y: 358, distance: 299.4
click at [500, 60] on icon at bounding box center [503, 61] width 14 height 14
